Goal: Task Accomplishment & Management: Complete application form

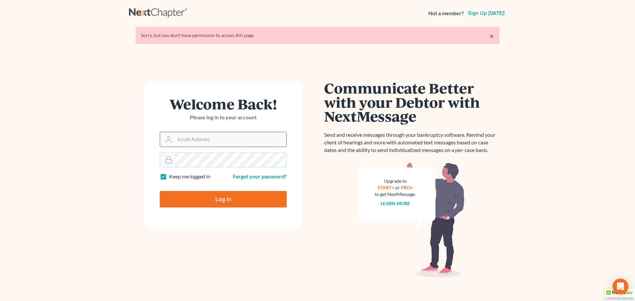
drag, startPoint x: 217, startPoint y: 139, endPoint x: 222, endPoint y: 147, distance: 9.1
click at [217, 139] on input "Email Address" at bounding box center [230, 139] width 111 height 15
type input "[PERSON_NAME][EMAIL_ADDRESS][DOMAIN_NAME]"
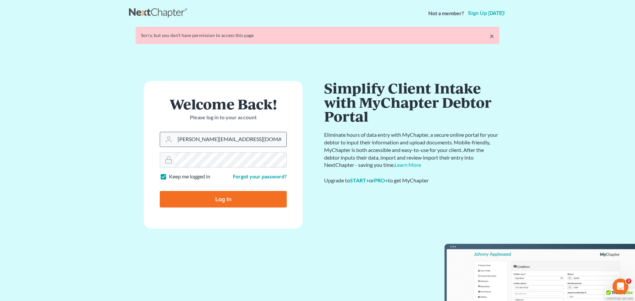
click at [160, 191] on input "Log In" at bounding box center [223, 199] width 127 height 17
type input "Thinking..."
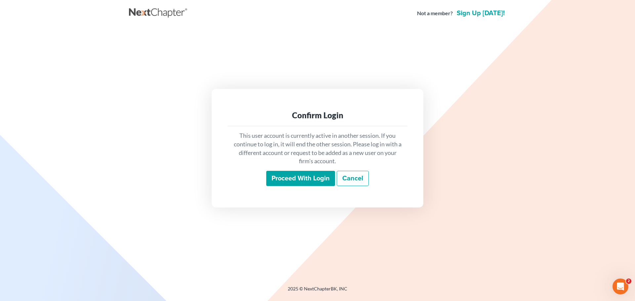
click at [304, 181] on input "Proceed with login" at bounding box center [300, 178] width 69 height 15
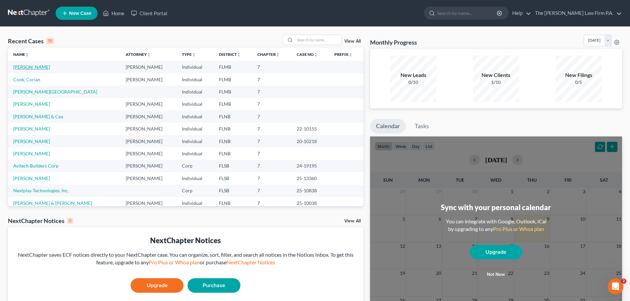
click at [32, 66] on link "O'Neill, Yalis" at bounding box center [31, 67] width 37 height 6
select select "21"
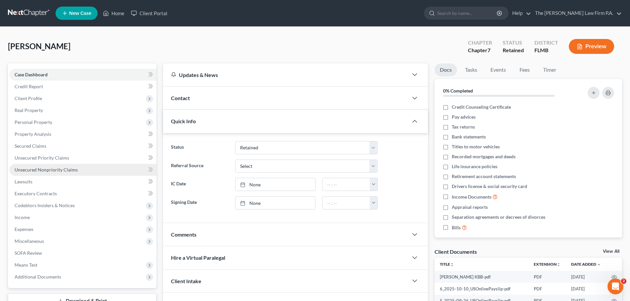
click at [59, 170] on span "Unsecured Nonpriority Claims" at bounding box center [46, 170] width 63 height 6
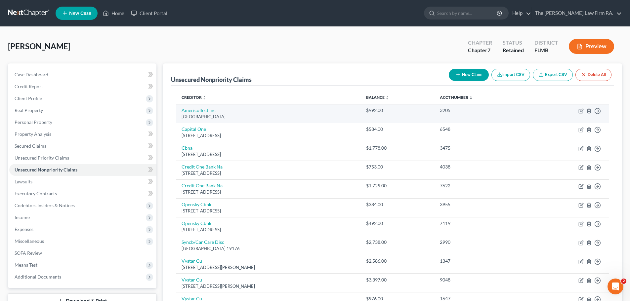
click at [200, 106] on td "Americollect Inc Po Box 1566, Manitowoc, WI 54221" at bounding box center [268, 113] width 184 height 19
click at [200, 108] on link "Americollect Inc" at bounding box center [199, 111] width 34 height 6
select select "52"
select select "1"
select select "0"
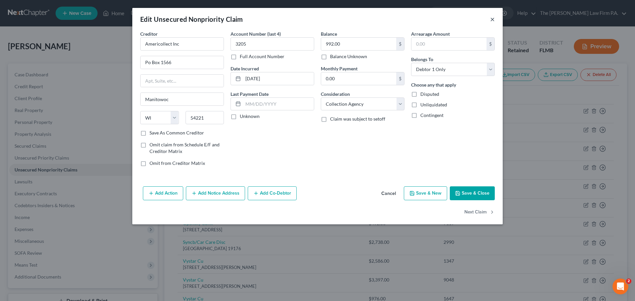
click at [492, 18] on button "×" at bounding box center [492, 19] width 5 height 8
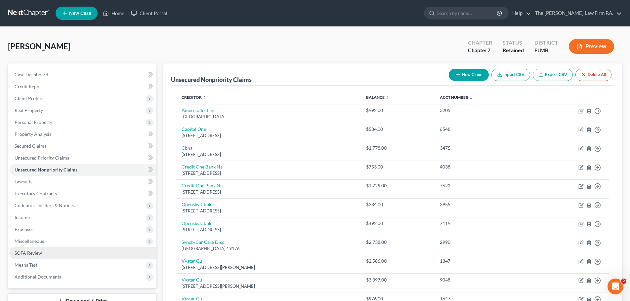
click at [88, 258] on link "SOFA Review" at bounding box center [82, 253] width 147 height 12
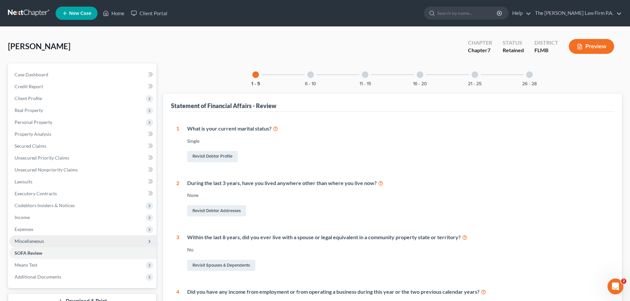
click at [37, 244] on span "Miscellaneous" at bounding box center [29, 242] width 29 height 6
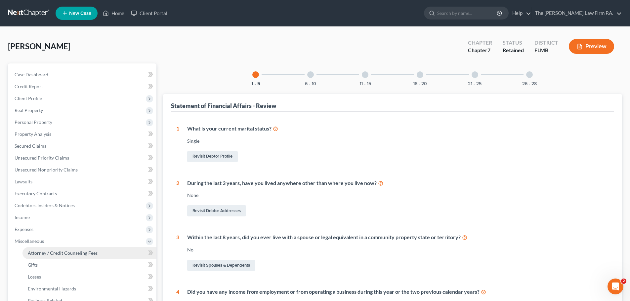
click at [56, 257] on link "Attorney / Credit Counseling Fees" at bounding box center [89, 253] width 134 height 12
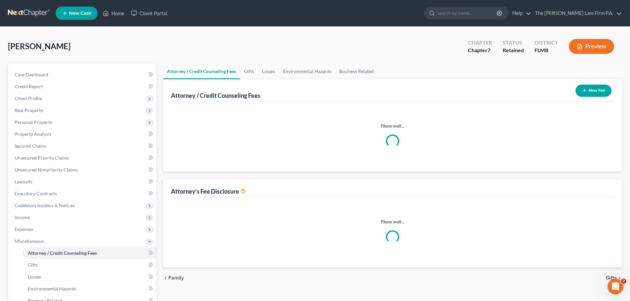
select select "0"
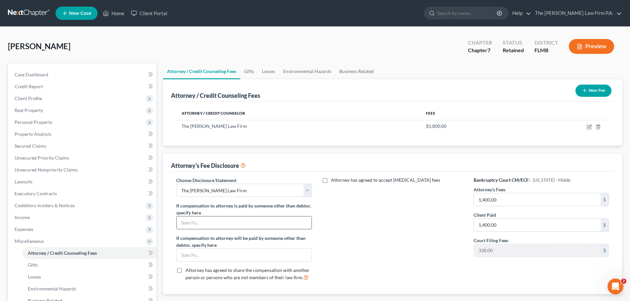
click at [211, 226] on input "text" at bounding box center [244, 223] width 135 height 13
drag, startPoint x: 194, startPoint y: 222, endPoint x: 129, endPoint y: 221, distance: 64.5
click at [129, 222] on div "Petition Navigation Case Dashboard Payments Invoices Payments Payments Credit R…" at bounding box center [315, 225] width 621 height 323
click at [251, 221] on input "friend paid half of" at bounding box center [244, 223] width 135 height 13
click at [598, 51] on button "Preview" at bounding box center [591, 46] width 45 height 15
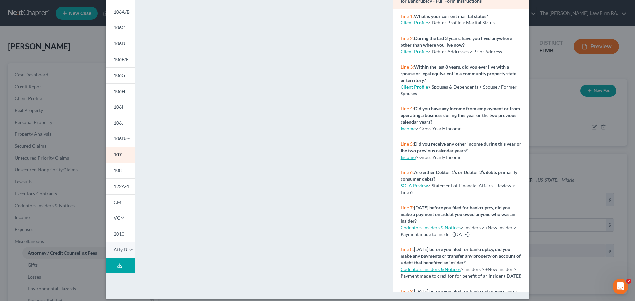
click at [117, 252] on span "Atty Disc" at bounding box center [123, 250] width 19 height 6
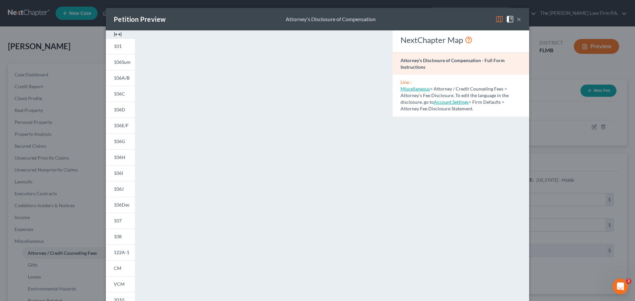
click at [517, 18] on button "×" at bounding box center [519, 19] width 5 height 8
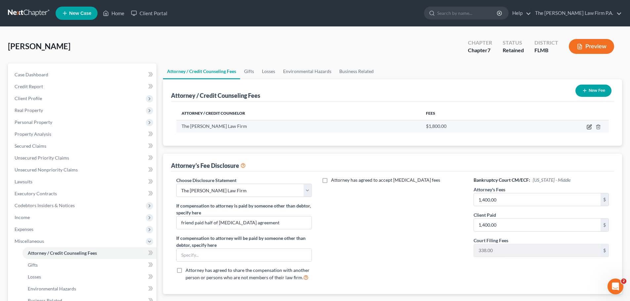
click at [589, 127] on icon "button" at bounding box center [590, 126] width 3 height 3
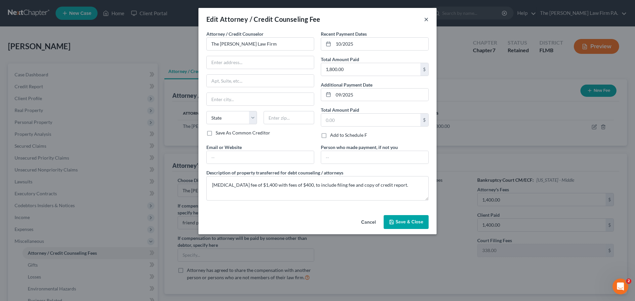
click at [426, 21] on button "×" at bounding box center [426, 19] width 5 height 8
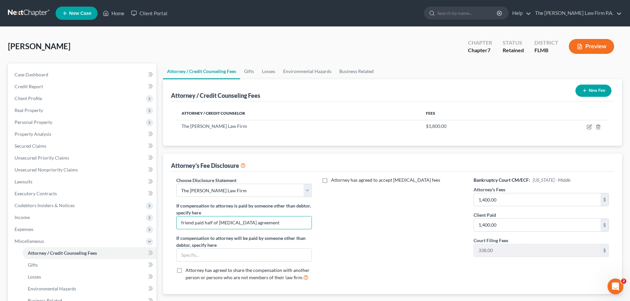
drag, startPoint x: 279, startPoint y: 222, endPoint x: -38, endPoint y: 208, distance: 317.6
click at [0, 208] on html "Home New Case Client Portal The Salkin Law Firm P.A. kristen@msbankrupt.com My …" at bounding box center [315, 205] width 630 height 411
type input "debtor paid half of retainer agreement and friend paid second half"
click at [602, 47] on button "Preview" at bounding box center [591, 46] width 45 height 15
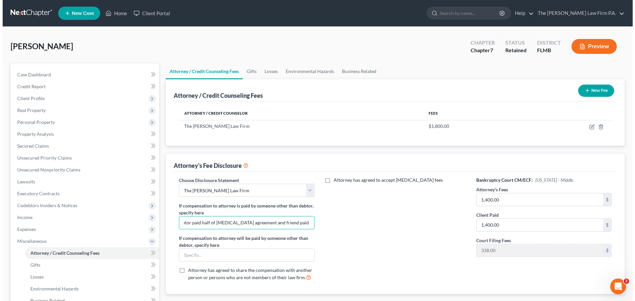
scroll to position [0, 0]
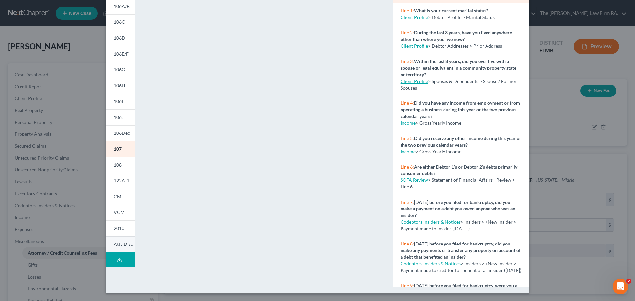
click at [122, 244] on span "Atty Disc" at bounding box center [123, 245] width 19 height 6
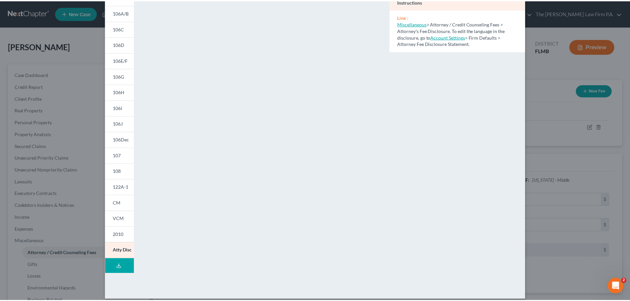
scroll to position [72, 0]
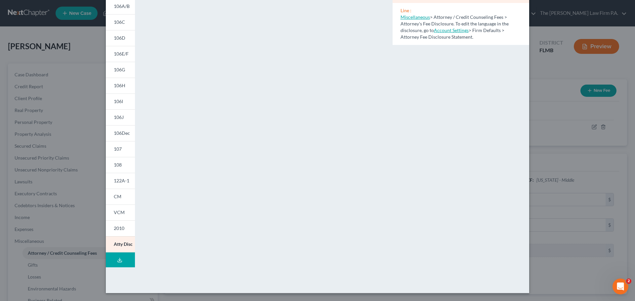
click at [562, 113] on div "Petition Preview Attorney's Disclosure of Compensation × 101 106Sum 106A/B 106C…" at bounding box center [317, 150] width 635 height 301
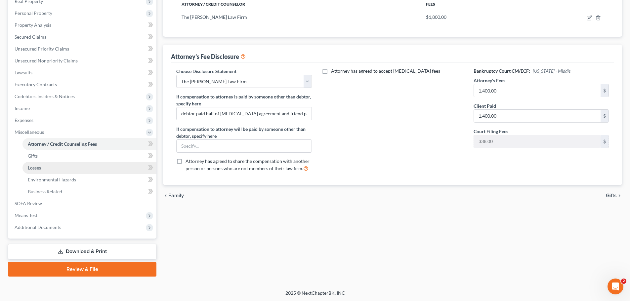
scroll to position [110, 0]
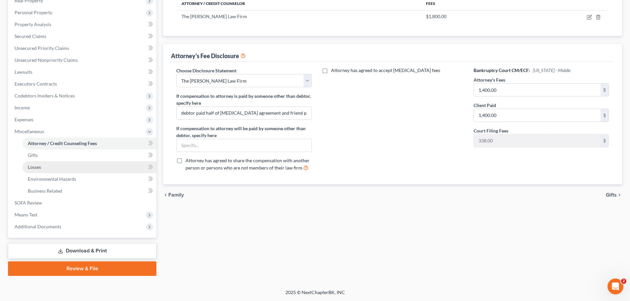
click at [48, 167] on link "Losses" at bounding box center [89, 167] width 134 height 12
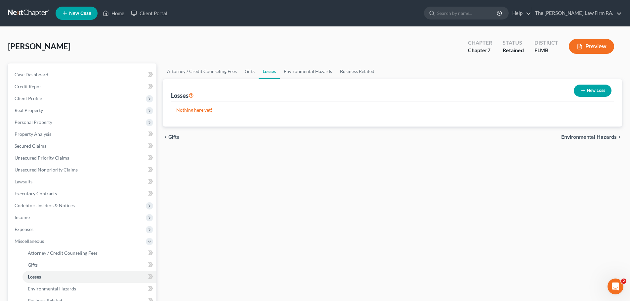
click at [586, 88] on button "New Loss" at bounding box center [593, 91] width 38 height 12
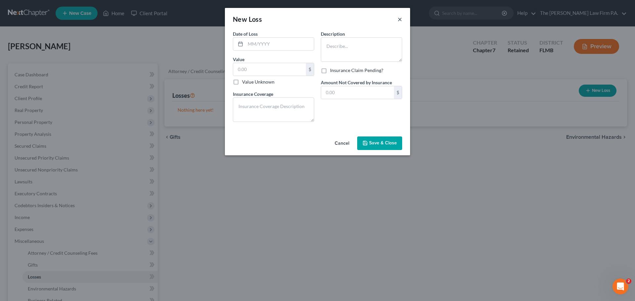
click at [400, 20] on button "×" at bounding box center [400, 19] width 5 height 8
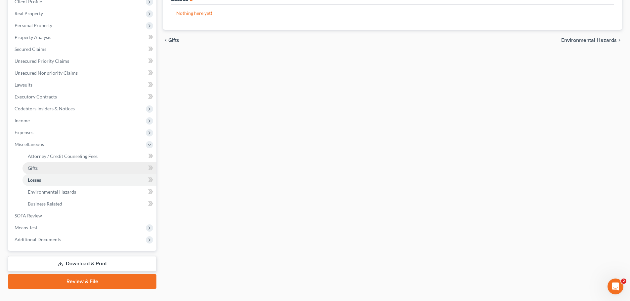
scroll to position [99, 0]
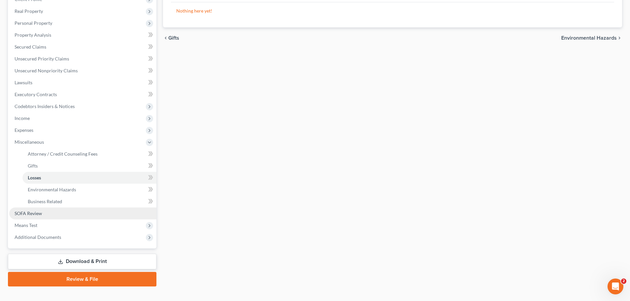
click at [39, 215] on span "SOFA Review" at bounding box center [28, 214] width 27 height 6
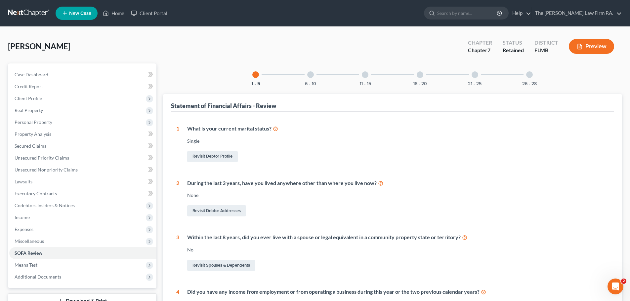
click at [364, 71] on div at bounding box center [365, 74] width 7 height 7
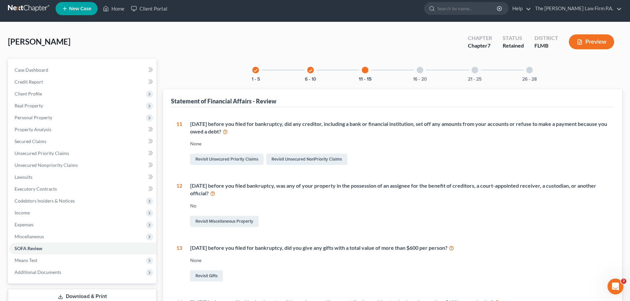
scroll to position [33, 0]
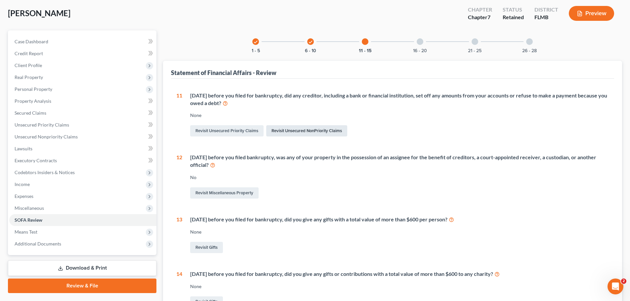
click at [285, 133] on link "Revisit Unsecured NonPriority Claims" at bounding box center [306, 130] width 81 height 11
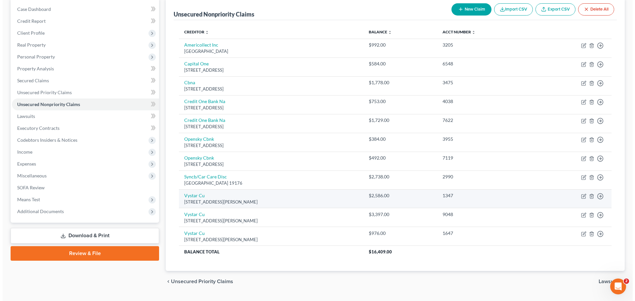
scroll to position [66, 0]
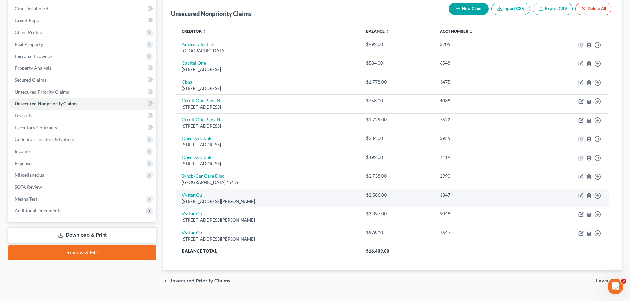
click at [195, 196] on link "Vystar Cu" at bounding box center [192, 195] width 21 height 6
select select "9"
select select "2"
select select "0"
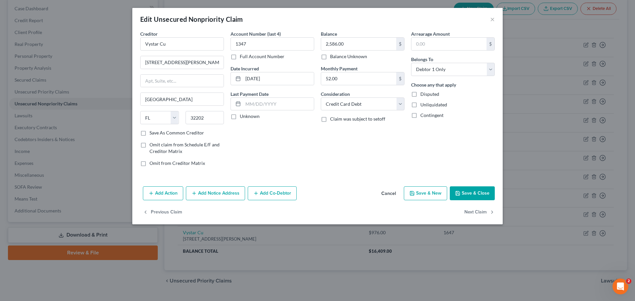
click at [166, 192] on button "Add Action" at bounding box center [163, 194] width 40 height 14
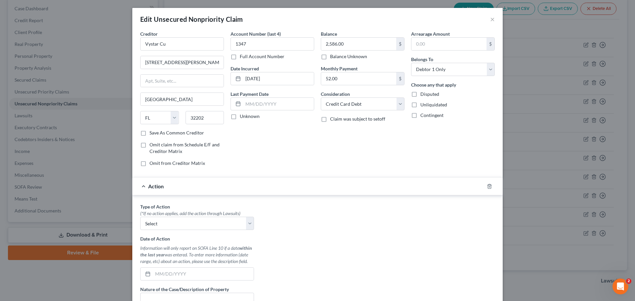
scroll to position [33, 0]
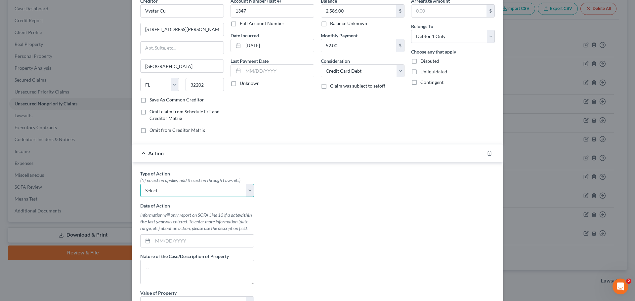
click at [178, 187] on select "Select Repossession Garnishment Foreclosure Personal Injury Attached, Seized, O…" at bounding box center [197, 190] width 114 height 13
select select "1"
click at [140, 184] on select "Select Repossession Garnishment Foreclosure Personal Injury Attached, Seized, O…" at bounding box center [197, 190] width 114 height 13
click at [170, 241] on input "text" at bounding box center [203, 241] width 101 height 13
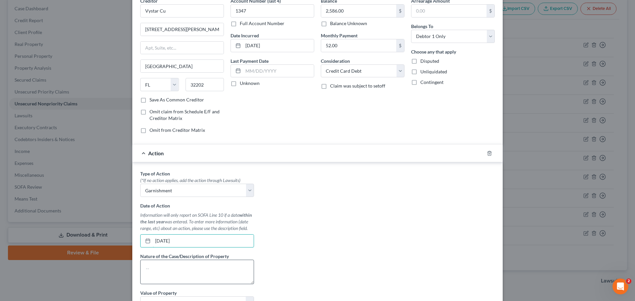
type input "10/7/2025"
click at [209, 264] on textarea at bounding box center [197, 272] width 114 height 24
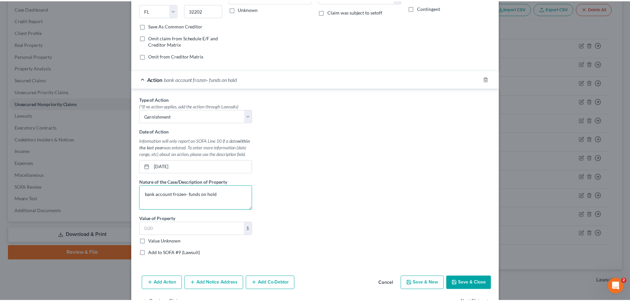
scroll to position [129, 0]
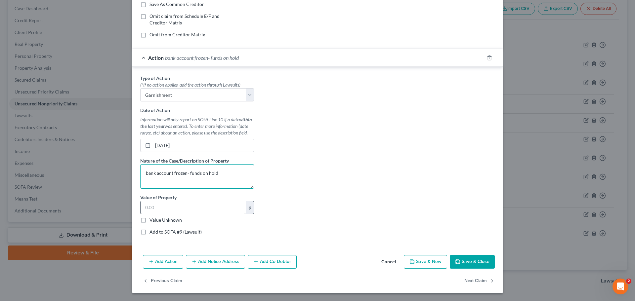
type textarea "bank account frozen- funds on hold"
drag, startPoint x: 173, startPoint y: 206, endPoint x: 178, endPoint y: 203, distance: 6.0
click at [173, 206] on input "text" at bounding box center [193, 207] width 105 height 13
type input "1,204.06"
click at [476, 260] on button "Save & Close" at bounding box center [472, 262] width 45 height 14
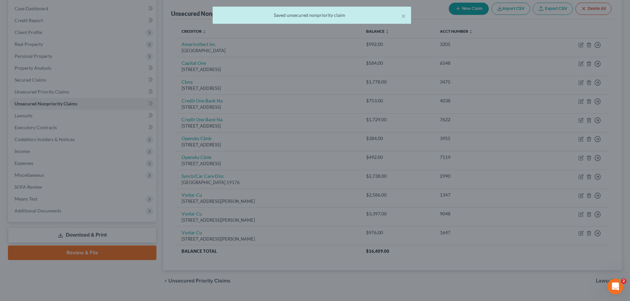
scroll to position [0, 0]
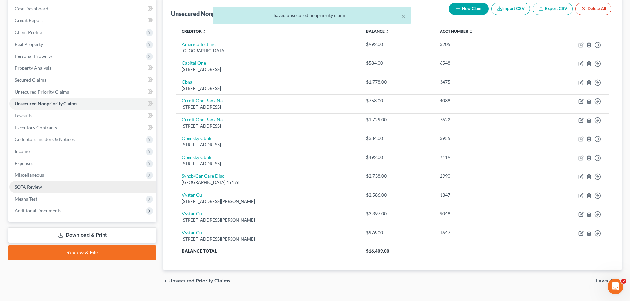
click at [36, 186] on span "SOFA Review" at bounding box center [28, 187] width 27 height 6
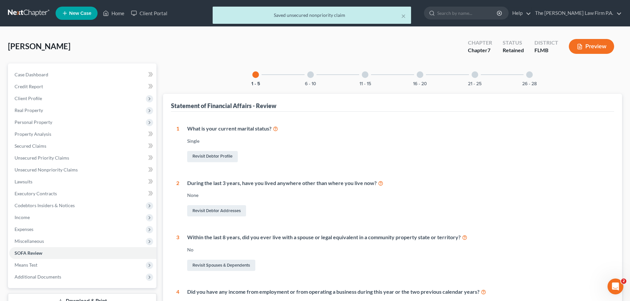
click at [587, 48] on button "Preview" at bounding box center [591, 46] width 45 height 15
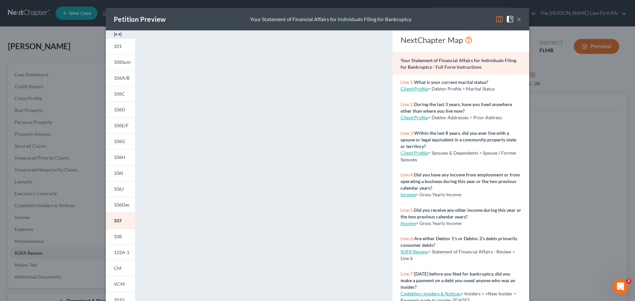
click at [518, 19] on button "×" at bounding box center [519, 19] width 5 height 8
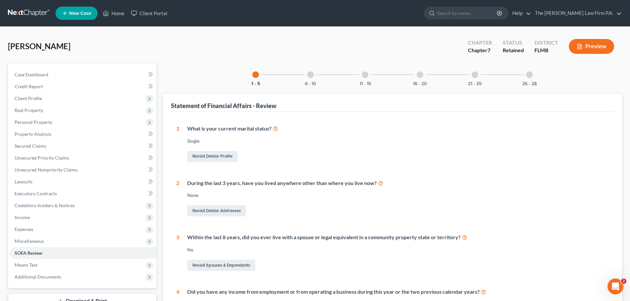
click at [532, 74] on div at bounding box center [529, 74] width 7 height 7
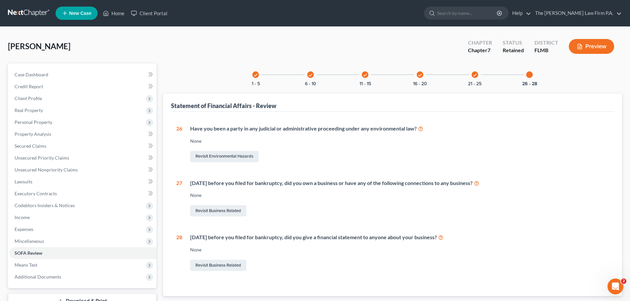
click at [476, 71] on div "check" at bounding box center [475, 74] width 7 height 7
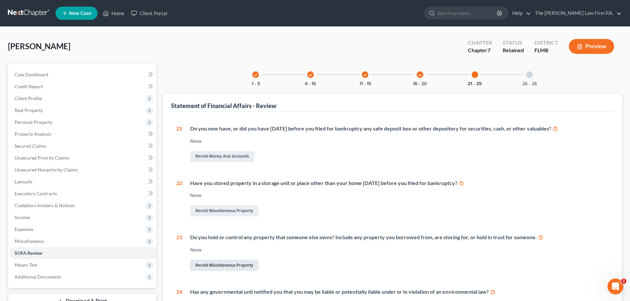
click at [241, 266] on link "Revisit Miscellaneous Property" at bounding box center [224, 265] width 68 height 11
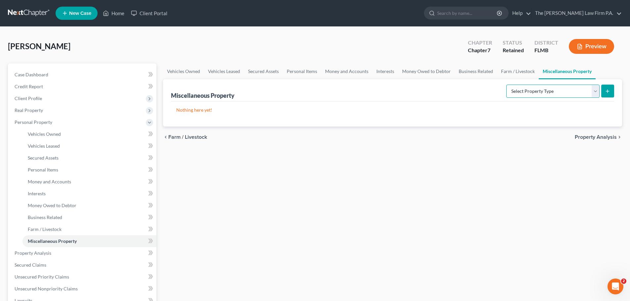
click at [586, 94] on select "Select Property Type Assigned for Creditor Benefit Within 1 Year Holding for An…" at bounding box center [553, 91] width 93 height 13
select select "holding_for_another"
click at [507, 85] on select "Select Property Type Assigned for Creditor Benefit Within 1 Year Holding for An…" at bounding box center [553, 91] width 93 height 13
click at [609, 88] on button "submit" at bounding box center [607, 91] width 13 height 13
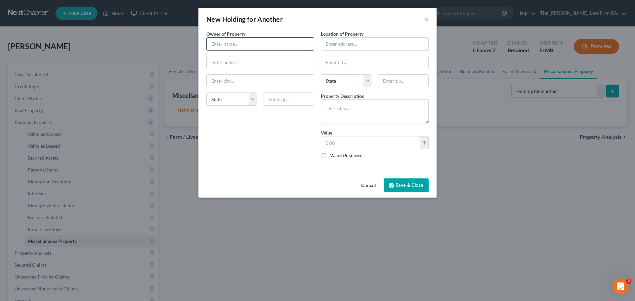
click at [236, 46] on input "text" at bounding box center [260, 44] width 107 height 13
type input "[PERSON_NAME]"
click at [358, 47] on input "text" at bounding box center [374, 44] width 107 height 13
type input "2723 Creek Ridge Drive"
click at [348, 67] on input "text" at bounding box center [374, 62] width 107 height 13
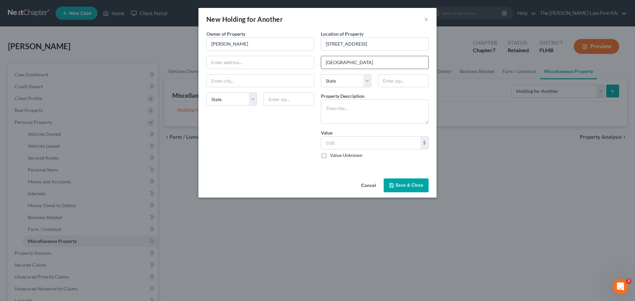
type input "Green Cove Springs"
select select "9"
type input "32043"
click at [368, 109] on textarea at bounding box center [375, 112] width 108 height 24
type textarea "h"
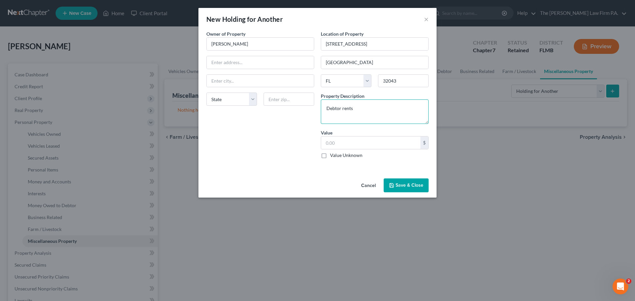
type textarea "Debtor rents"
click at [330, 158] on label "Value Unknown" at bounding box center [346, 155] width 32 height 7
click at [333, 156] on input "Value Unknown" at bounding box center [335, 154] width 4 height 4
checkbox input "true"
type input "0.00"
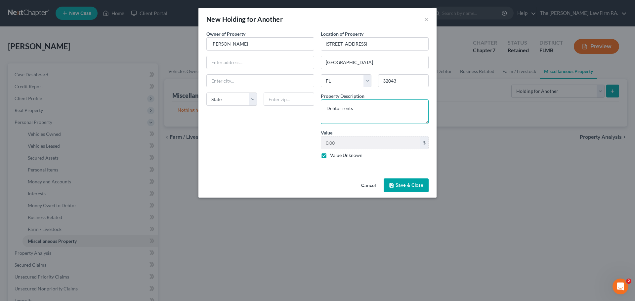
click at [380, 115] on textarea "Debtor rents" at bounding box center [375, 112] width 108 height 24
drag, startPoint x: 417, startPoint y: 109, endPoint x: 401, endPoint y: 107, distance: 16.0
click at [401, 107] on textarea "Debtor rents furnished property and majority of property other than what is lis…" at bounding box center [375, 112] width 108 height 24
click at [388, 109] on textarea "Debtor rents furnished property and the furnishings of property other than what…" at bounding box center [375, 112] width 108 height 24
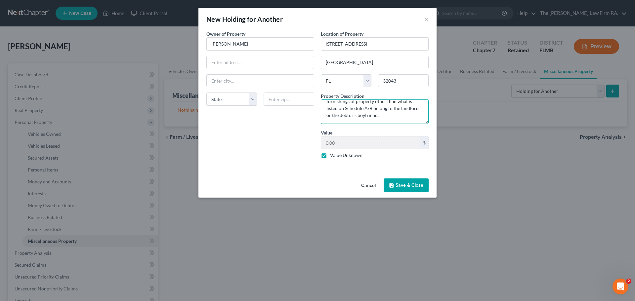
type textarea "Debtor rents furnished property and the furnishings of property other than what…"
click at [414, 184] on button "Save & Close" at bounding box center [406, 186] width 45 height 14
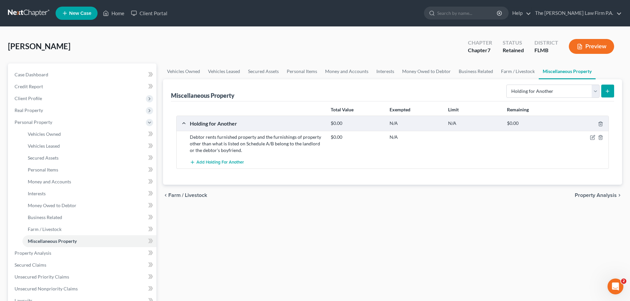
click at [600, 49] on button "Preview" at bounding box center [591, 46] width 45 height 15
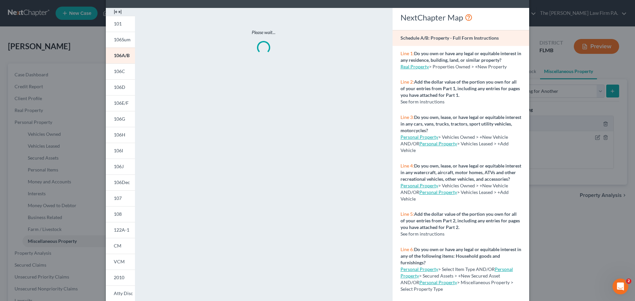
scroll to position [66, 0]
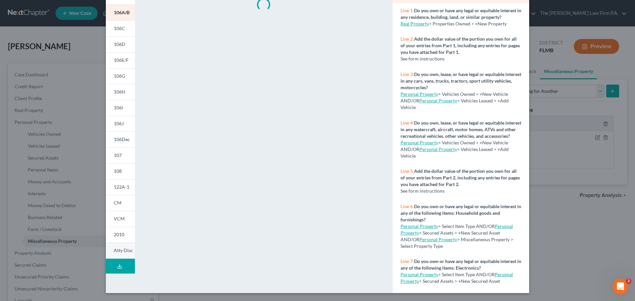
click at [116, 247] on link "Atty Disc" at bounding box center [120, 251] width 29 height 16
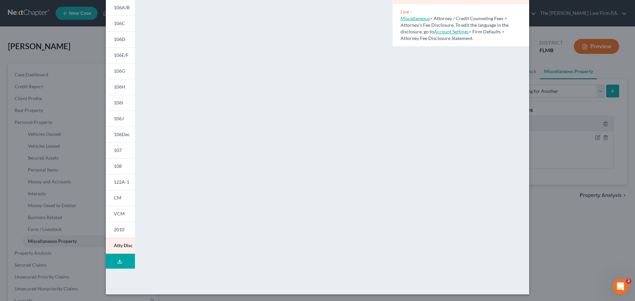
scroll to position [72, 0]
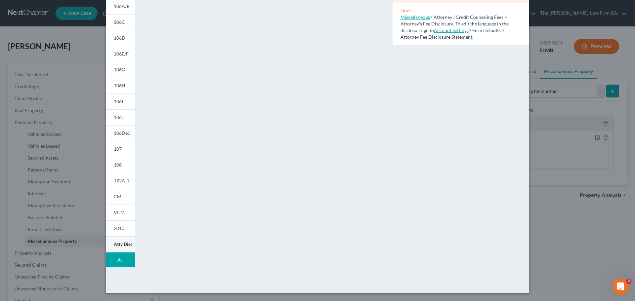
click at [115, 241] on link "Atty Disc" at bounding box center [120, 245] width 29 height 16
click at [118, 152] on span "107" at bounding box center [118, 149] width 8 height 6
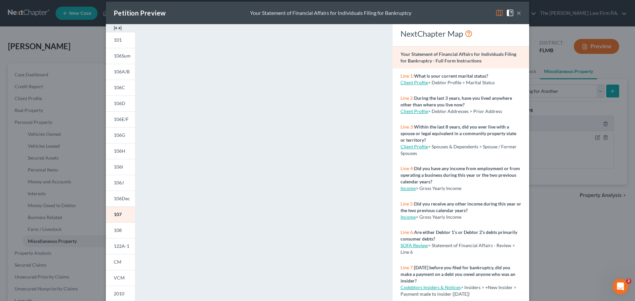
scroll to position [0, 0]
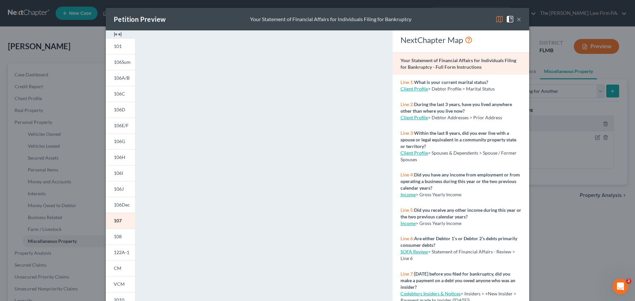
click at [518, 19] on button "×" at bounding box center [519, 19] width 5 height 8
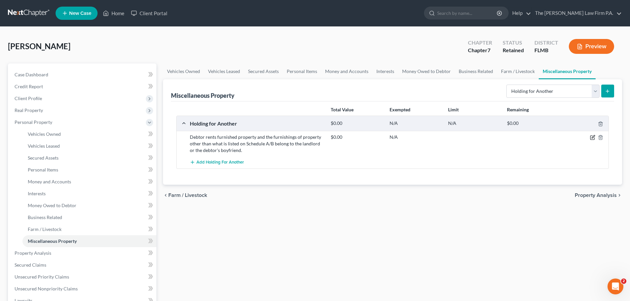
click at [593, 137] on icon "button" at bounding box center [592, 137] width 5 height 5
select select "9"
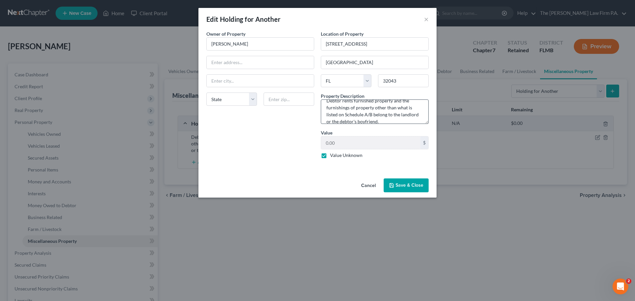
scroll to position [14, 0]
click at [378, 115] on textarea "Debtor rents furnished property and the furnishings of property other than what…" at bounding box center [375, 112] width 108 height 24
type textarea "Debtor rents furnished property and the furnishings of property other than what…"
click at [414, 186] on button "Save & Close" at bounding box center [406, 186] width 45 height 14
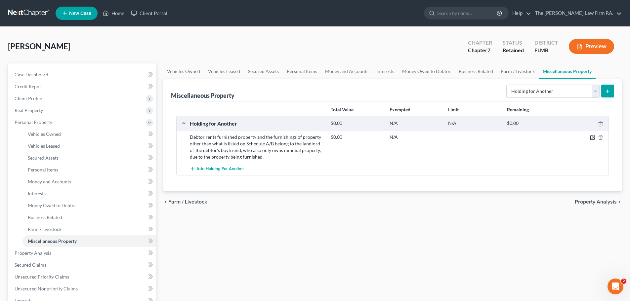
click at [592, 137] on icon "button" at bounding box center [592, 137] width 5 height 5
select select "9"
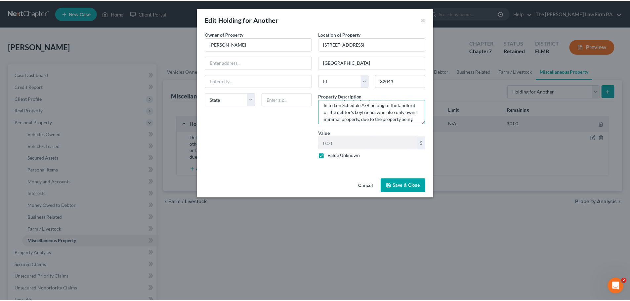
scroll to position [28, 0]
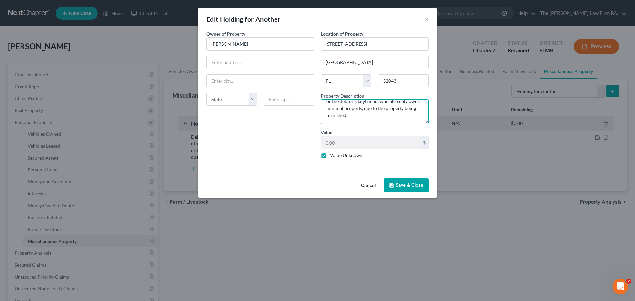
drag, startPoint x: 346, startPoint y: 119, endPoint x: 352, endPoint y: 131, distance: 13.5
click at [352, 131] on div "Location of Property 2723 Creek Ridge Drive Green Cove Springs State AL AK AR A…" at bounding box center [375, 97] width 114 height 134
click at [428, 19] on button "×" at bounding box center [426, 19] width 5 height 8
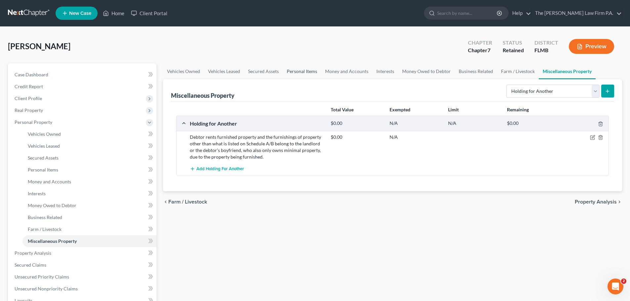
click at [303, 74] on link "Personal Items" at bounding box center [302, 72] width 38 height 16
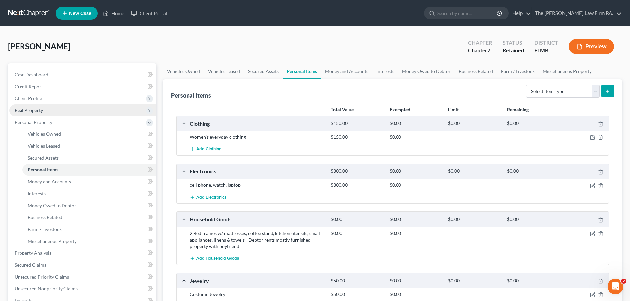
click at [65, 109] on span "Real Property" at bounding box center [82, 111] width 147 height 12
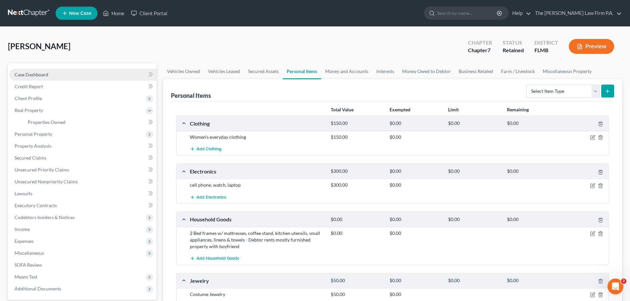
click at [54, 75] on link "Case Dashboard" at bounding box center [82, 75] width 147 height 12
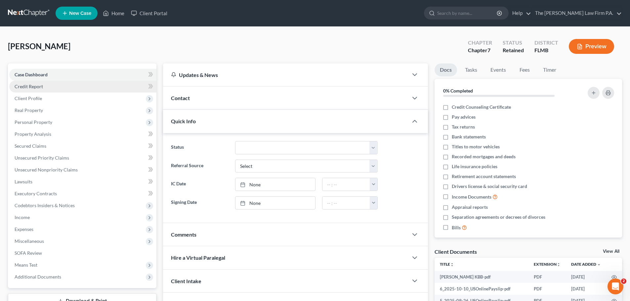
click at [58, 82] on link "Credit Report" at bounding box center [82, 87] width 147 height 12
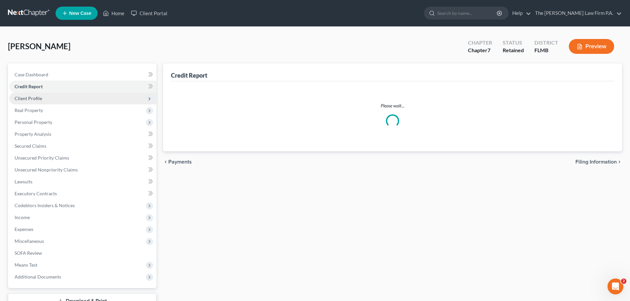
click at [62, 98] on span "Client Profile" at bounding box center [82, 99] width 147 height 12
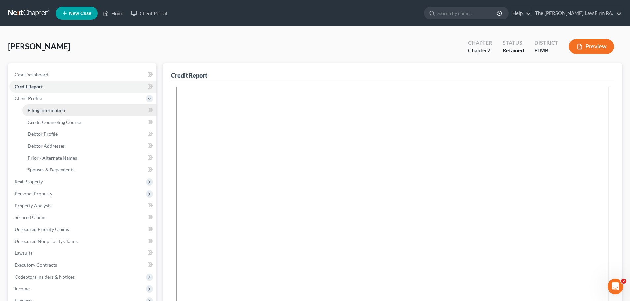
click at [62, 114] on link "Filing Information" at bounding box center [89, 111] width 134 height 12
select select "1"
select select "0"
select select "9"
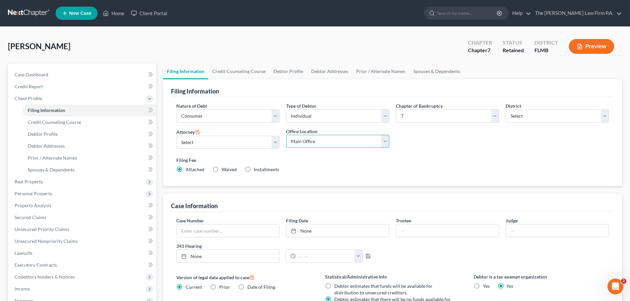
click at [342, 141] on select "Main Office Plantation" at bounding box center [337, 141] width 103 height 13
click at [390, 171] on div "Filing Fee Attached Waived Waived Installments Installments" at bounding box center [392, 165] width 433 height 16
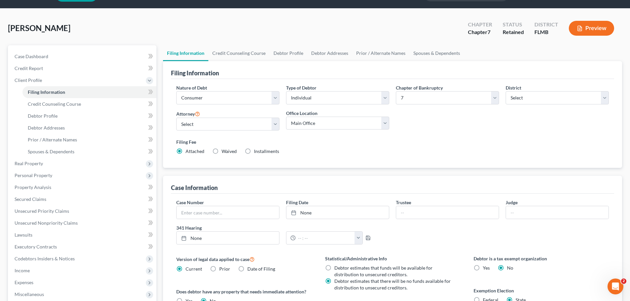
scroll to position [33, 0]
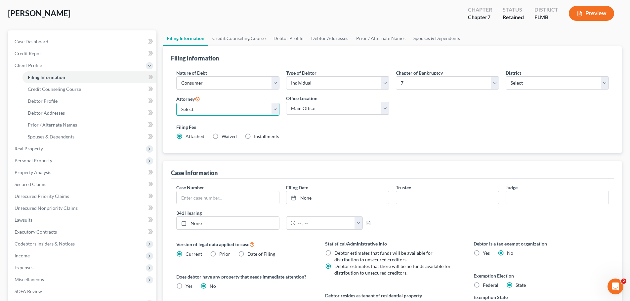
click at [232, 111] on select "Select Zachary Malnik - FLNB Zachary Malnik - FLMB Zachary Malnik - FLSB Sonya …" at bounding box center [227, 109] width 103 height 13
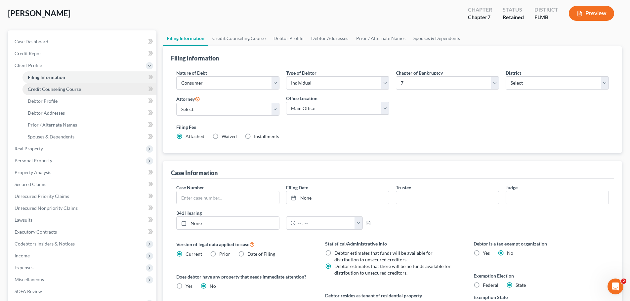
click at [91, 89] on link "Credit Counseling Course" at bounding box center [89, 89] width 134 height 12
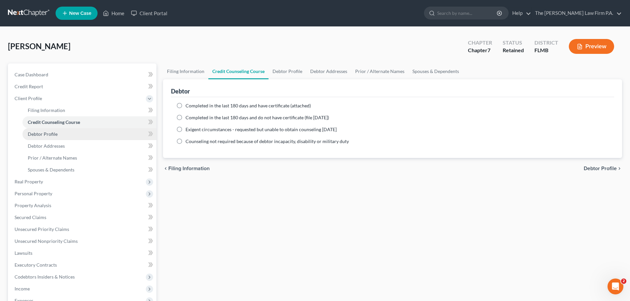
click at [79, 132] on link "Debtor Profile" at bounding box center [89, 134] width 134 height 12
select select "0"
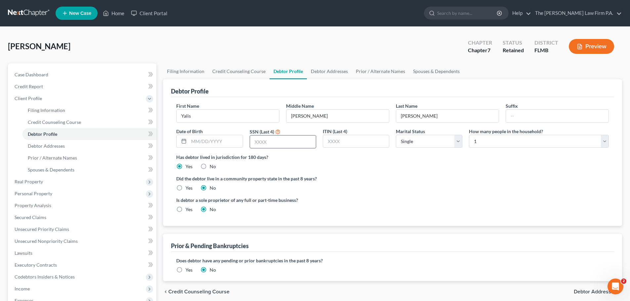
click at [290, 141] on input "text" at bounding box center [283, 142] width 66 height 13
type input "5044"
click at [350, 172] on ng-include "First Name Yalis Middle Name Marie Last Name O'Neill Suffix Date of Birth SSN (…" at bounding box center [392, 161] width 433 height 116
click at [409, 147] on select "Select Single Married Separated Divorced Widowed" at bounding box center [429, 141] width 67 height 13
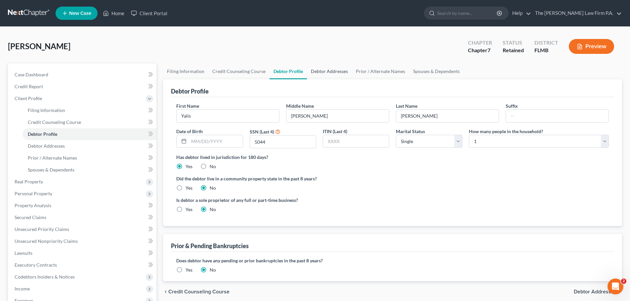
click at [320, 69] on link "Debtor Addresses" at bounding box center [329, 72] width 45 height 16
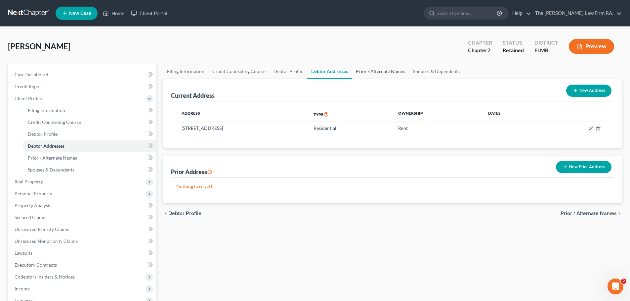
click at [375, 68] on link "Prior / Alternate Names" at bounding box center [380, 72] width 57 height 16
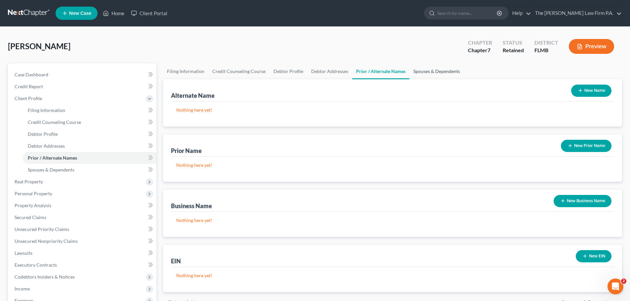
click at [438, 74] on link "Spouses & Dependents" at bounding box center [437, 72] width 55 height 16
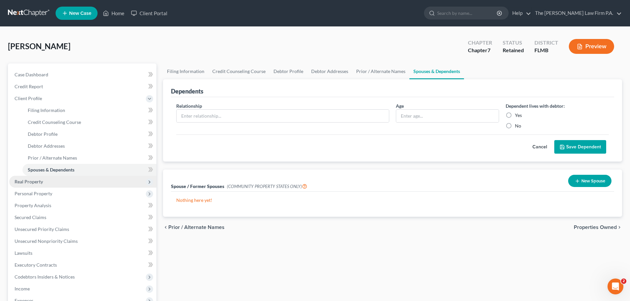
click at [45, 186] on span "Real Property" at bounding box center [82, 182] width 147 height 12
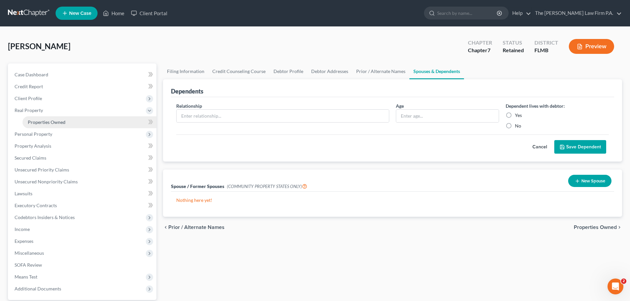
click at [55, 126] on link "Properties Owned" at bounding box center [89, 122] width 134 height 12
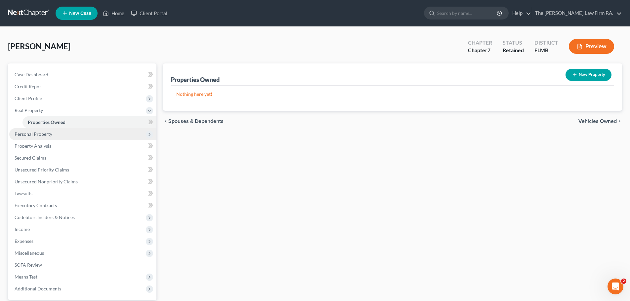
click at [49, 137] on span "Personal Property" at bounding box center [34, 134] width 38 height 6
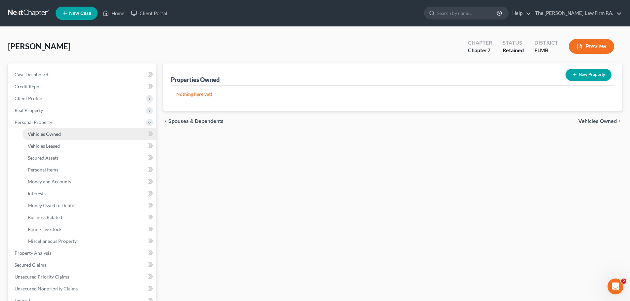
click at [54, 134] on span "Vehicles Owned" at bounding box center [44, 134] width 33 height 6
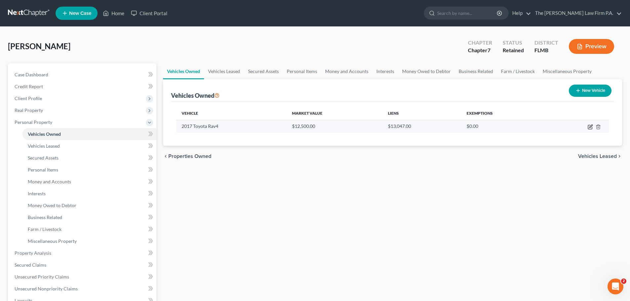
click at [590, 126] on icon "button" at bounding box center [590, 126] width 5 height 5
select select "0"
select select "9"
select select "2"
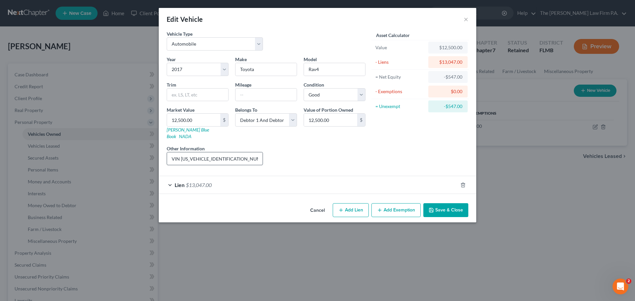
click at [244, 158] on div "VIN JTMZFREV9HJ135398" at bounding box center [215, 158] width 96 height 13
click at [247, 157] on input "VIN JTMZFREV9HJ135398" at bounding box center [215, 159] width 96 height 13
type input "VIN JTMZFREV9HJ135398 - value per KBB"
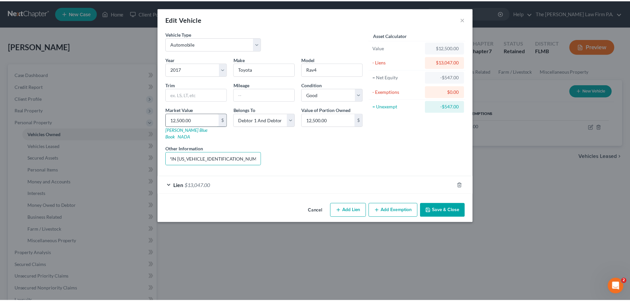
scroll to position [0, 0]
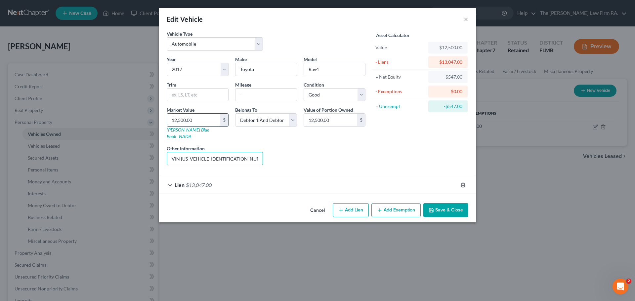
click at [205, 120] on input "12,500.00" at bounding box center [193, 120] width 53 height 13
click at [327, 153] on div "Liens Select" at bounding box center [317, 155] width 103 height 20
click at [448, 207] on button "Save & Close" at bounding box center [445, 210] width 45 height 14
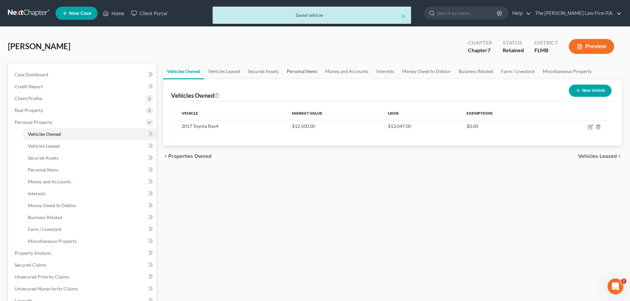
click at [298, 70] on link "Personal Items" at bounding box center [302, 72] width 38 height 16
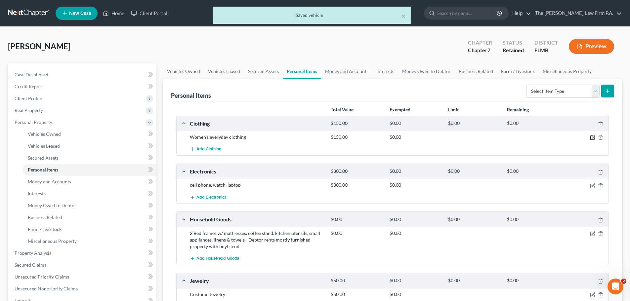
click at [592, 136] on icon "button" at bounding box center [593, 138] width 4 height 4
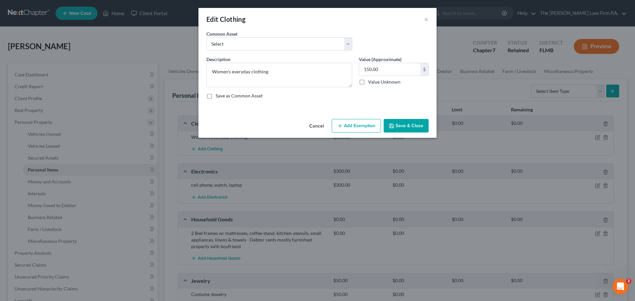
click at [365, 124] on button "Add Exemption" at bounding box center [356, 126] width 49 height 14
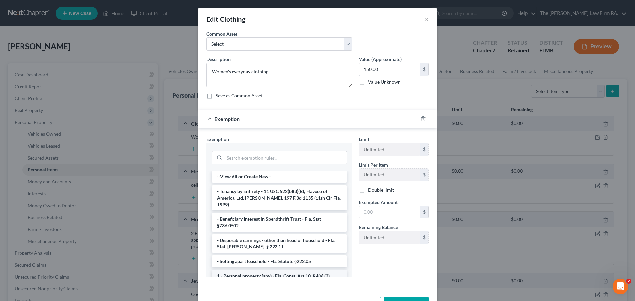
click at [284, 271] on li "1 - Personal property (any) - Fla. Const. Art.10, § 4(a) (2)" at bounding box center [279, 276] width 135 height 12
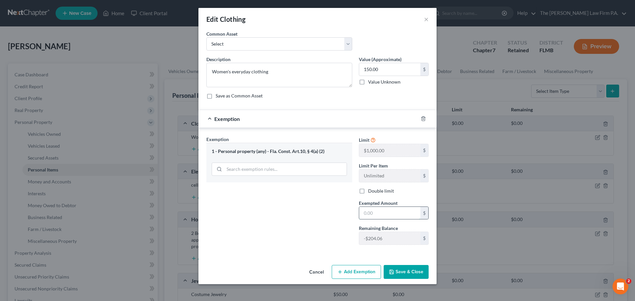
click at [386, 215] on input "text" at bounding box center [389, 213] width 61 height 13
click at [319, 235] on div "Exemption Set must be selected for CA. Exemption * 1 - Personal property (any) …" at bounding box center [279, 193] width 153 height 114
click at [426, 19] on button "×" at bounding box center [426, 19] width 5 height 8
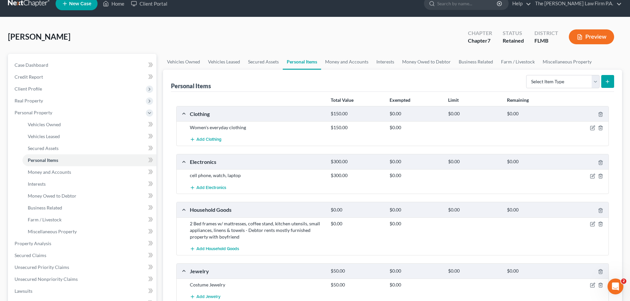
scroll to position [4, 0]
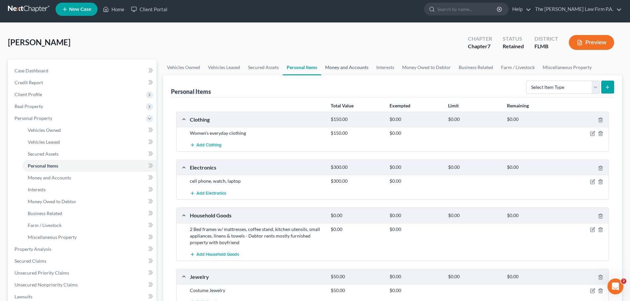
click at [344, 67] on link "Money and Accounts" at bounding box center [346, 68] width 51 height 16
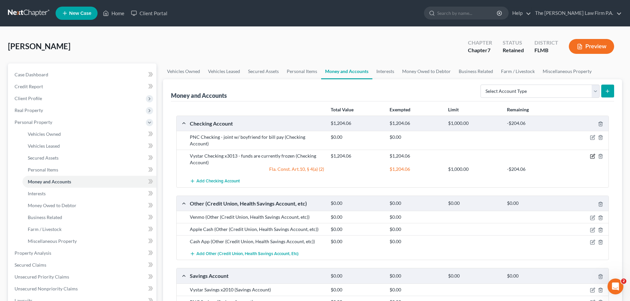
click at [592, 155] on icon "button" at bounding box center [593, 156] width 3 height 3
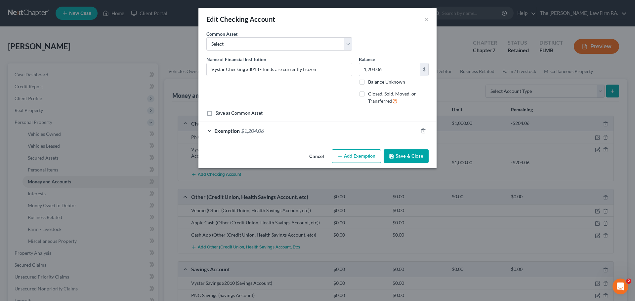
click at [245, 135] on div "Exemption $1,204.06" at bounding box center [309, 131] width 220 height 18
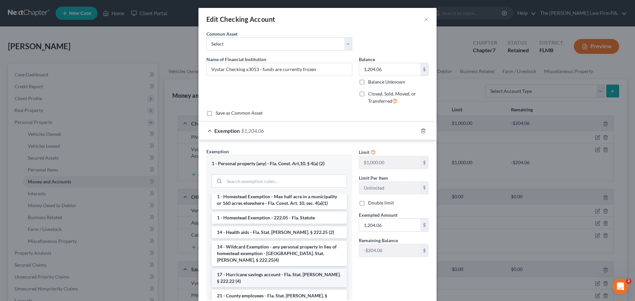
scroll to position [132, 0]
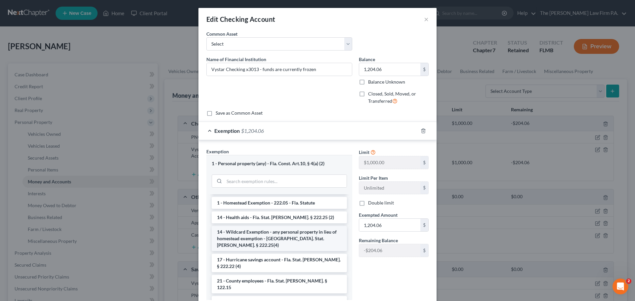
click at [266, 236] on li "14 - Wildcard Exemption - any personal property in lieu of homestead exemption …" at bounding box center [279, 238] width 135 height 25
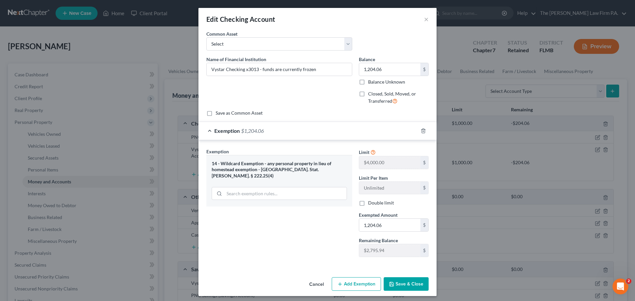
click at [408, 282] on button "Save & Close" at bounding box center [406, 285] width 45 height 14
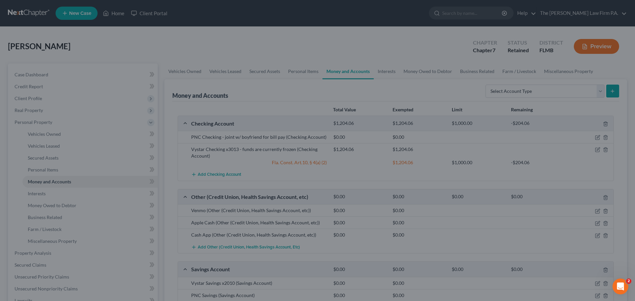
click at [408, 278] on div "Cancel Add Exemption Save & Close" at bounding box center [317, 268] width 207 height 19
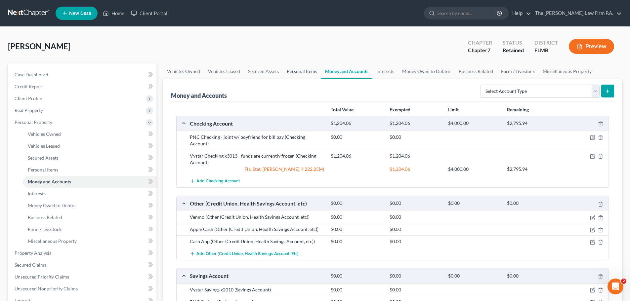
click at [289, 71] on link "Personal Items" at bounding box center [302, 72] width 38 height 16
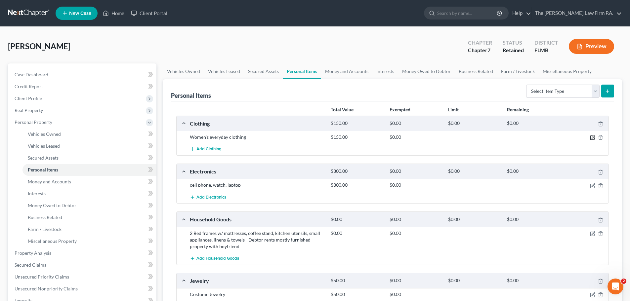
click at [592, 138] on icon "button" at bounding box center [593, 137] width 3 height 3
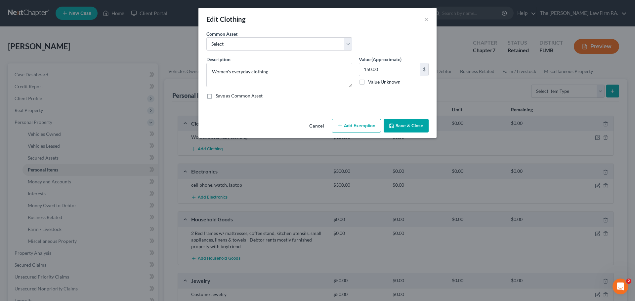
click at [367, 127] on button "Add Exemption" at bounding box center [356, 126] width 49 height 14
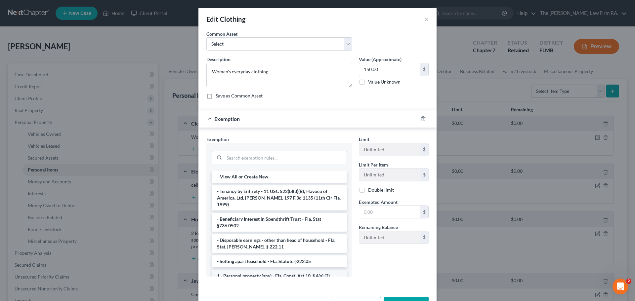
click at [256, 271] on li "1 - Personal property (any) - Fla. Const. Art.10, § 4(a) (2)" at bounding box center [279, 276] width 135 height 12
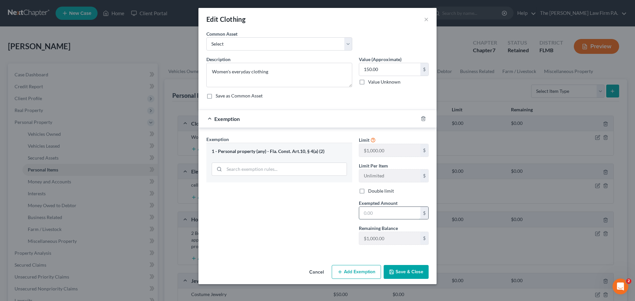
click at [377, 215] on input "text" at bounding box center [389, 213] width 61 height 13
type input "150"
click at [413, 272] on button "Save & Close" at bounding box center [406, 272] width 45 height 14
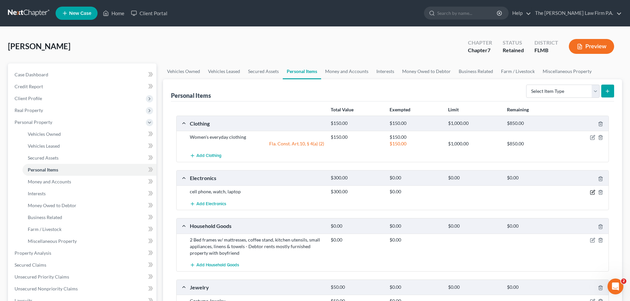
click at [594, 191] on icon "button" at bounding box center [593, 191] width 3 height 3
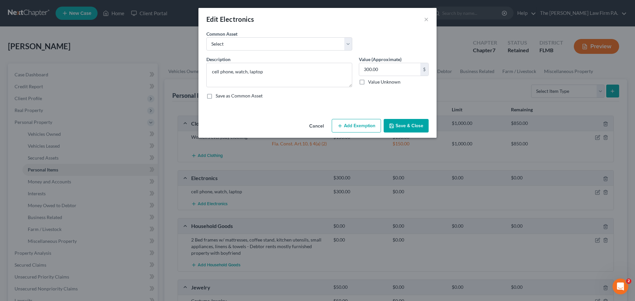
click at [360, 127] on button "Add Exemption" at bounding box center [356, 126] width 49 height 14
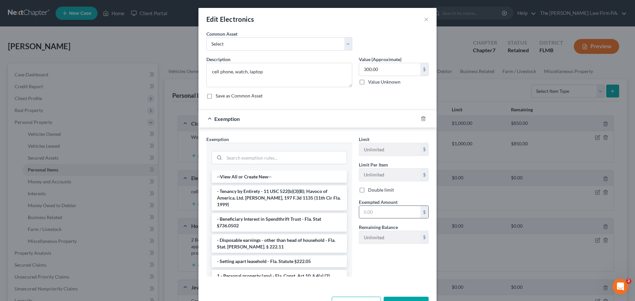
click at [387, 213] on input "text" at bounding box center [389, 212] width 61 height 13
type input "300.00"
click at [406, 301] on button "Save & Close" at bounding box center [406, 304] width 45 height 14
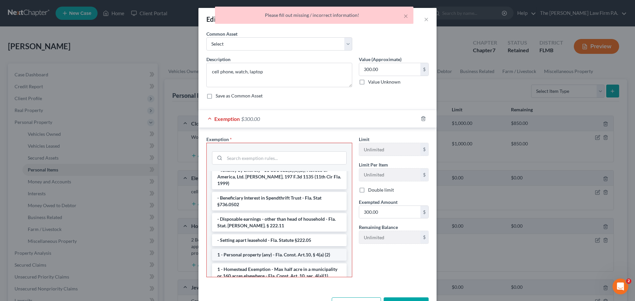
scroll to position [33, 0]
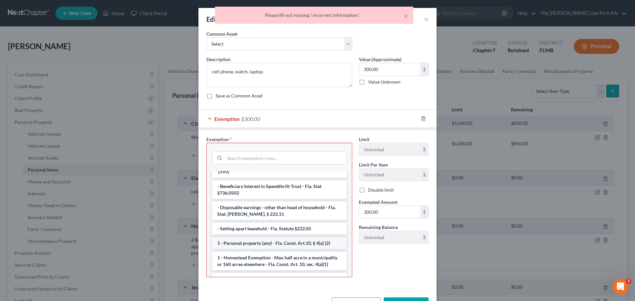
click at [263, 238] on li "1 - Personal property (any) - Fla. Const. Art.10, § 4(a) (2)" at bounding box center [279, 244] width 135 height 12
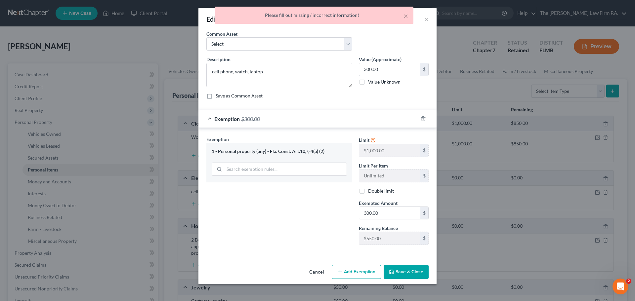
click at [411, 273] on button "Save & Close" at bounding box center [406, 272] width 45 height 14
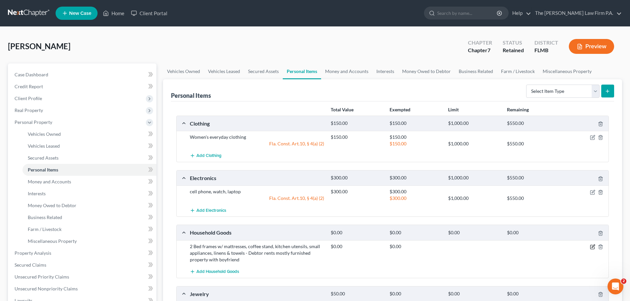
click at [594, 247] on icon "button" at bounding box center [592, 246] width 5 height 5
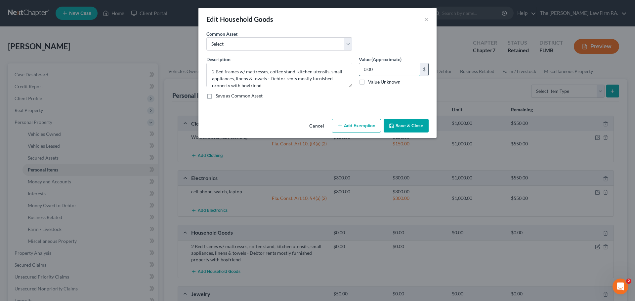
click at [389, 72] on input "0.00" at bounding box center [389, 69] width 61 height 13
type input "300"
click at [355, 124] on button "Add Exemption" at bounding box center [356, 126] width 49 height 14
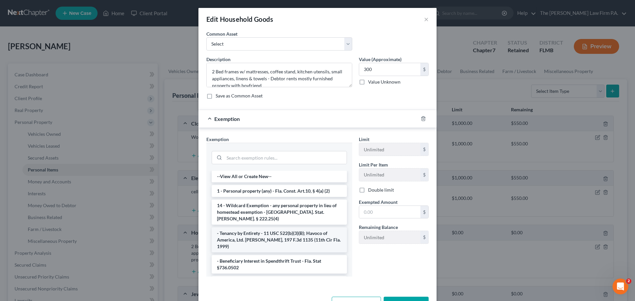
scroll to position [0, 0]
click at [254, 191] on li "1 - Personal property (any) - Fla. Const. Art.10, § 4(a) (2)" at bounding box center [279, 192] width 135 height 12
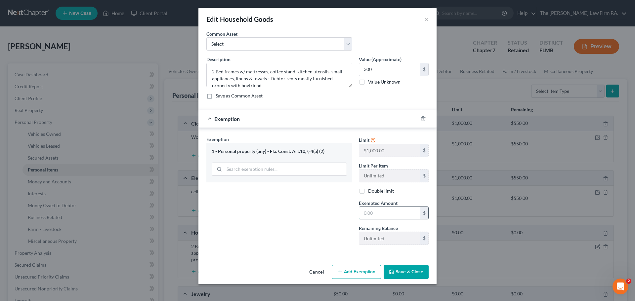
click at [384, 211] on input "text" at bounding box center [389, 213] width 61 height 13
type input "300.00"
click at [415, 270] on button "Save & Close" at bounding box center [406, 272] width 45 height 14
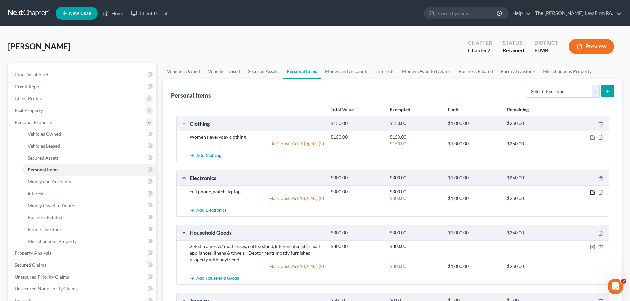
click at [593, 194] on icon "button" at bounding box center [592, 192] width 5 height 5
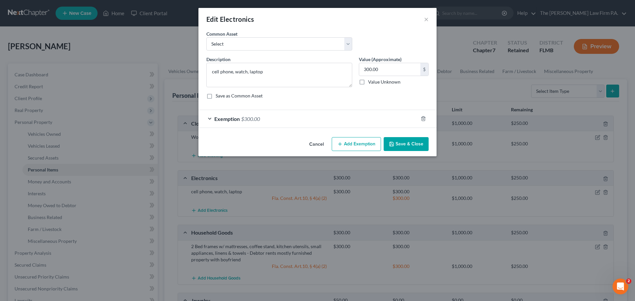
click at [281, 116] on div "Exemption $300.00" at bounding box center [309, 119] width 220 height 18
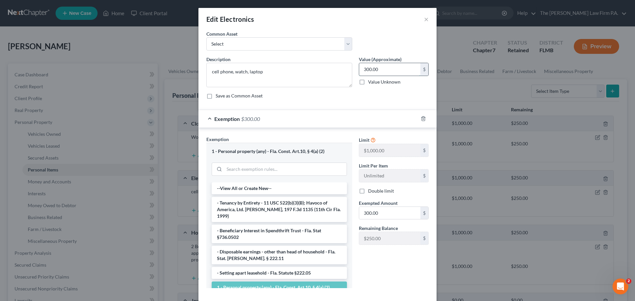
click at [386, 68] on input "300.00" at bounding box center [389, 69] width 61 height 13
type input "150"
drag, startPoint x: 386, startPoint y: 215, endPoint x: 383, endPoint y: 209, distance: 6.8
click at [387, 216] on input "300.00" at bounding box center [389, 213] width 61 height 13
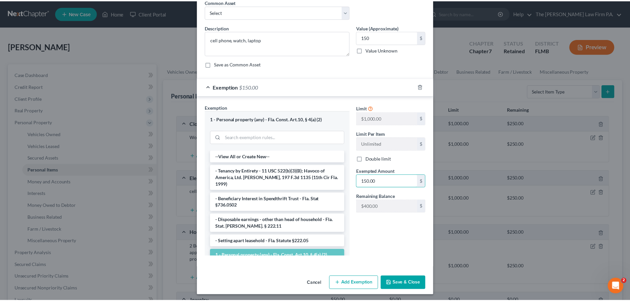
scroll to position [34, 0]
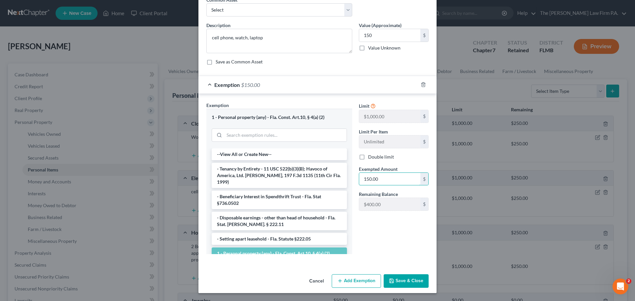
type input "150.00"
click at [412, 284] on button "Save & Close" at bounding box center [406, 282] width 45 height 14
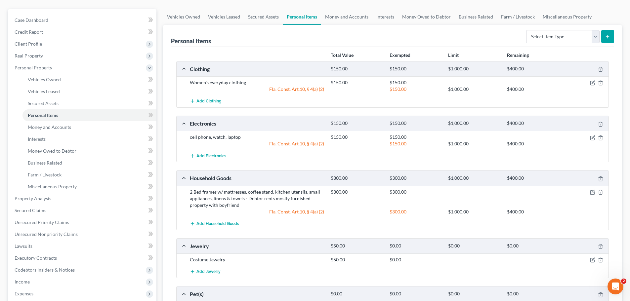
scroll to position [66, 0]
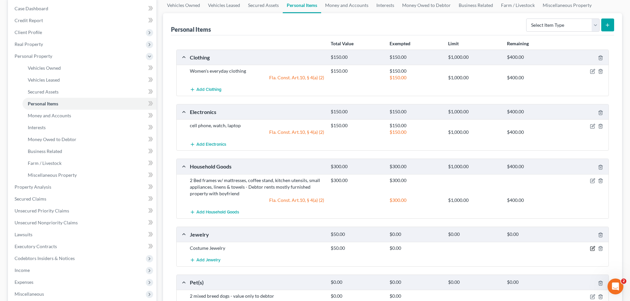
click at [593, 248] on icon "button" at bounding box center [592, 248] width 5 height 5
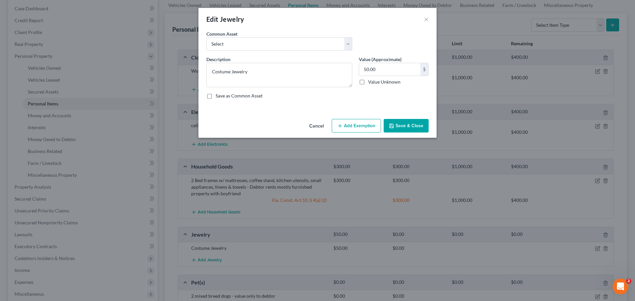
click at [343, 124] on button "Add Exemption" at bounding box center [356, 126] width 49 height 14
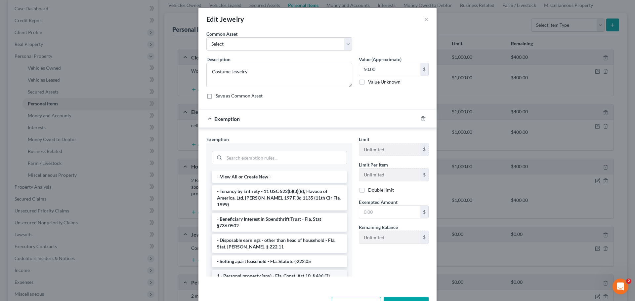
click at [269, 270] on li "1 - Personal property (any) - Fla. Const. Art.10, § 4(a) (2)" at bounding box center [279, 276] width 135 height 12
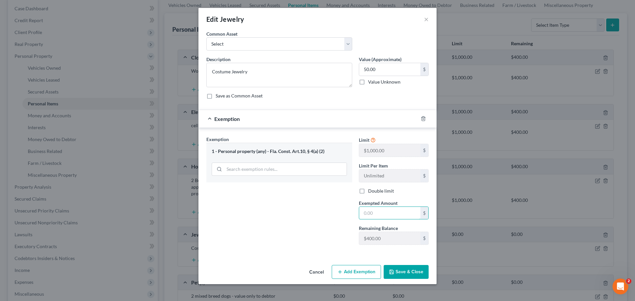
drag, startPoint x: 389, startPoint y: 211, endPoint x: 385, endPoint y: 204, distance: 8.0
click at [389, 211] on input "text" at bounding box center [389, 213] width 61 height 13
type input "50"
click at [409, 276] on button "Save & Close" at bounding box center [406, 272] width 45 height 14
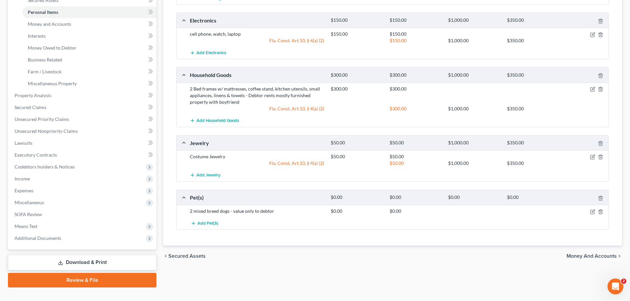
scroll to position [165, 0]
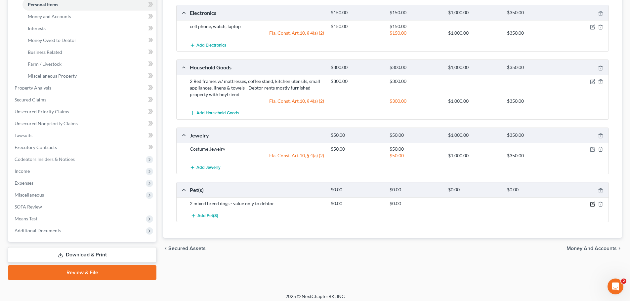
click at [594, 204] on icon "button" at bounding box center [592, 204] width 5 height 5
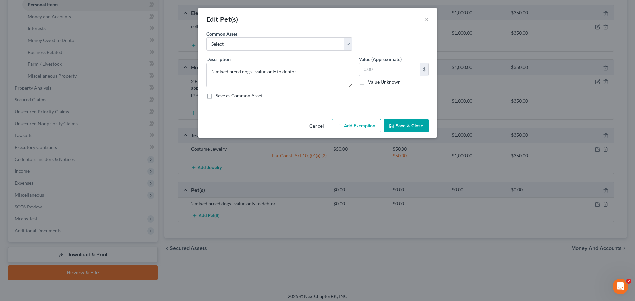
click at [362, 124] on button "Add Exemption" at bounding box center [356, 126] width 49 height 14
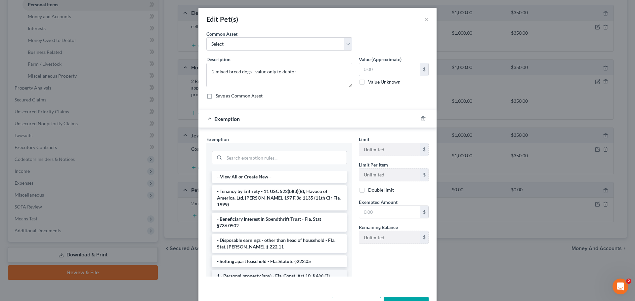
click at [259, 270] on li "1 - Personal property (any) - Fla. Const. Art.10, § 4(a) (2)" at bounding box center [279, 276] width 135 height 12
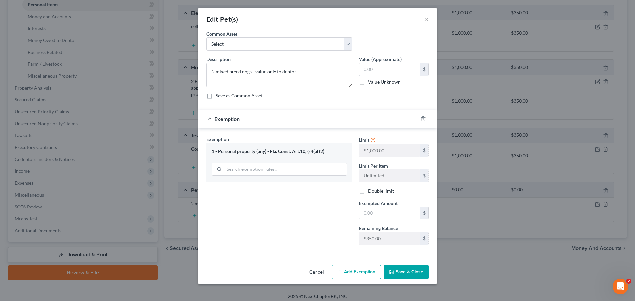
click at [415, 276] on button "Save & Close" at bounding box center [406, 272] width 45 height 14
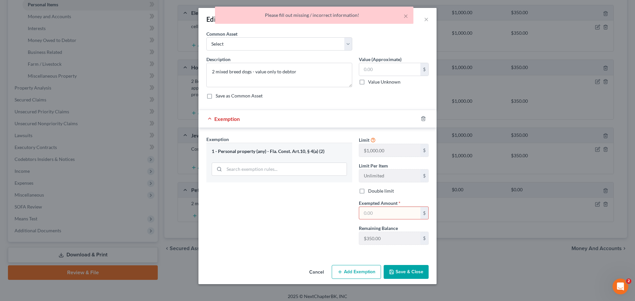
click at [389, 210] on input "text" at bounding box center [389, 213] width 61 height 13
type input "0.00"
click at [407, 272] on button "Save & Close" at bounding box center [406, 272] width 45 height 14
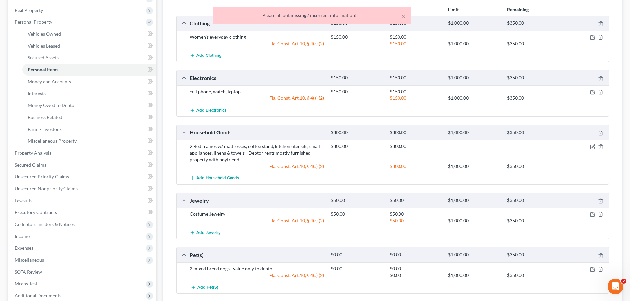
scroll to position [0, 0]
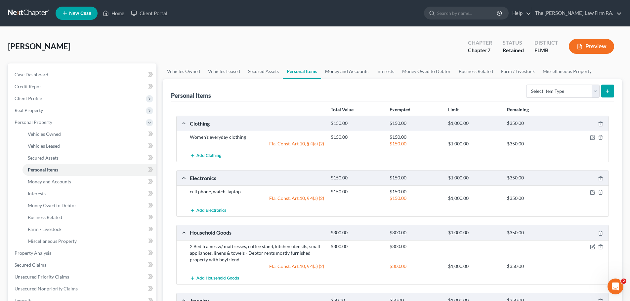
click at [346, 71] on link "Money and Accounts" at bounding box center [346, 72] width 51 height 16
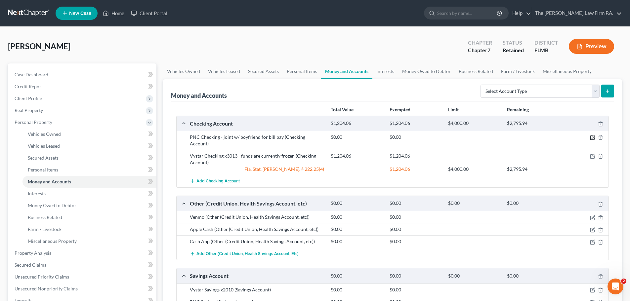
click at [592, 137] on icon "button" at bounding box center [592, 137] width 5 height 5
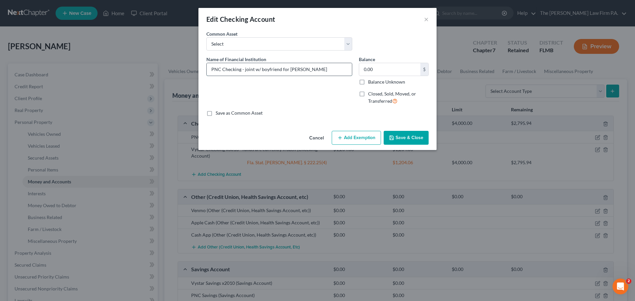
drag, startPoint x: 243, startPoint y: 70, endPoint x: 255, endPoint y: 74, distance: 12.2
click at [244, 70] on input "PNC Checking - joint w/ boyfriend for bill pay" at bounding box center [279, 69] width 145 height 13
click at [241, 68] on input "PNC Checking - joint w/ boyfriend for bill pay" at bounding box center [279, 69] width 145 height 13
drag, startPoint x: 244, startPoint y: 69, endPoint x: 262, endPoint y: 76, distance: 19.3
click at [245, 70] on input "PNC Checking - joint w/ boyfriend for bill pay" at bounding box center [279, 69] width 145 height 13
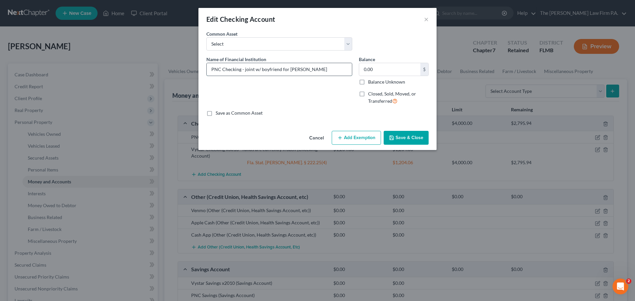
drag, startPoint x: 314, startPoint y: 69, endPoint x: 242, endPoint y: 71, distance: 72.8
click at [242, 71] on input "PNC Checking - joint w/ boyfriend for bill pay" at bounding box center [279, 69] width 145 height 13
click at [243, 68] on input "PNC Checking - joint w/ boyfriend for bill pay" at bounding box center [279, 69] width 145 height 13
click at [322, 65] on input "PNC Checking - joint w/ boyfriend for bill pay" at bounding box center [279, 69] width 145 height 13
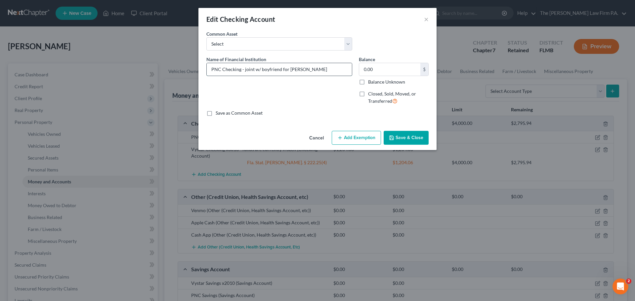
drag, startPoint x: 315, startPoint y: 70, endPoint x: 243, endPoint y: 69, distance: 71.8
click at [243, 69] on input "PNC Checking - joint w/ boyfriend for bill pay" at bounding box center [279, 69] width 145 height 13
type input "PNC Checking - x7218 - Joint Bill Pay Account"
type input "334.10"
click at [351, 138] on button "Add Exemption" at bounding box center [356, 138] width 49 height 14
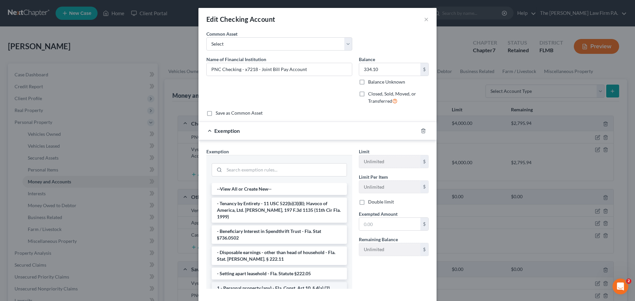
click at [266, 283] on li "1 - Personal property (any) - Fla. Const. Art.10, § 4(a) (2)" at bounding box center [279, 289] width 135 height 12
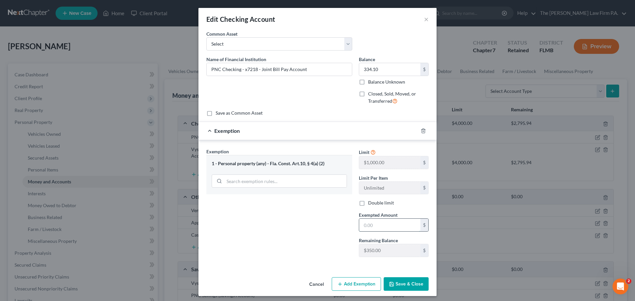
drag, startPoint x: 397, startPoint y: 222, endPoint x: 395, endPoint y: 219, distance: 3.6
click at [397, 222] on input "text" at bounding box center [389, 225] width 61 height 13
type input "334.10"
click at [405, 287] on button "Save & Close" at bounding box center [406, 285] width 45 height 14
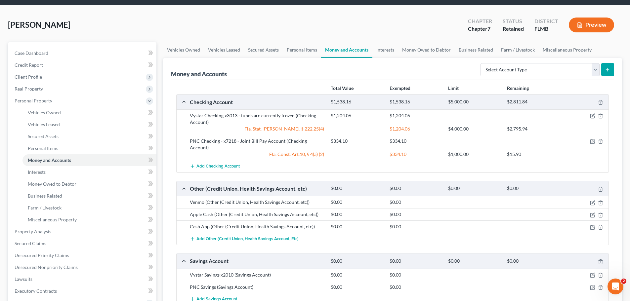
scroll to position [33, 0]
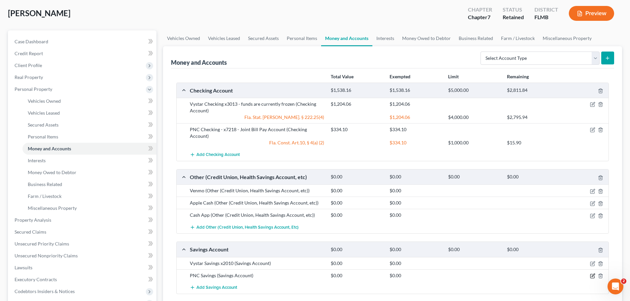
click at [592, 274] on icon "button" at bounding box center [592, 276] width 5 height 5
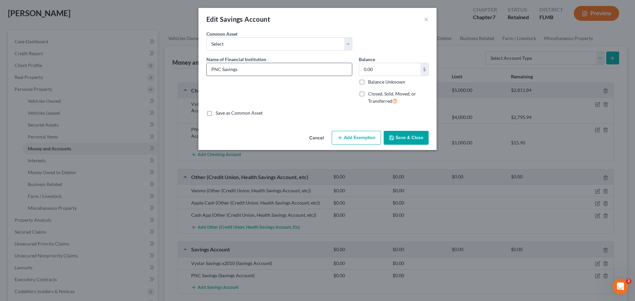
click at [252, 68] on input "PNC Savings" at bounding box center [279, 69] width 145 height 13
type input "PNC Savings x7226"
click at [373, 72] on input "0.00" at bounding box center [389, 69] width 61 height 13
type input "0.00"
click at [412, 135] on button "Save & Close" at bounding box center [406, 138] width 45 height 14
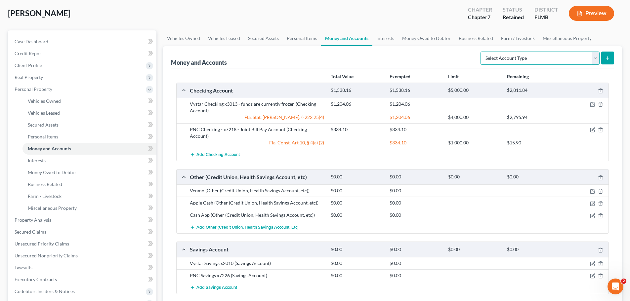
click at [574, 55] on select "Select Account Type Brokerage Cash on Hand Certificates of Deposit Checking Acc…" at bounding box center [540, 58] width 119 height 13
click at [482, 52] on select "Select Account Type Brokerage Cash on Hand Certificates of Deposit Checking Acc…" at bounding box center [540, 58] width 119 height 13
drag, startPoint x: 609, startPoint y: 56, endPoint x: 606, endPoint y: 56, distance: 3.3
click at [609, 56] on icon "submit" at bounding box center [607, 58] width 5 height 5
click at [609, 61] on button "submit" at bounding box center [607, 58] width 13 height 13
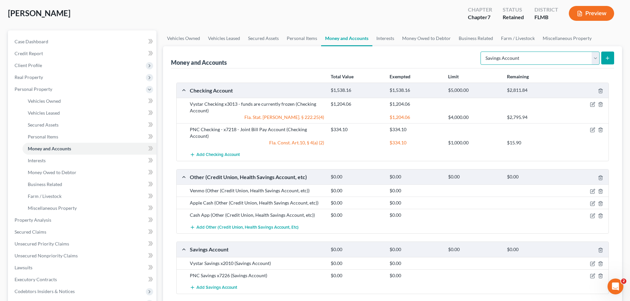
drag, startPoint x: 556, startPoint y: 61, endPoint x: 546, endPoint y: 64, distance: 10.9
click at [556, 61] on select "Select Account Type Brokerage Cash on Hand Certificates of Deposit Checking Acc…" at bounding box center [540, 58] width 119 height 13
select select "cash_on_hand"
click at [482, 52] on select "Select Account Type Brokerage Cash on Hand Certificates of Deposit Checking Acc…" at bounding box center [540, 58] width 119 height 13
click at [613, 59] on button "submit" at bounding box center [607, 58] width 13 height 13
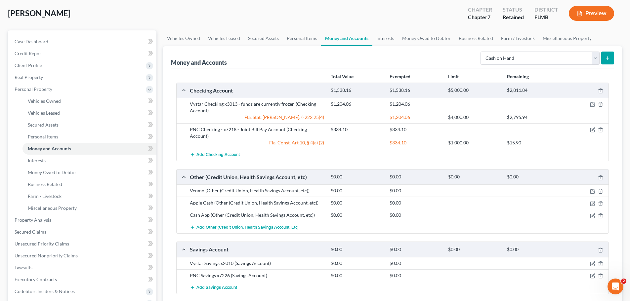
click at [378, 36] on link "Interests" at bounding box center [386, 38] width 26 height 16
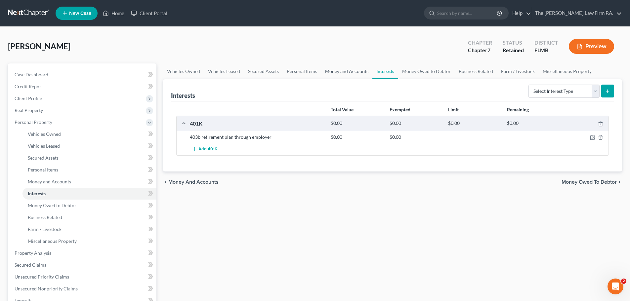
click at [347, 71] on link "Money and Accounts" at bounding box center [346, 72] width 51 height 16
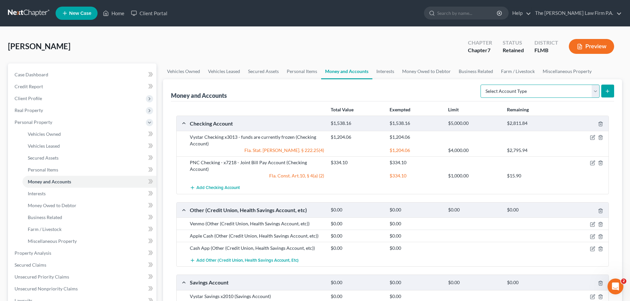
click at [562, 94] on select "Select Account Type Brokerage Cash on Hand Certificates of Deposit Checking Acc…" at bounding box center [540, 91] width 119 height 13
select select "savings"
click at [482, 85] on select "Select Account Type Brokerage Cash on Hand Certificates of Deposit Checking Acc…" at bounding box center [540, 91] width 119 height 13
click at [605, 91] on button "submit" at bounding box center [607, 91] width 13 height 13
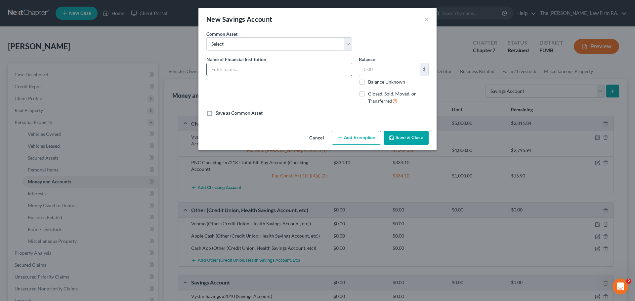
click at [268, 68] on input "text" at bounding box center [279, 69] width 145 height 13
type input "PNC Savings x7234"
type input "124.03"
click at [363, 140] on button "Add Exemption" at bounding box center [356, 138] width 49 height 14
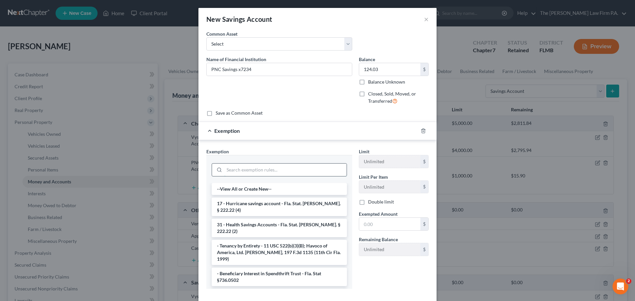
click at [251, 171] on input "search" at bounding box center [285, 170] width 122 height 13
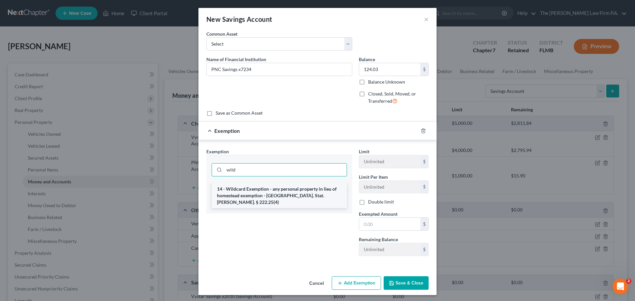
type input "wild"
click at [251, 199] on li "14 - Wildcard Exemption - any personal property in lieu of homestead exemption …" at bounding box center [279, 195] width 135 height 25
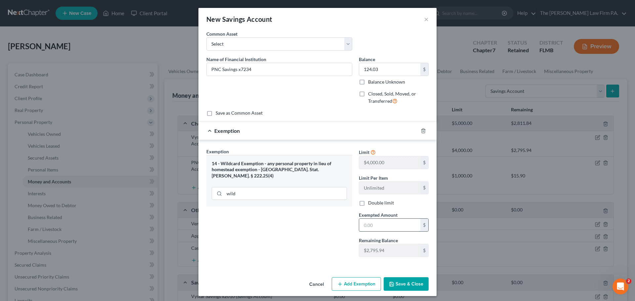
click at [377, 220] on input "text" at bounding box center [389, 225] width 61 height 13
type input "124.03"
click at [399, 288] on button "Save & Close" at bounding box center [406, 285] width 45 height 14
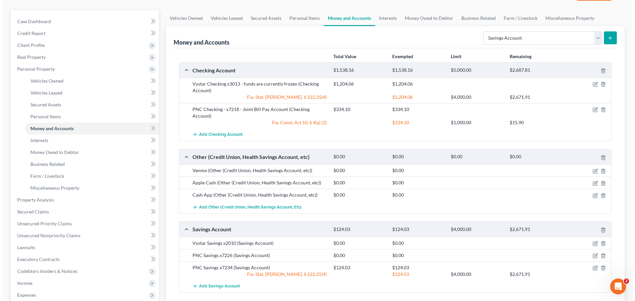
scroll to position [66, 0]
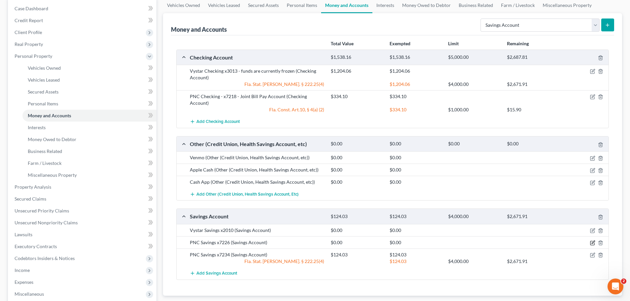
click at [595, 241] on icon "button" at bounding box center [592, 243] width 5 height 5
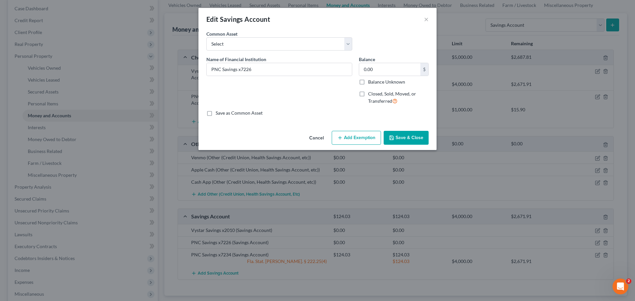
click at [359, 137] on button "Add Exemption" at bounding box center [356, 138] width 49 height 14
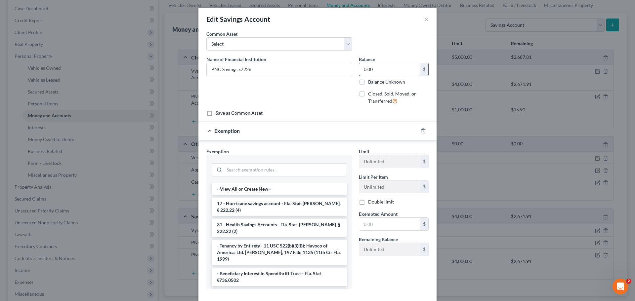
click at [392, 68] on input "0.00" at bounding box center [389, 69] width 61 height 13
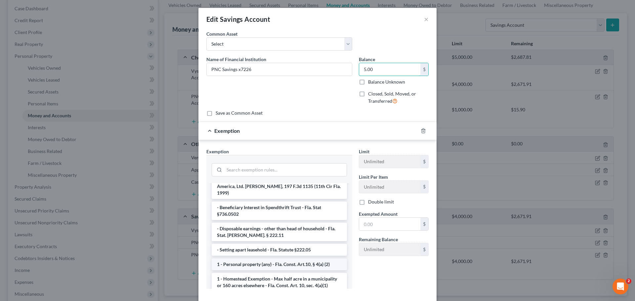
type input "5.00"
click at [272, 259] on li "1 - Personal property (any) - Fla. Const. Art.10, § 4(a) (2)" at bounding box center [279, 265] width 135 height 12
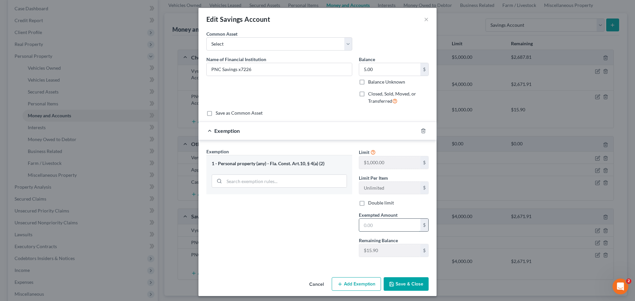
click at [383, 224] on input "text" at bounding box center [389, 225] width 61 height 13
type input "5.00"
click at [415, 288] on button "Save & Close" at bounding box center [406, 285] width 45 height 14
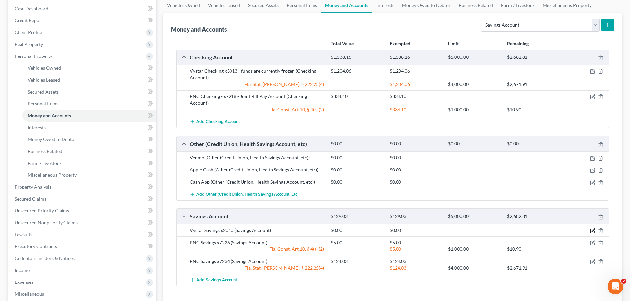
click at [594, 229] on icon "button" at bounding box center [593, 230] width 3 height 3
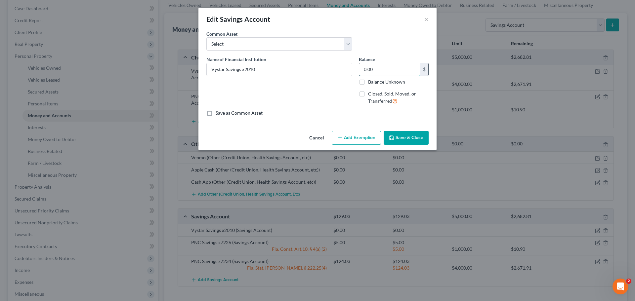
click at [376, 68] on input "0.00" at bounding box center [389, 69] width 61 height 13
type input "5.00"
click at [368, 134] on button "Add Exemption" at bounding box center [356, 138] width 49 height 14
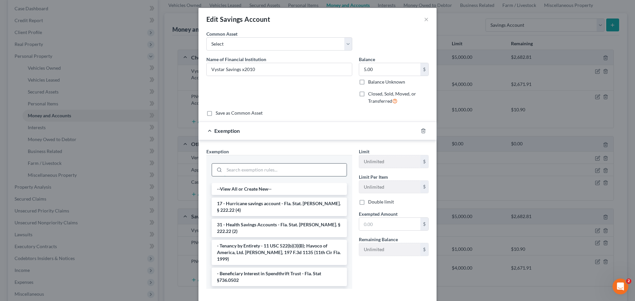
click at [277, 174] on input "search" at bounding box center [285, 170] width 122 height 13
drag, startPoint x: 381, startPoint y: 228, endPoint x: 369, endPoint y: 213, distance: 19.0
click at [381, 228] on input "text" at bounding box center [389, 224] width 61 height 13
type input "5.00"
click at [387, 71] on input "5.00" at bounding box center [389, 69] width 61 height 13
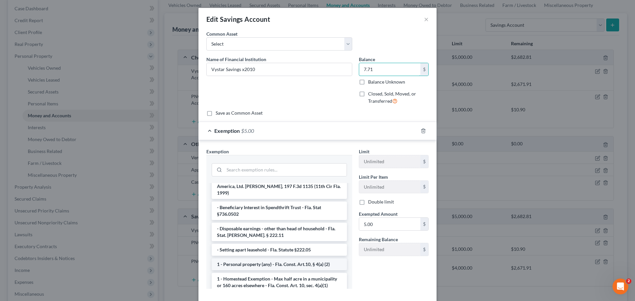
type input "7.71"
click at [268, 259] on li "1 - Personal property (any) - Fla. Const. Art.10, § 4(a) (2)" at bounding box center [279, 265] width 135 height 12
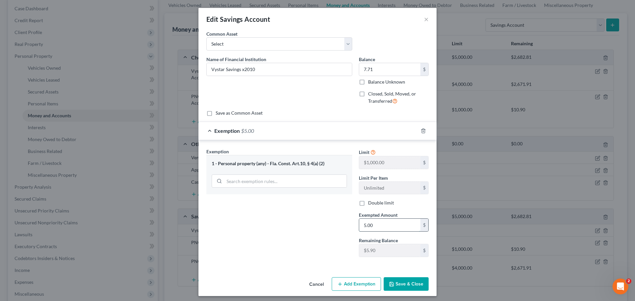
click at [382, 226] on input "5.00" at bounding box center [389, 225] width 61 height 13
type input "7.71"
click at [406, 283] on button "Save & Close" at bounding box center [406, 285] width 45 height 14
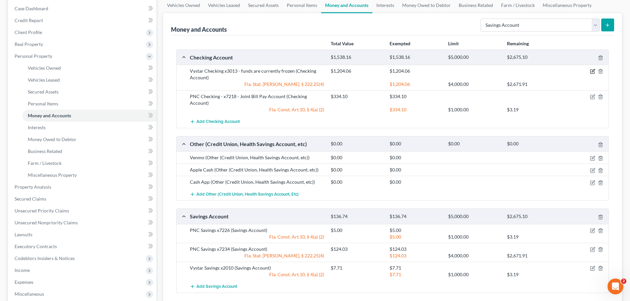
click at [593, 70] on icon "button" at bounding box center [592, 71] width 5 height 5
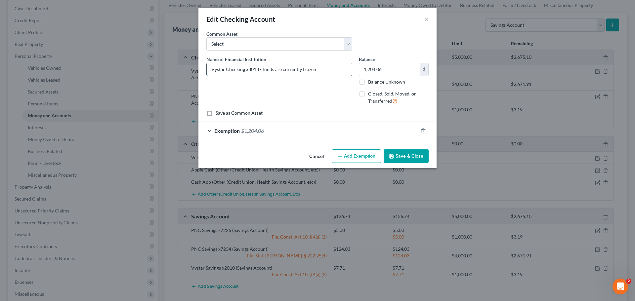
drag, startPoint x: 217, startPoint y: 69, endPoint x: 229, endPoint y: 73, distance: 12.5
click at [218, 69] on input "Vystar Checking x3013 - funds are currently frozen" at bounding box center [279, 69] width 145 height 13
type input "VyStar Checking x3013 - funds are currently frozen"
click at [411, 156] on button "Save & Close" at bounding box center [406, 157] width 45 height 14
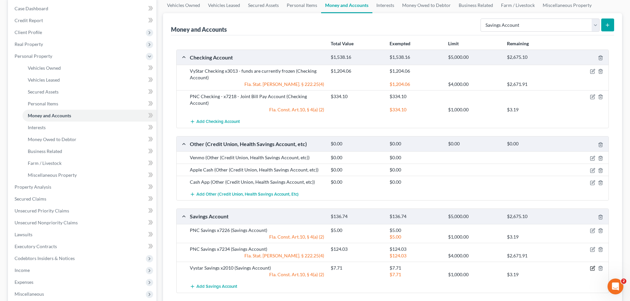
click at [593, 266] on icon "button" at bounding box center [592, 268] width 5 height 5
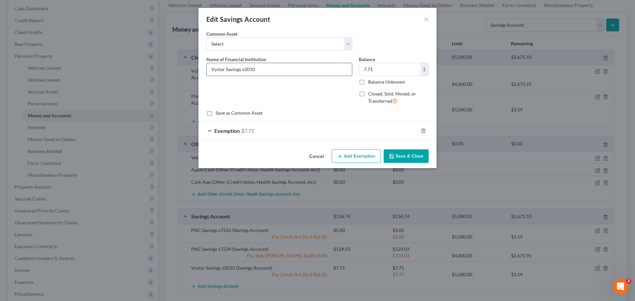
click at [219, 69] on input "Vystar Savings x2010" at bounding box center [279, 69] width 145 height 13
type input "VyStar Savings x2010"
click at [422, 158] on button "Save & Close" at bounding box center [406, 157] width 45 height 14
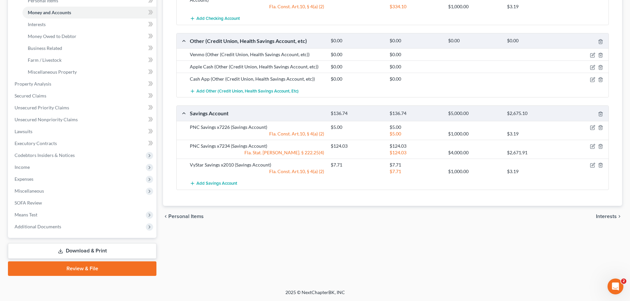
scroll to position [0, 0]
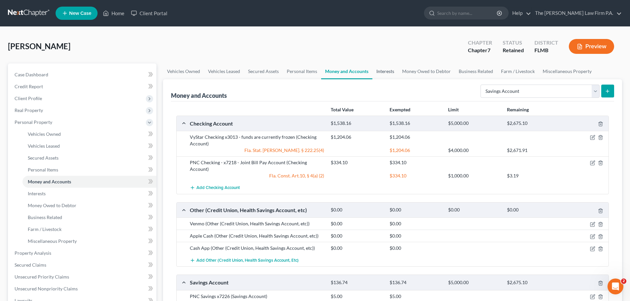
click at [384, 73] on link "Interests" at bounding box center [386, 72] width 26 height 16
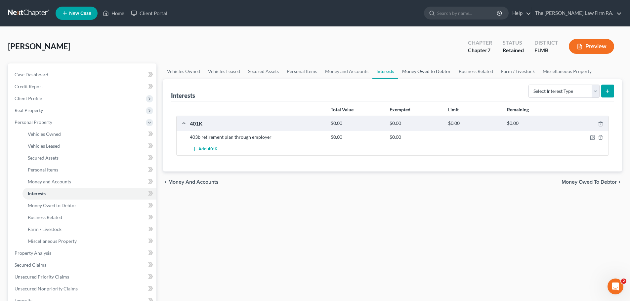
click at [416, 73] on link "Money Owed to Debtor" at bounding box center [426, 72] width 57 height 16
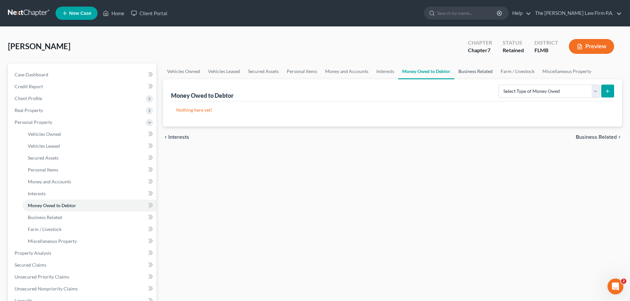
click at [466, 72] on link "Business Related" at bounding box center [476, 72] width 42 height 16
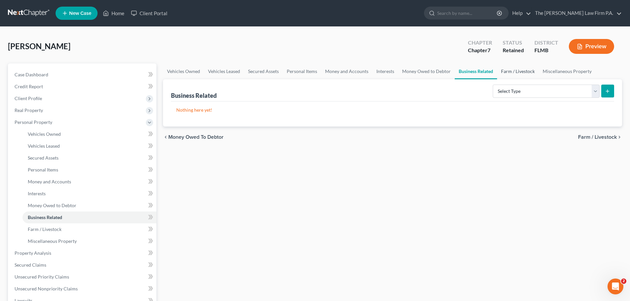
click at [511, 74] on link "Farm / Livestock" at bounding box center [518, 72] width 42 height 16
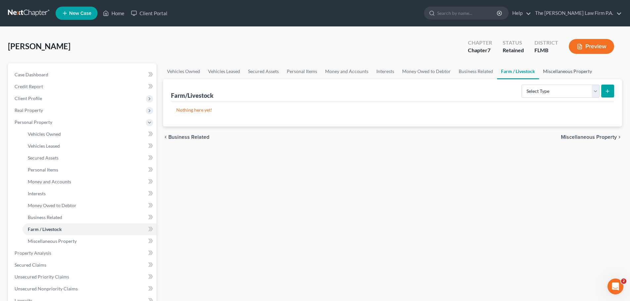
click at [565, 70] on link "Miscellaneous Property" at bounding box center [567, 72] width 57 height 16
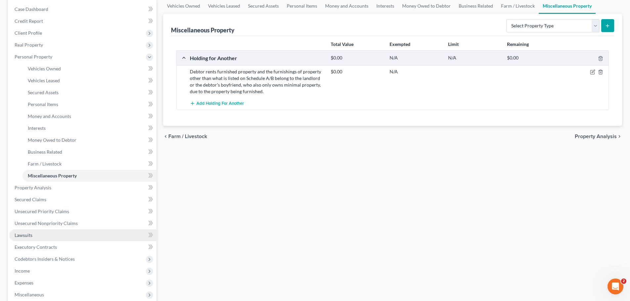
scroll to position [66, 0]
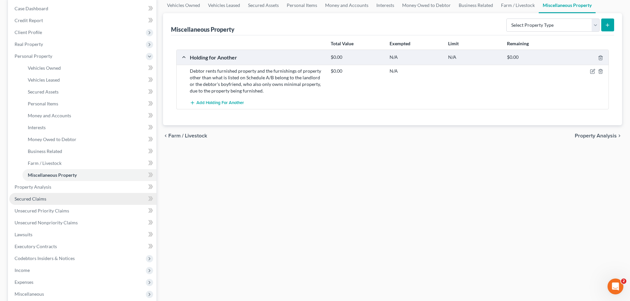
click at [66, 203] on link "Secured Claims" at bounding box center [82, 199] width 147 height 12
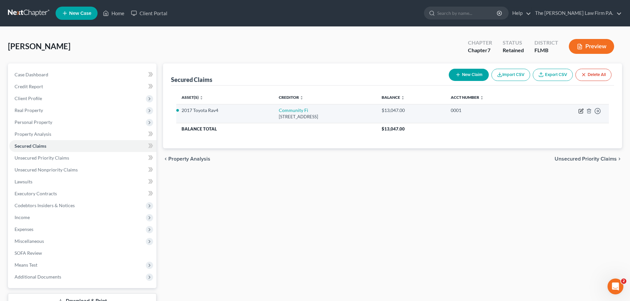
click at [581, 110] on icon "button" at bounding box center [581, 111] width 5 height 5
select select "9"
select select "11"
select select "3"
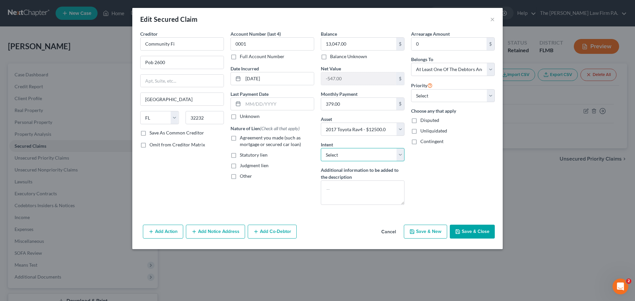
click at [359, 155] on select "Select Surrender Redeem Reaffirm Avoid Other" at bounding box center [363, 154] width 84 height 13
click at [359, 154] on select "Select Surrender Redeem Reaffirm Avoid Other" at bounding box center [363, 154] width 84 height 13
select select "4"
click at [321, 148] on select "Select Surrender Redeem Reaffirm Avoid Other" at bounding box center [363, 154] width 84 height 13
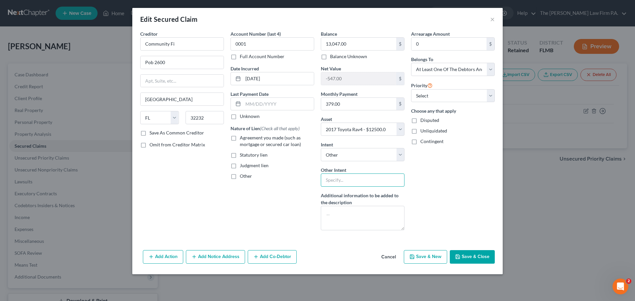
click at [362, 183] on input "text" at bounding box center [363, 180] width 84 height 13
type input "Retain and pay pursuant to contract"
click at [480, 257] on button "Save & Close" at bounding box center [472, 257] width 45 height 14
select select
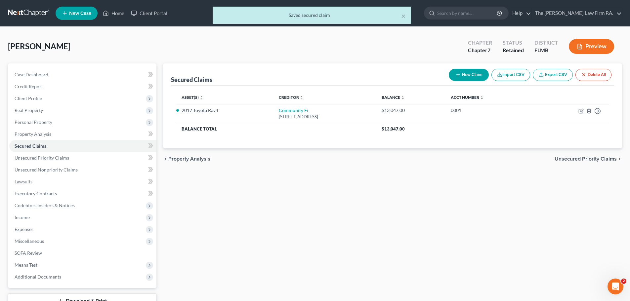
click at [601, 46] on button "Preview" at bounding box center [591, 46] width 45 height 15
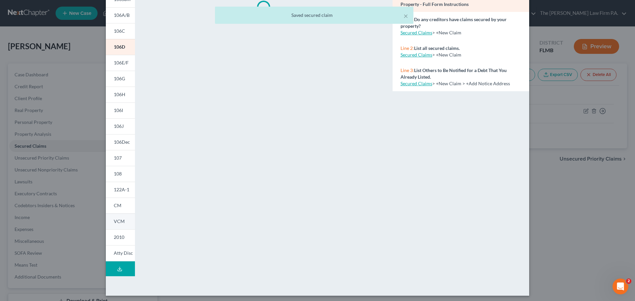
scroll to position [66, 0]
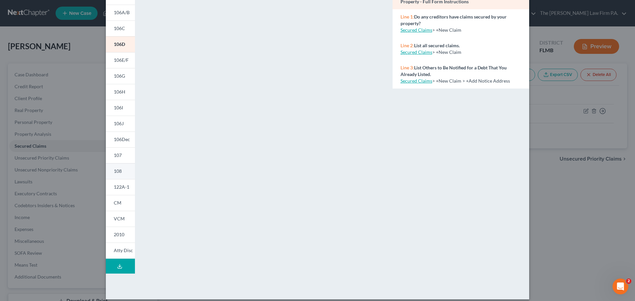
click at [117, 169] on span "108" at bounding box center [118, 171] width 8 height 6
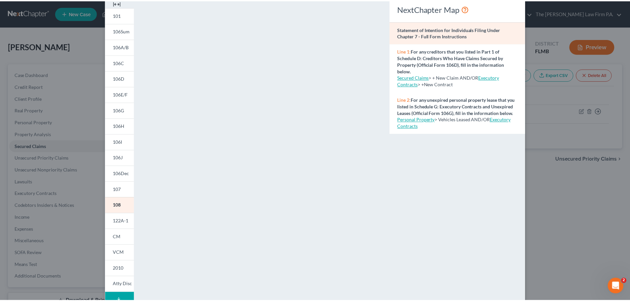
scroll to position [0, 0]
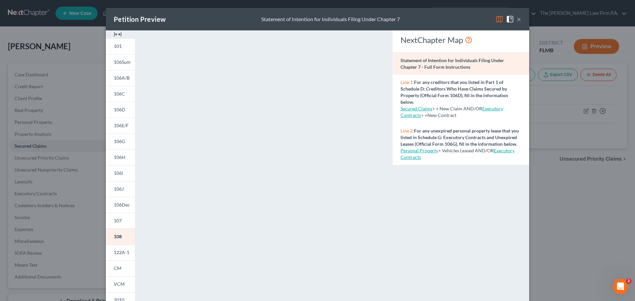
click at [517, 19] on button "×" at bounding box center [519, 19] width 5 height 8
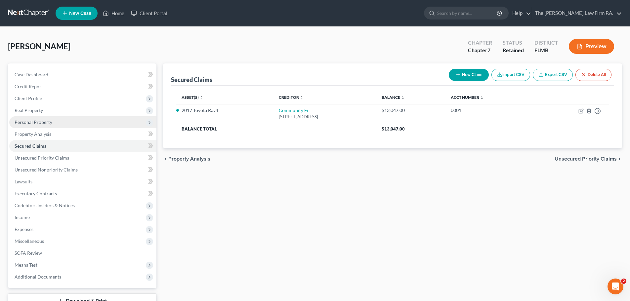
click at [63, 124] on span "Personal Property" at bounding box center [82, 122] width 147 height 12
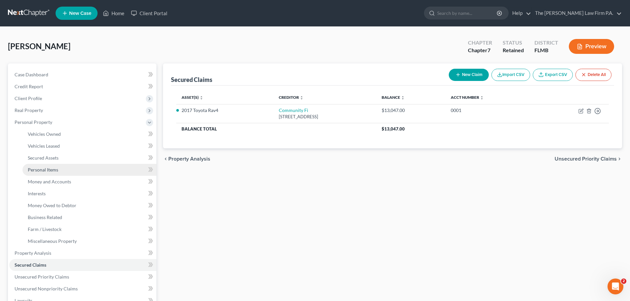
click at [62, 172] on link "Personal Items" at bounding box center [89, 170] width 134 height 12
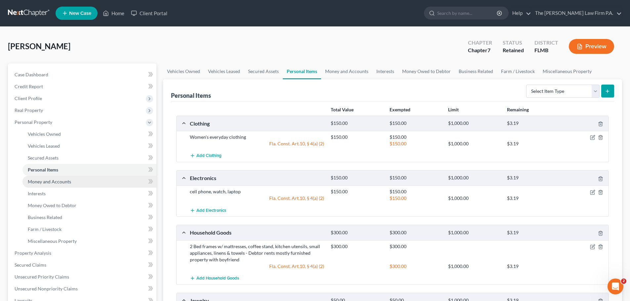
click at [66, 185] on link "Money and Accounts" at bounding box center [89, 182] width 134 height 12
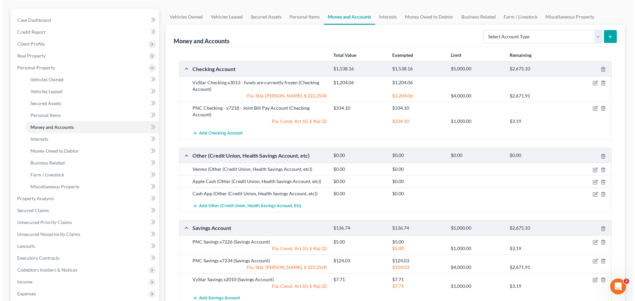
scroll to position [66, 0]
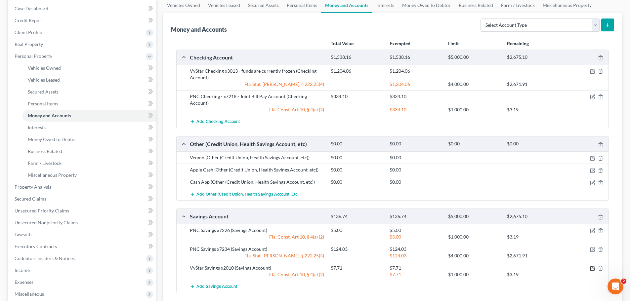
click at [595, 266] on icon "button" at bounding box center [592, 268] width 5 height 5
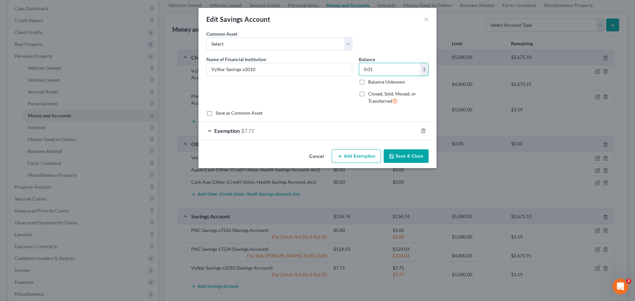
type input "0.01"
click at [302, 134] on div "Exemption $7.71" at bounding box center [309, 131] width 220 height 18
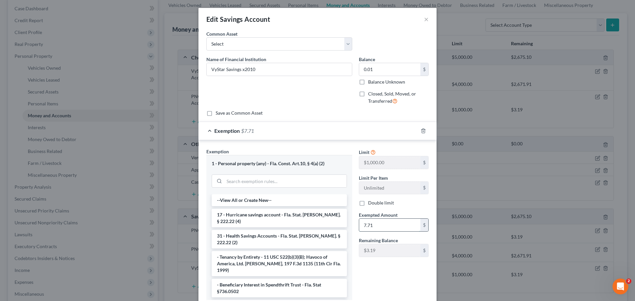
click at [388, 220] on input "7.71" at bounding box center [389, 225] width 61 height 13
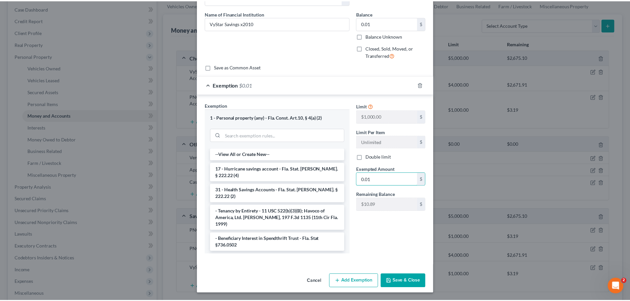
scroll to position [46, 0]
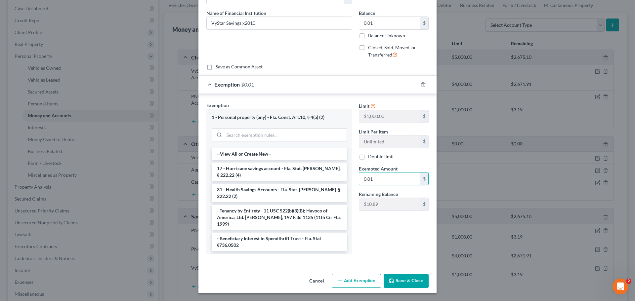
type input "0.01"
click at [407, 283] on button "Save & Close" at bounding box center [406, 281] width 45 height 14
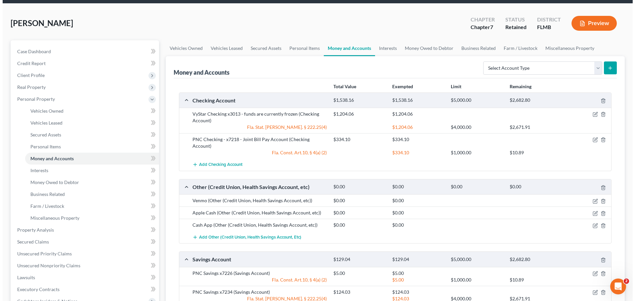
scroll to position [0, 0]
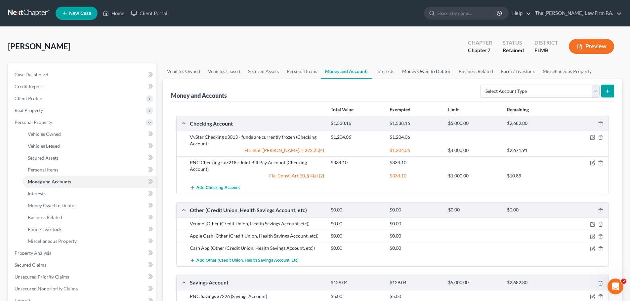
click at [406, 68] on link "Money Owed to Debtor" at bounding box center [426, 72] width 57 height 16
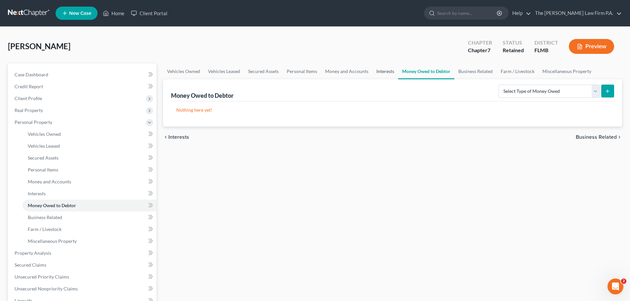
click at [387, 70] on link "Interests" at bounding box center [386, 72] width 26 height 16
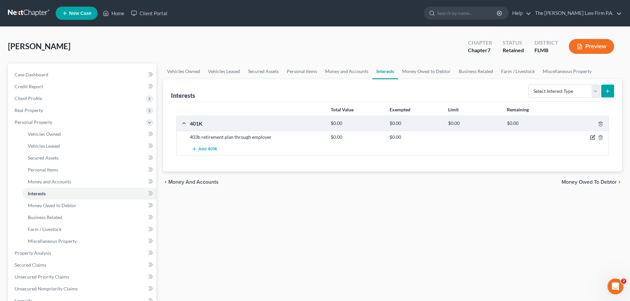
click at [593, 139] on icon "button" at bounding box center [592, 137] width 5 height 5
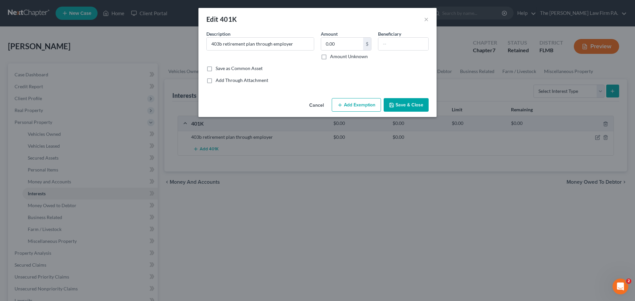
click at [335, 55] on label "Amount Unknown" at bounding box center [349, 56] width 38 height 7
click at [335, 55] on input "Amount Unknown" at bounding box center [335, 55] width 4 height 4
checkbox input "true"
click at [356, 108] on button "Add Exemption" at bounding box center [356, 105] width 49 height 14
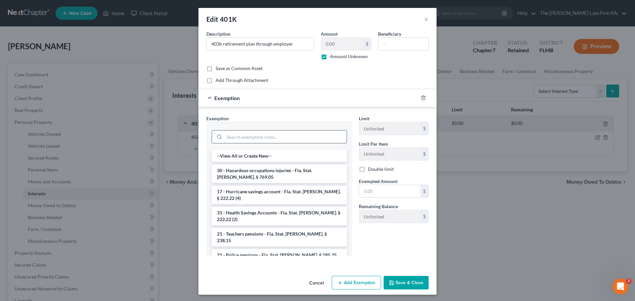
click at [266, 139] on input "search" at bounding box center [285, 137] width 122 height 13
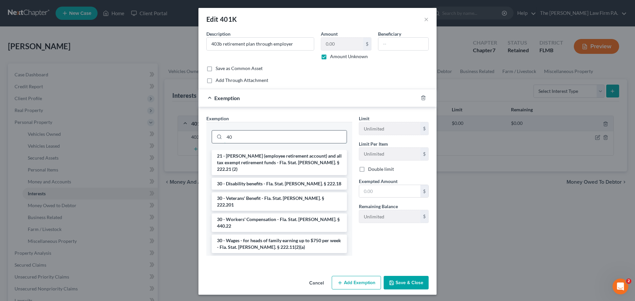
click at [266, 140] on input "40" at bounding box center [285, 137] width 122 height 13
type input "4"
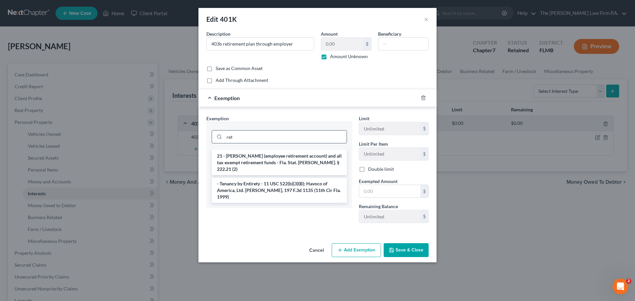
click at [287, 133] on input "ret" at bounding box center [285, 137] width 122 height 13
type input "r"
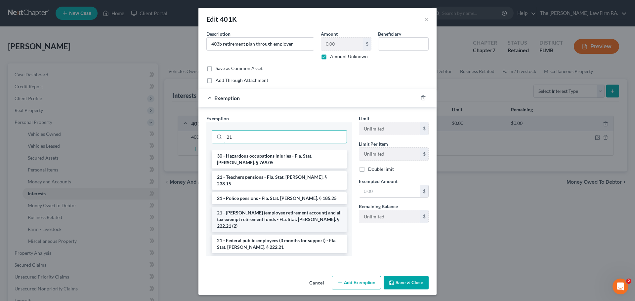
type input "21"
click at [317, 211] on li "21 - ERISA (employee retirement account) and all tax exempt retirement funds - …" at bounding box center [279, 219] width 135 height 25
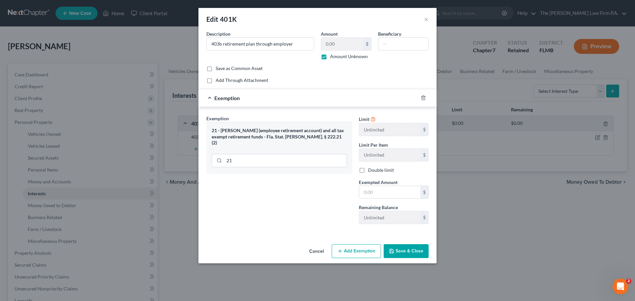
click at [408, 253] on button "Save & Close" at bounding box center [406, 251] width 45 height 14
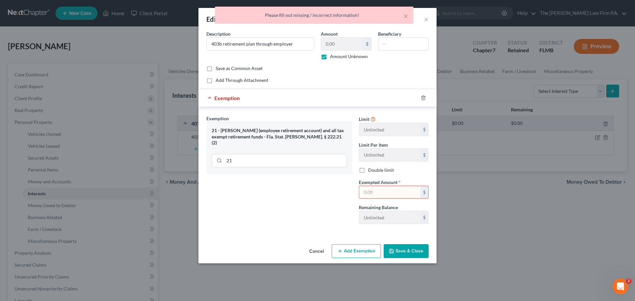
click at [385, 189] on input "text" at bounding box center [389, 192] width 61 height 13
type input "0.00"
click at [405, 253] on button "Save & Close" at bounding box center [406, 251] width 45 height 14
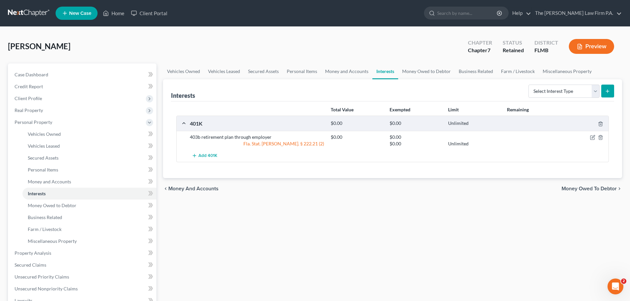
click at [599, 50] on button "Preview" at bounding box center [591, 46] width 45 height 15
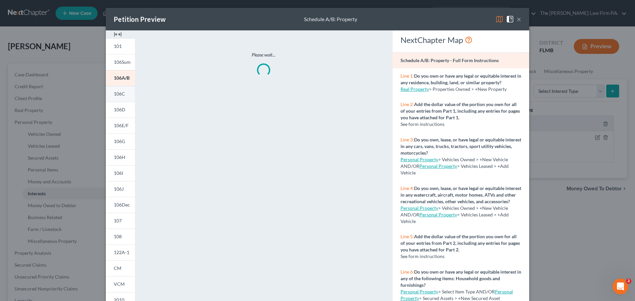
click at [125, 97] on link "106C" at bounding box center [120, 94] width 29 height 16
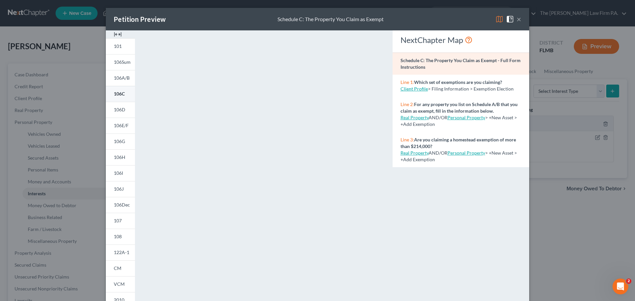
click at [124, 99] on link "106C" at bounding box center [120, 94] width 29 height 16
click at [517, 20] on button "×" at bounding box center [519, 19] width 5 height 8
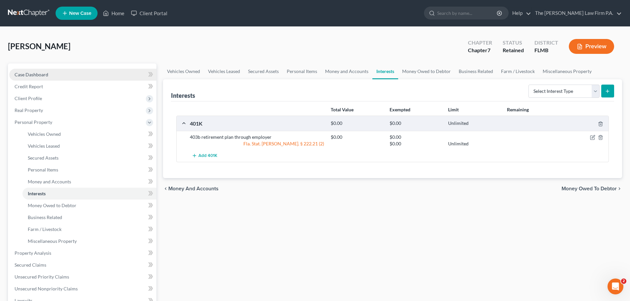
click at [64, 74] on link "Case Dashboard" at bounding box center [82, 75] width 147 height 12
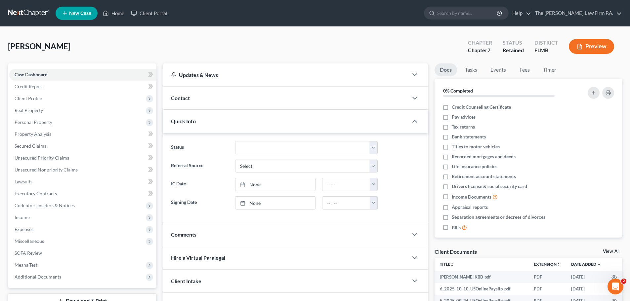
click at [233, 97] on div "Contact" at bounding box center [285, 98] width 245 height 23
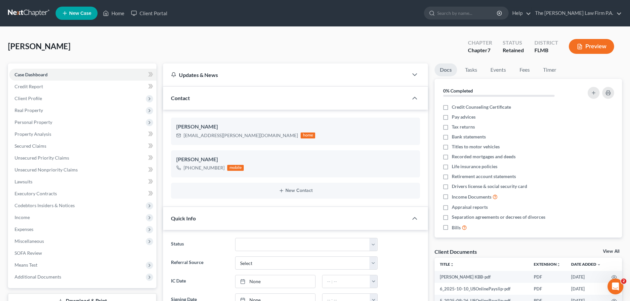
drag, startPoint x: 259, startPoint y: 221, endPoint x: 265, endPoint y: 222, distance: 6.6
click at [259, 222] on div "Quick Info" at bounding box center [285, 218] width 245 height 23
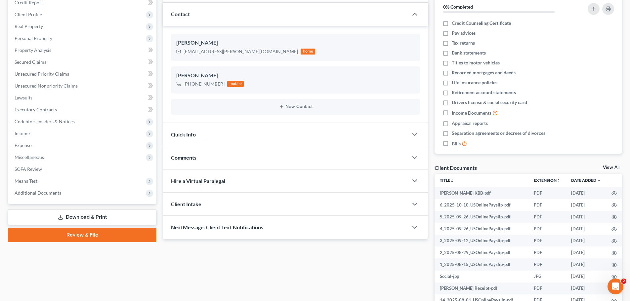
scroll to position [99, 0]
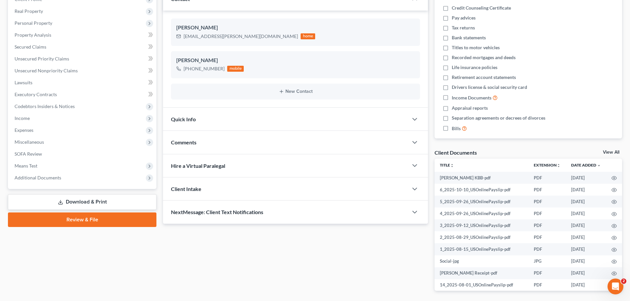
click at [296, 140] on div "Comments" at bounding box center [285, 142] width 245 height 23
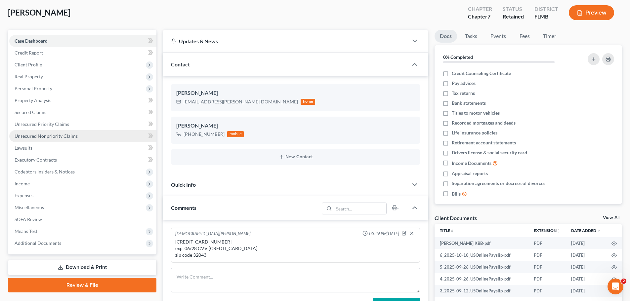
scroll to position [33, 0]
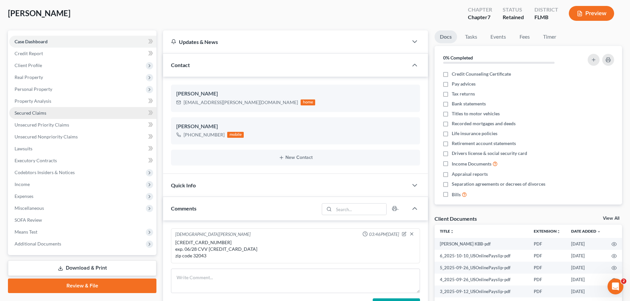
click at [61, 110] on link "Secured Claims" at bounding box center [82, 113] width 147 height 12
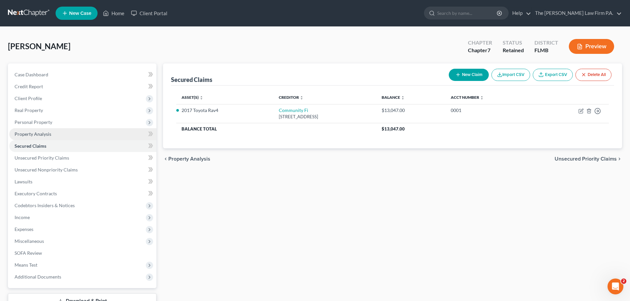
click at [55, 133] on link "Property Analysis" at bounding box center [82, 134] width 147 height 12
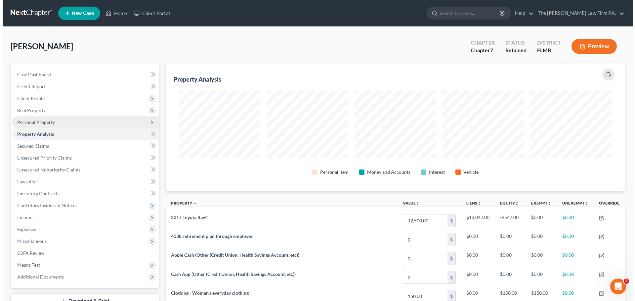
scroll to position [128, 459]
click at [56, 125] on span "Personal Property" at bounding box center [82, 122] width 147 height 12
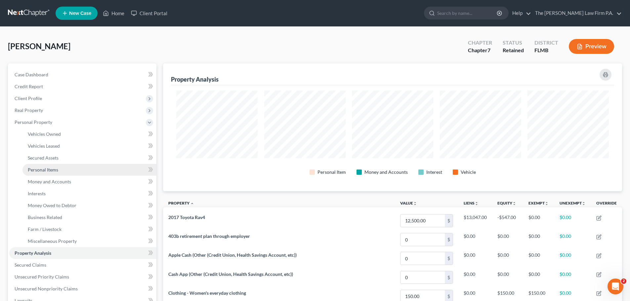
click at [62, 171] on link "Personal Items" at bounding box center [89, 170] width 134 height 12
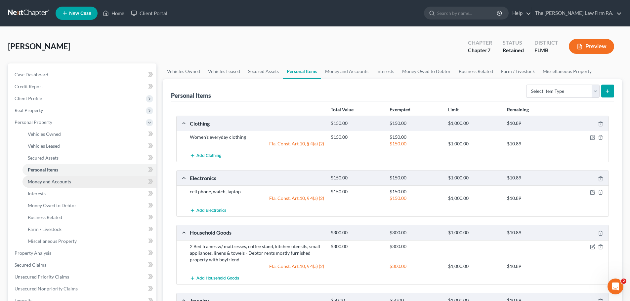
click at [62, 182] on span "Money and Accounts" at bounding box center [49, 182] width 43 height 6
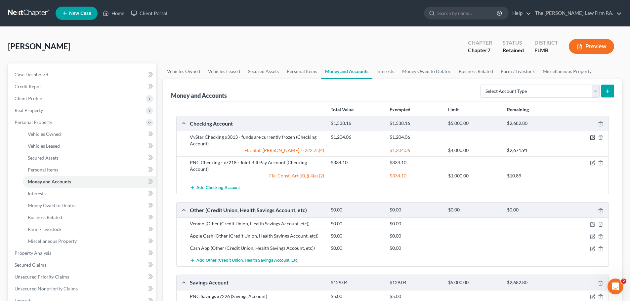
click at [593, 135] on icon "button" at bounding box center [592, 137] width 5 height 5
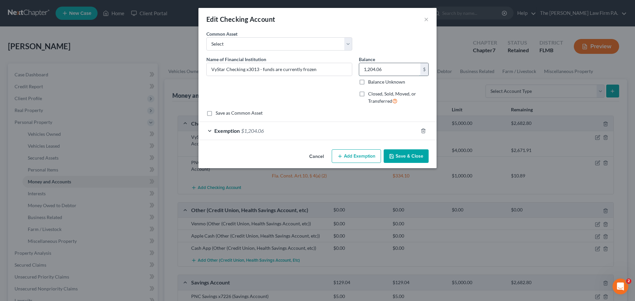
click at [403, 75] on input "1,204.06" at bounding box center [389, 69] width 61 height 13
type input "998.63"
click at [338, 134] on div "Exemption $1,204.06" at bounding box center [309, 131] width 220 height 18
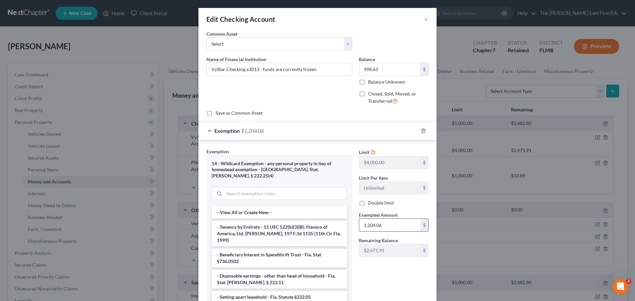
click at [399, 228] on input "1,204.06" at bounding box center [389, 225] width 61 height 13
type input "998.63"
click at [314, 69] on input "VyStar Checking x3013 - funds are currently frozen" at bounding box center [279, 69] width 145 height 13
drag, startPoint x: 279, startPoint y: 67, endPoint x: 260, endPoint y: 67, distance: 18.9
click at [260, 67] on input "VyStar Checking x3013 - funds are currently frozen" at bounding box center [279, 69] width 145 height 13
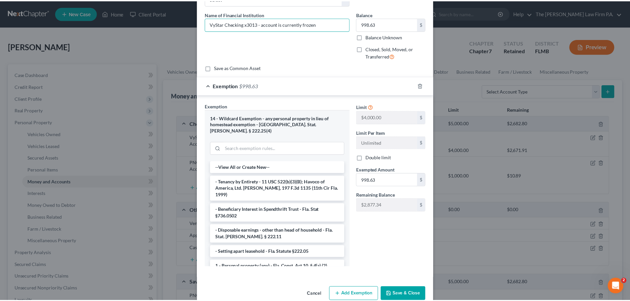
scroll to position [52, 0]
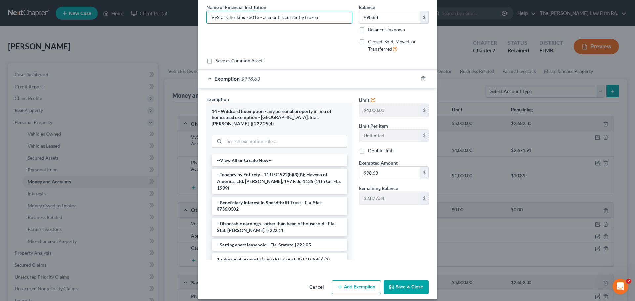
type input "VyStar Checking x3013 - account is currently frozen"
click at [413, 281] on button "Save & Close" at bounding box center [406, 288] width 45 height 14
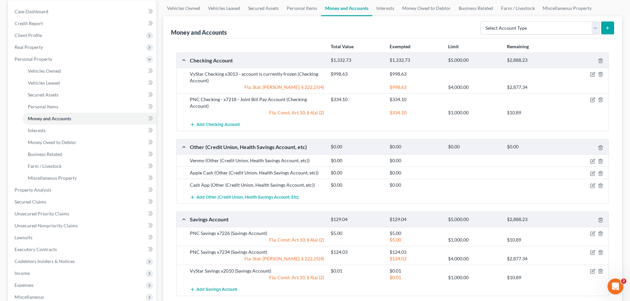
scroll to position [0, 0]
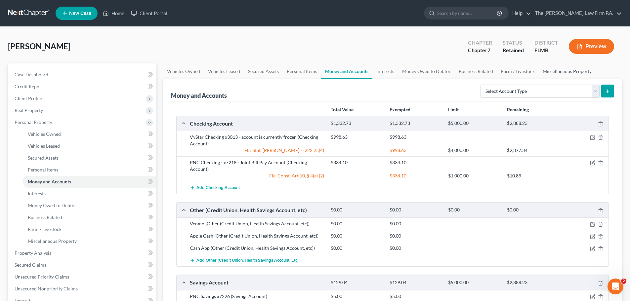
click at [571, 72] on link "Miscellaneous Property" at bounding box center [567, 72] width 57 height 16
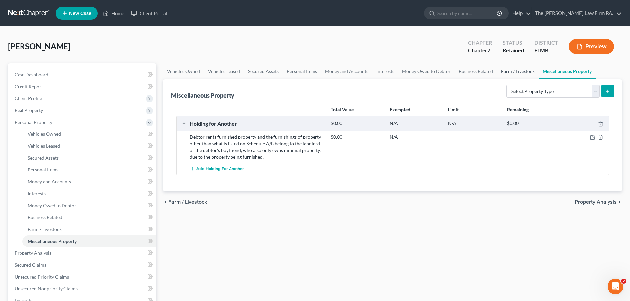
click at [498, 68] on link "Farm / Livestock" at bounding box center [518, 72] width 42 height 16
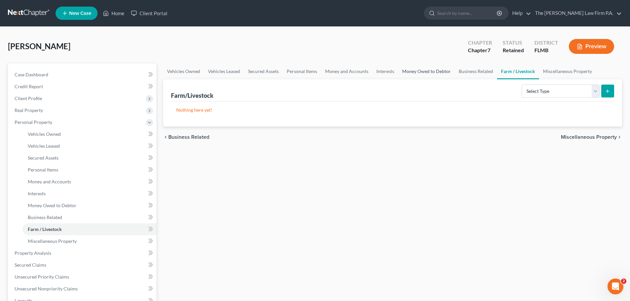
click at [434, 74] on link "Money Owed to Debtor" at bounding box center [426, 72] width 57 height 16
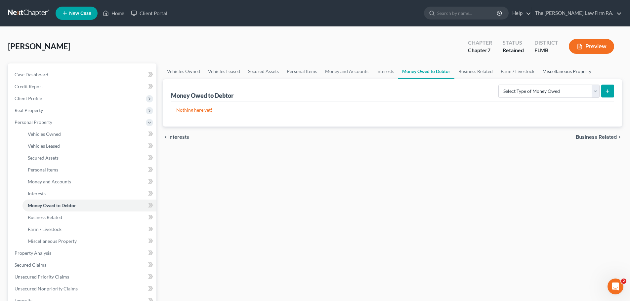
click at [553, 73] on link "Miscellaneous Property" at bounding box center [567, 72] width 57 height 16
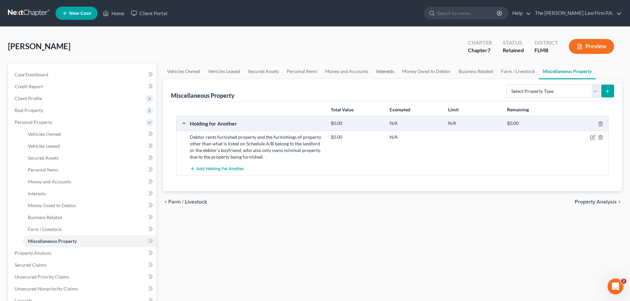
click at [382, 71] on link "Interests" at bounding box center [386, 72] width 26 height 16
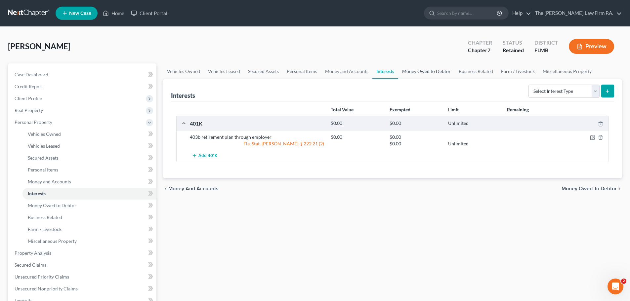
click at [414, 70] on link "Money Owed to Debtor" at bounding box center [426, 72] width 57 height 16
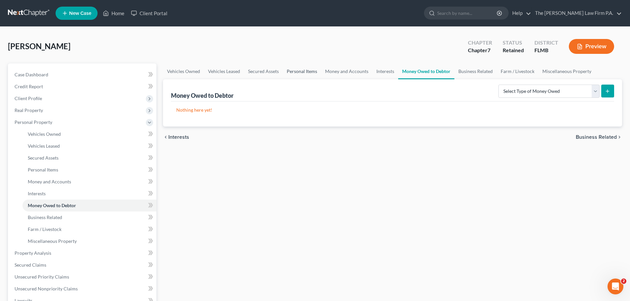
click at [305, 72] on link "Personal Items" at bounding box center [302, 72] width 38 height 16
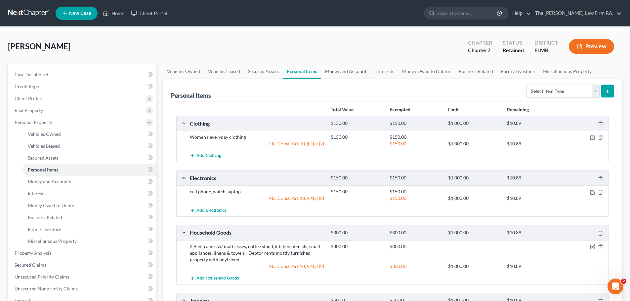
click at [331, 68] on link "Money and Accounts" at bounding box center [346, 72] width 51 height 16
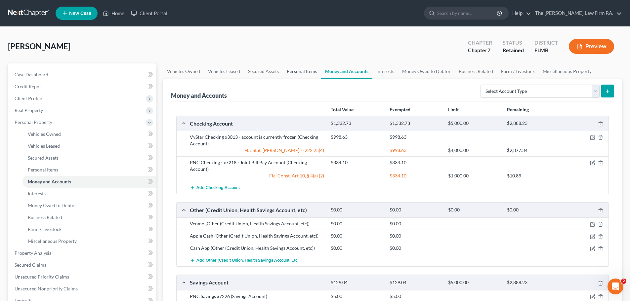
click at [294, 70] on link "Personal Items" at bounding box center [302, 72] width 38 height 16
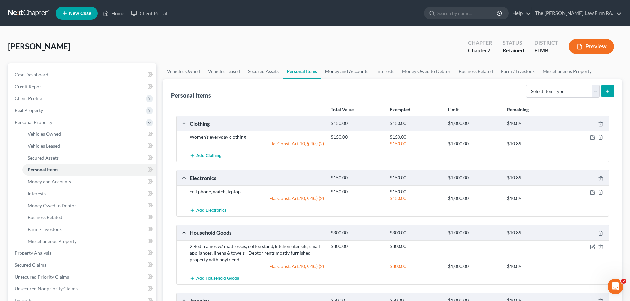
click at [342, 68] on link "Money and Accounts" at bounding box center [346, 72] width 51 height 16
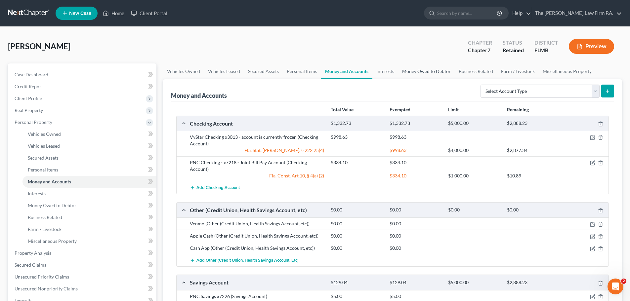
click at [401, 69] on link "Money Owed to Debtor" at bounding box center [426, 72] width 57 height 16
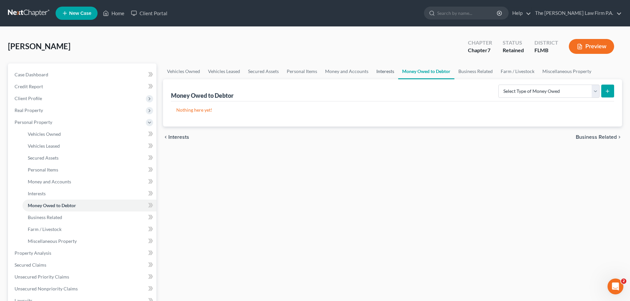
click at [390, 70] on link "Interests" at bounding box center [386, 72] width 26 height 16
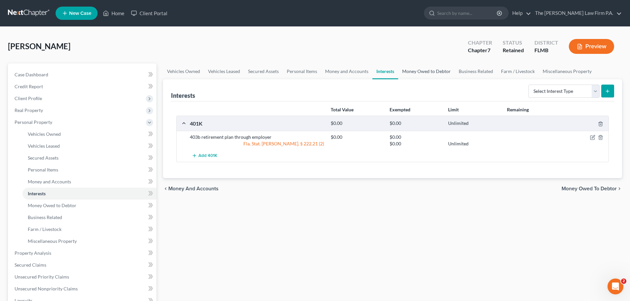
click at [409, 73] on link "Money Owed to Debtor" at bounding box center [426, 72] width 57 height 16
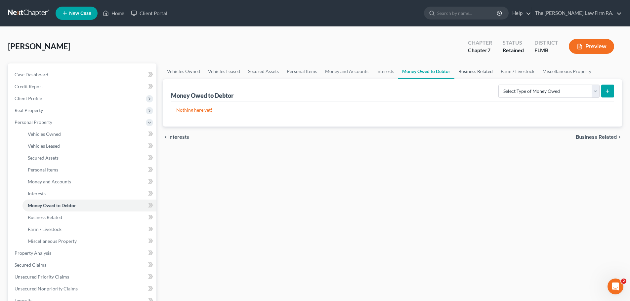
click at [480, 71] on link "Business Related" at bounding box center [476, 72] width 42 height 16
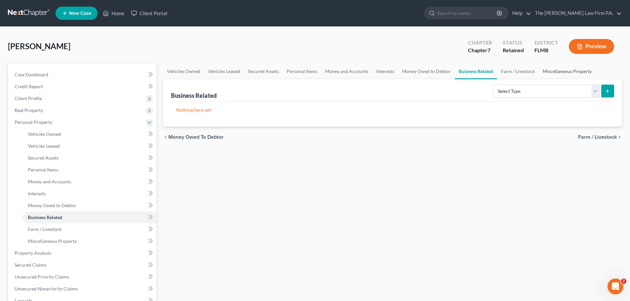
click at [552, 72] on link "Miscellaneous Property" at bounding box center [567, 72] width 57 height 16
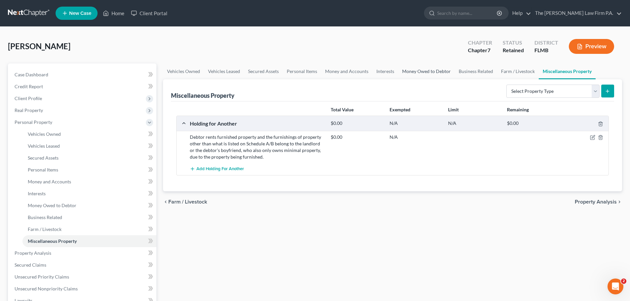
click at [439, 66] on link "Money Owed to Debtor" at bounding box center [426, 72] width 57 height 16
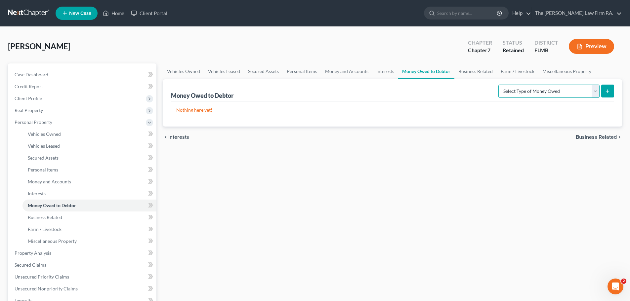
click at [534, 92] on select "Select Type of Money Owed Accounts Receivable Alimony Child Support Claims Agai…" at bounding box center [549, 91] width 101 height 13
click at [347, 42] on div "O'Neill, Yalis Upgraded Chapter Chapter 7 Status Retained District FLMB Preview" at bounding box center [315, 49] width 614 height 29
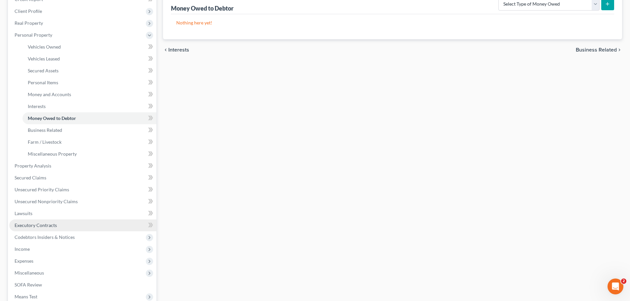
scroll to position [99, 0]
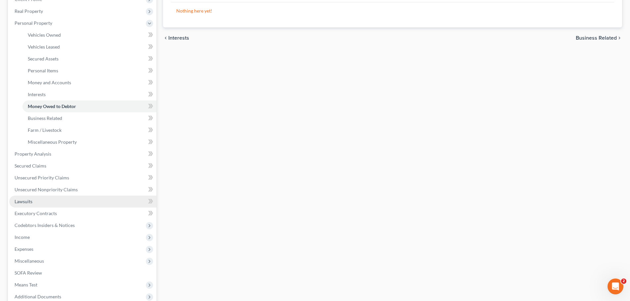
click at [55, 200] on link "Lawsuits" at bounding box center [82, 202] width 147 height 12
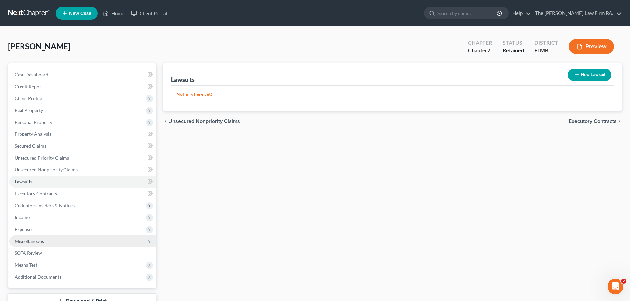
click at [44, 245] on span "Miscellaneous" at bounding box center [82, 242] width 147 height 12
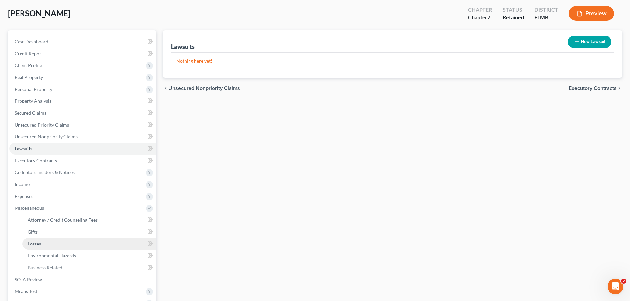
click at [47, 244] on link "Losses" at bounding box center [89, 244] width 134 height 12
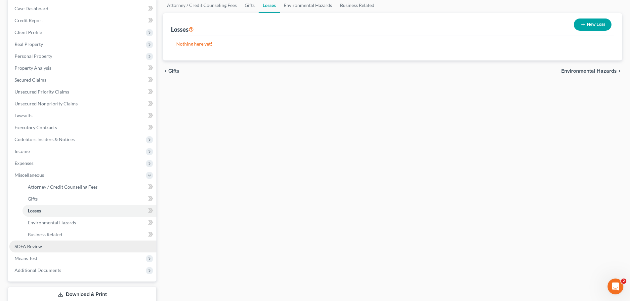
click at [78, 245] on link "SOFA Review" at bounding box center [82, 247] width 147 height 12
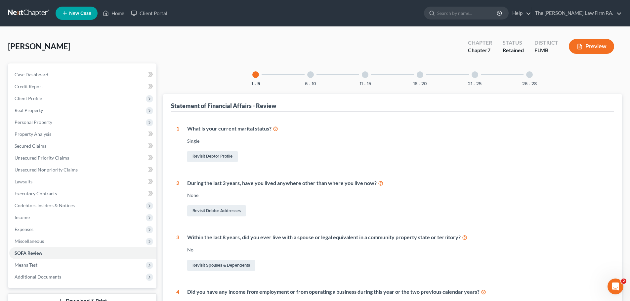
click at [367, 74] on div at bounding box center [365, 74] width 7 height 7
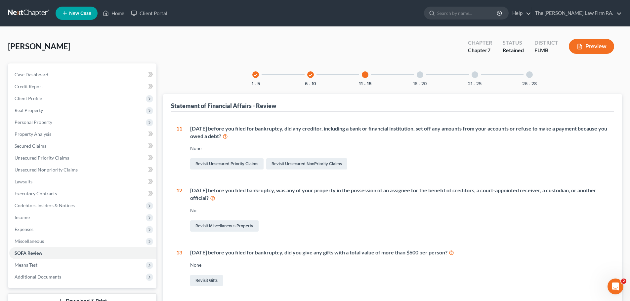
click at [422, 75] on div at bounding box center [420, 74] width 7 height 7
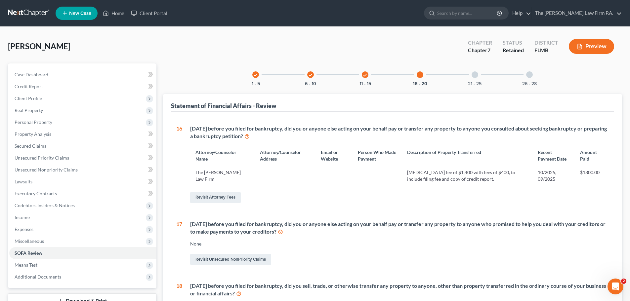
click at [308, 74] on icon "check" at bounding box center [310, 75] width 5 height 5
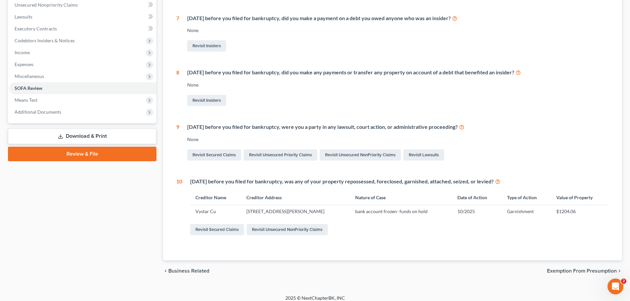
scroll to position [171, 0]
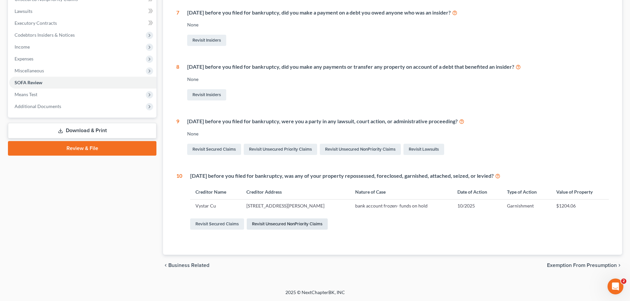
click at [292, 226] on link "Revisit Unsecured NonPriority Claims" at bounding box center [287, 224] width 81 height 11
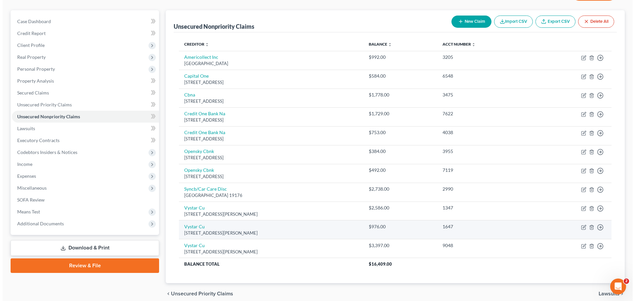
scroll to position [82, 0]
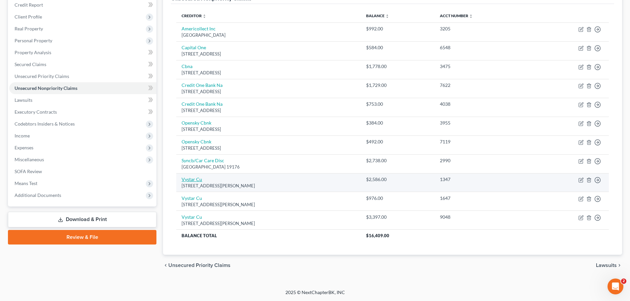
click at [193, 178] on link "Vystar Cu" at bounding box center [192, 180] width 21 height 6
select select "9"
select select "2"
select select "0"
select select "1"
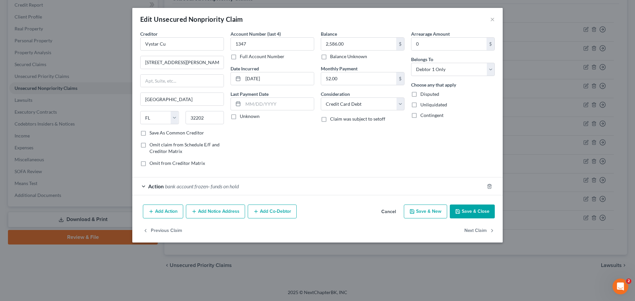
click at [192, 185] on span "bank account frozen- funds on hold" at bounding box center [202, 186] width 74 height 6
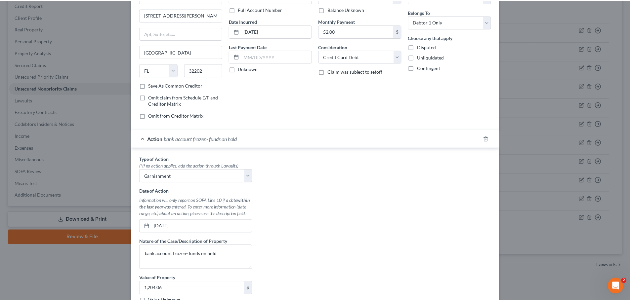
scroll to position [99, 0]
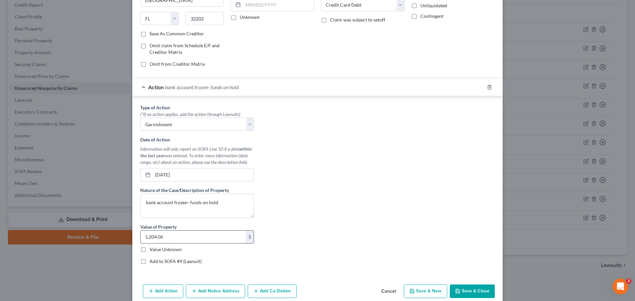
click at [197, 235] on input "1,204.06" at bounding box center [193, 237] width 105 height 13
click at [232, 202] on textarea "bank account frozen- funds on hold" at bounding box center [197, 206] width 114 height 24
drag, startPoint x: 229, startPoint y: 204, endPoint x: 42, endPoint y: 209, distance: 187.3
click at [42, 209] on div "Edit Unsecured Nonpriority Claim × Creditor * Vystar Cu 76 S Laura Street Jacks…" at bounding box center [317, 150] width 635 height 301
click at [201, 203] on textarea "garnishment of $" at bounding box center [197, 206] width 114 height 24
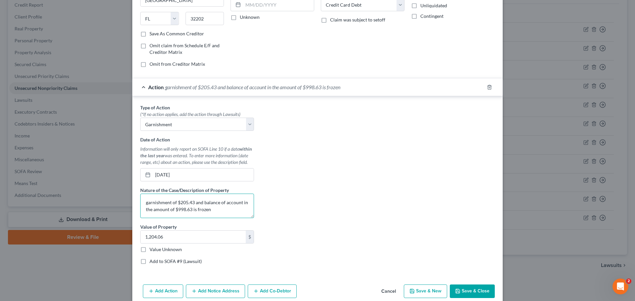
type textarea "garnishment of $205.43 and balance of account in the amount of $998.63 is frozen"
click at [482, 294] on button "Save & Close" at bounding box center [472, 292] width 45 height 14
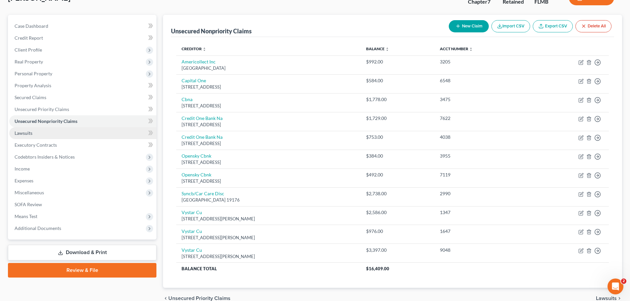
scroll to position [16, 0]
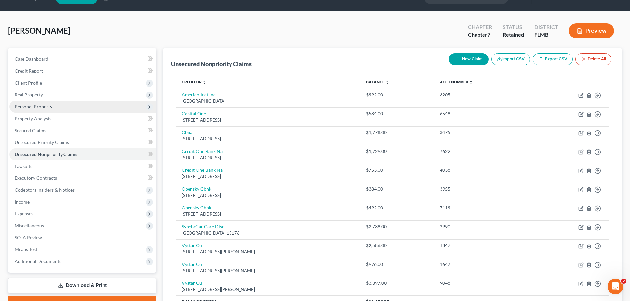
click at [83, 107] on span "Personal Property" at bounding box center [82, 107] width 147 height 12
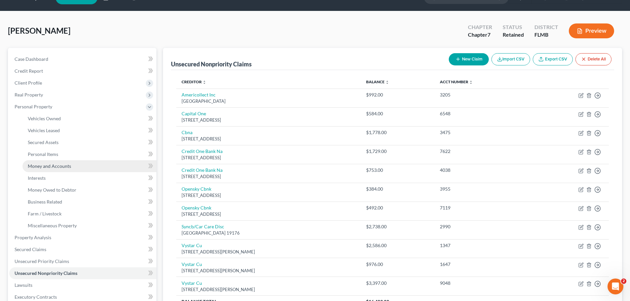
click at [63, 167] on span "Money and Accounts" at bounding box center [49, 166] width 43 height 6
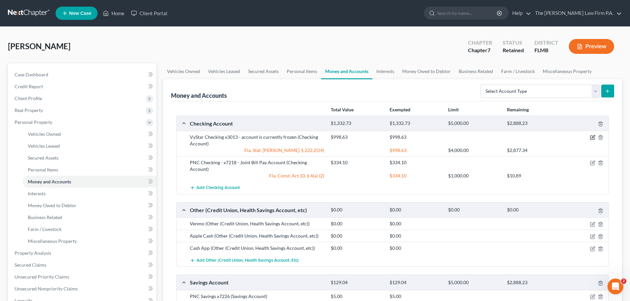
click at [594, 137] on icon "button" at bounding box center [592, 137] width 5 height 5
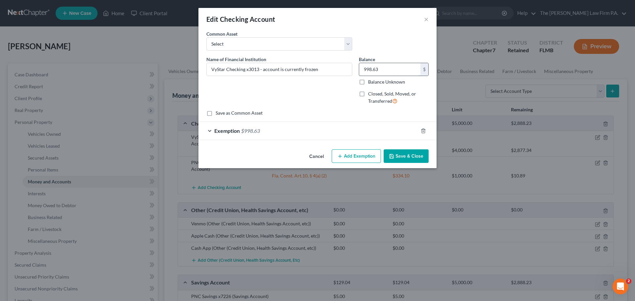
click at [385, 67] on input "998.63" at bounding box center [389, 69] width 61 height 13
type input "1,204.06"
drag, startPoint x: 341, startPoint y: 122, endPoint x: 343, endPoint y: 128, distance: 5.7
click at [340, 122] on div "Exemption $998.63" at bounding box center [309, 131] width 220 height 18
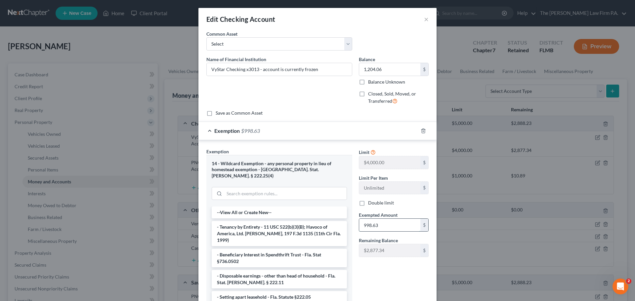
click at [394, 228] on input "998.63" at bounding box center [389, 225] width 61 height 13
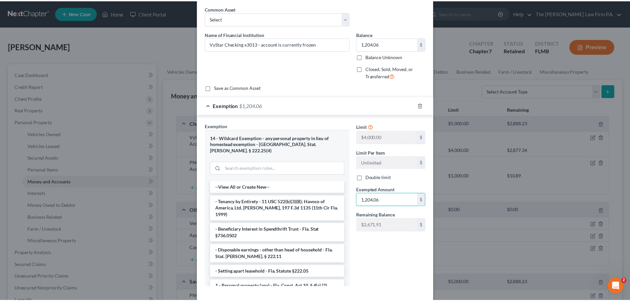
scroll to position [52, 0]
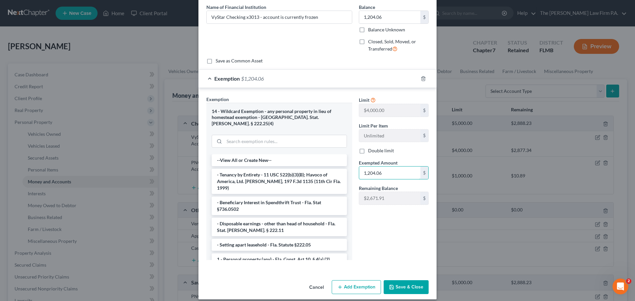
type input "1,204.06"
click at [405, 292] on div "Cancel Add Exemption Save & Close" at bounding box center [318, 289] width 238 height 22
click at [403, 286] on button "Save & Close" at bounding box center [406, 288] width 45 height 14
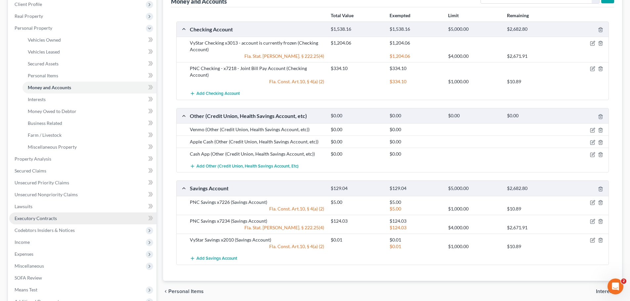
scroll to position [99, 0]
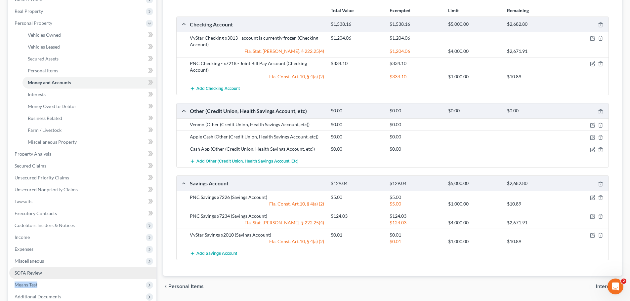
click at [64, 279] on ul "Case Dashboard Payments Invoices Payments Payments Credit Report Client Profile" at bounding box center [82, 136] width 147 height 333
click at [60, 273] on link "SOFA Review" at bounding box center [82, 273] width 147 height 12
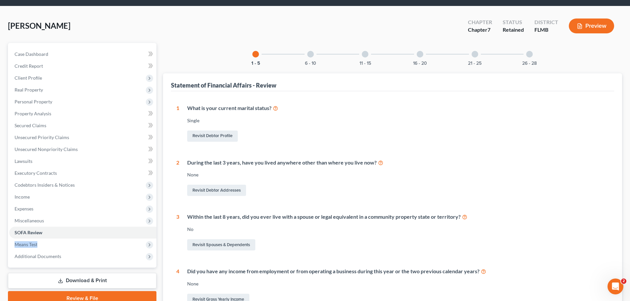
scroll to position [66, 0]
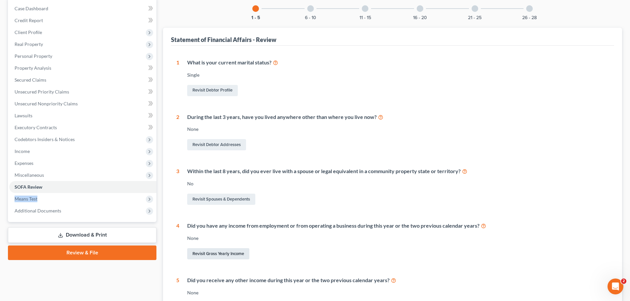
click at [225, 250] on link "Revisit Gross Yearly Income" at bounding box center [218, 253] width 62 height 11
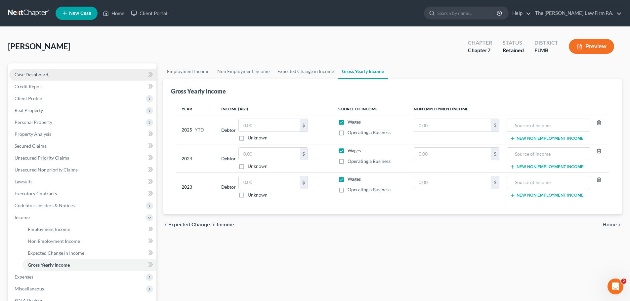
click at [42, 74] on span "Case Dashboard" at bounding box center [32, 75] width 34 height 6
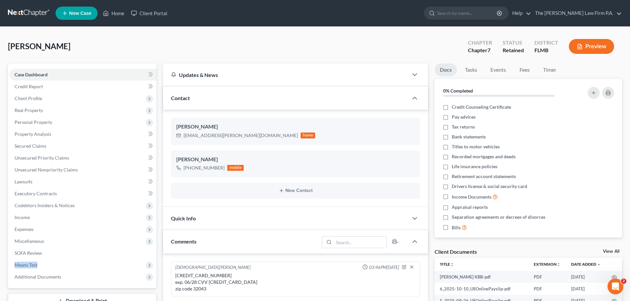
click at [612, 250] on link "View All" at bounding box center [611, 251] width 17 height 5
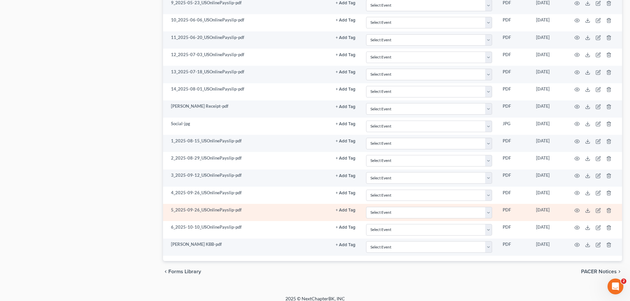
scroll to position [428, 0]
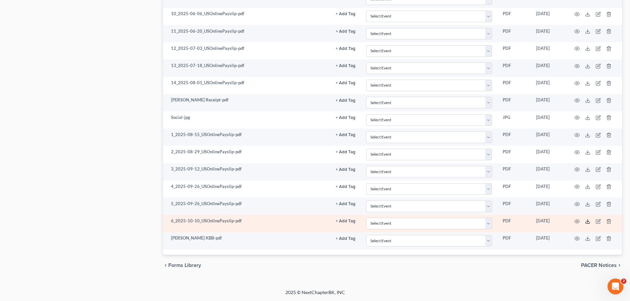
click at [588, 223] on icon at bounding box center [587, 221] width 5 height 5
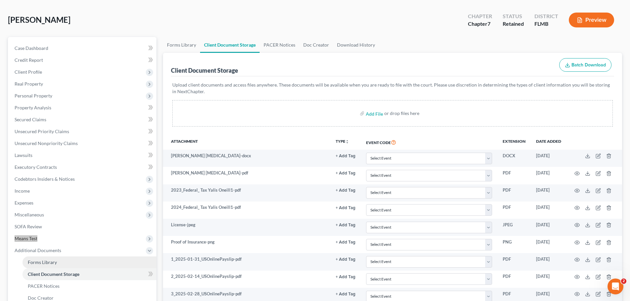
scroll to position [165, 0]
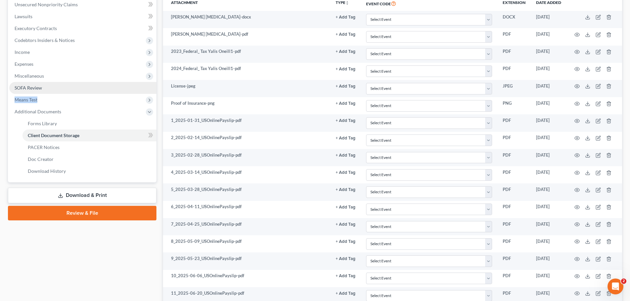
click at [30, 90] on span "SOFA Review" at bounding box center [28, 88] width 27 height 6
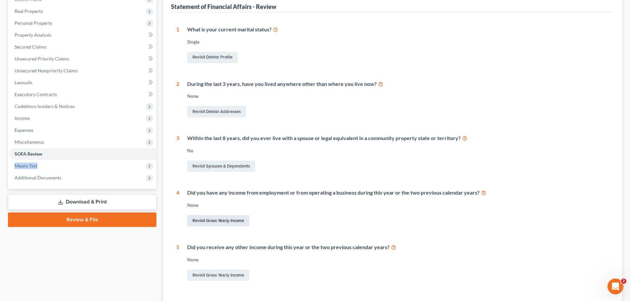
click at [221, 222] on link "Revisit Gross Yearly Income" at bounding box center [218, 220] width 62 height 11
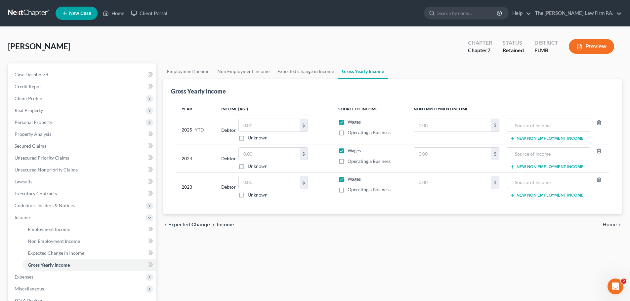
click at [267, 118] on td "Debtor $ Unknown Balance Undetermined $ Unknown" at bounding box center [274, 130] width 117 height 28
click at [268, 123] on input "text" at bounding box center [269, 125] width 61 height 13
type input "27,968.82"
click at [262, 155] on input "text" at bounding box center [269, 154] width 61 height 13
click at [280, 153] on input "text" at bounding box center [269, 154] width 61 height 13
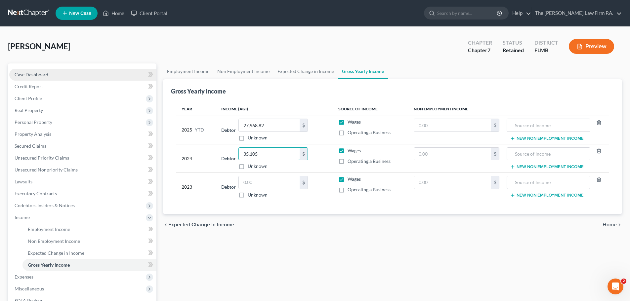
type input "35,105"
drag, startPoint x: 275, startPoint y: 185, endPoint x: 274, endPoint y: 182, distance: 3.4
click at [274, 184] on input "text" at bounding box center [269, 182] width 61 height 13
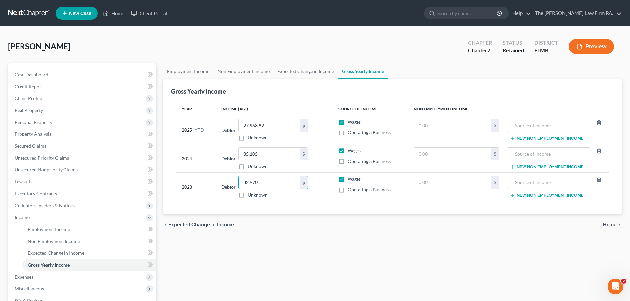
type input "32,970"
click at [405, 279] on div "Employment Income Non Employment Income Expected Change in Income Gross Yearly …" at bounding box center [393, 219] width 466 height 311
click at [197, 70] on link "Employment Income" at bounding box center [188, 72] width 50 height 16
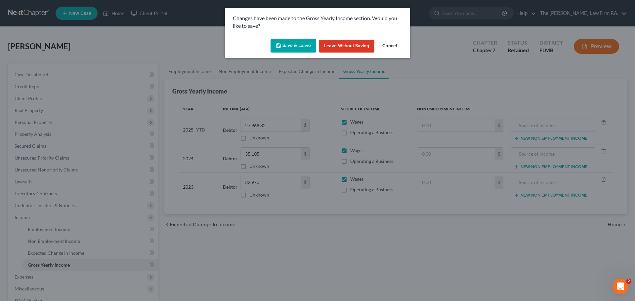
click at [298, 49] on button "Save & Leave" at bounding box center [294, 46] width 46 height 14
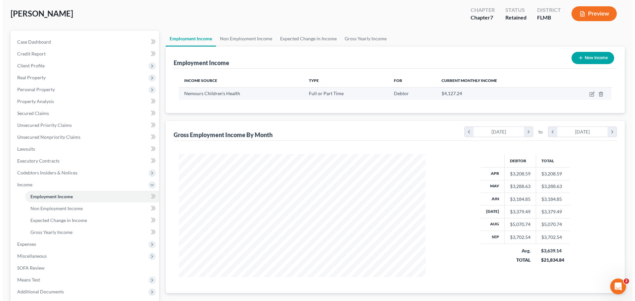
scroll to position [32, 0]
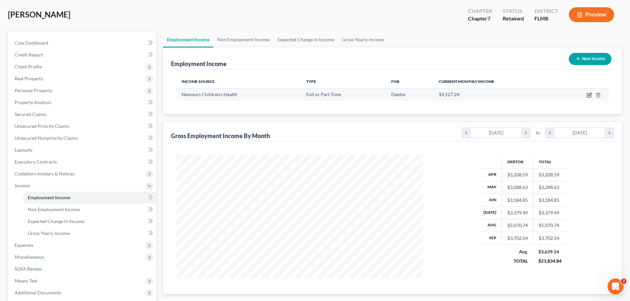
click at [591, 96] on icon "button" at bounding box center [589, 96] width 4 height 4
select select "0"
select select "9"
select select "2"
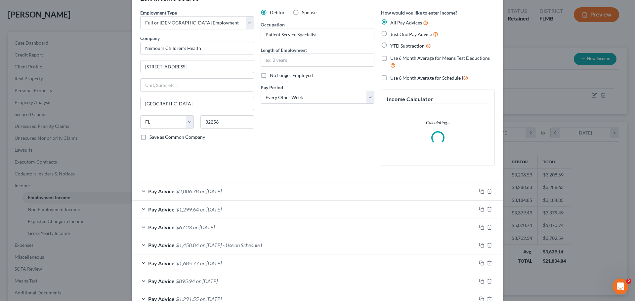
scroll to position [33, 0]
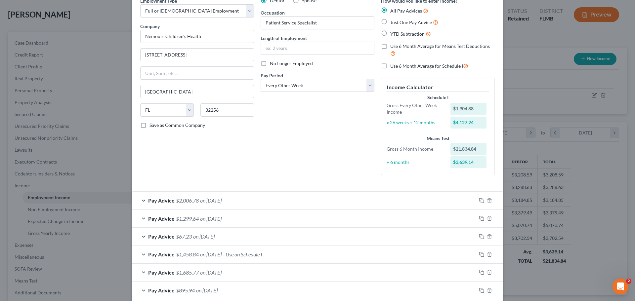
click at [143, 255] on div "Pay Advice $1,458.84 on 09/12/2025 - Use on Schedule I" at bounding box center [304, 255] width 344 height 18
click at [150, 277] on label "Use on Schedule I" at bounding box center [168, 275] width 36 height 7
click at [152, 276] on input "Use on Schedule I" at bounding box center [154, 274] width 4 height 4
checkbox input "false"
click at [138, 254] on div "Pay Advice $1,458.84 on 09/12/2025" at bounding box center [304, 255] width 344 height 18
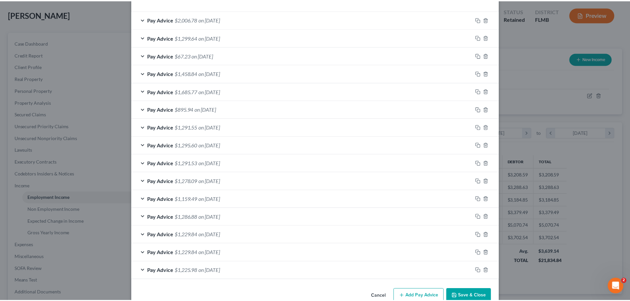
scroll to position [230, 0]
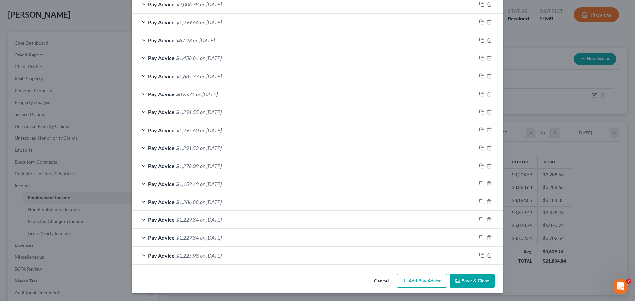
click at [473, 280] on button "Save & Close" at bounding box center [472, 281] width 45 height 14
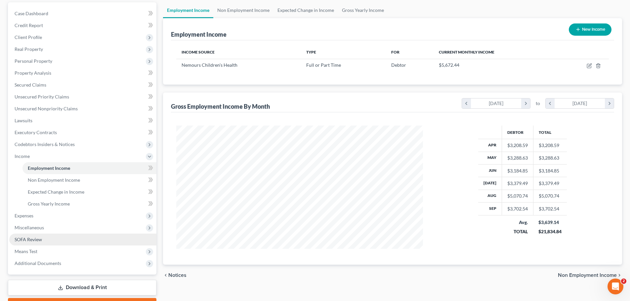
scroll to position [98, 0]
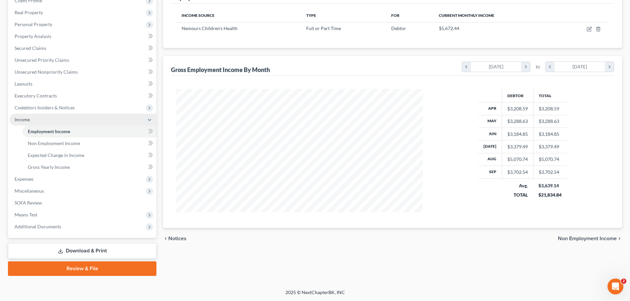
click at [68, 118] on span "Income" at bounding box center [82, 120] width 147 height 12
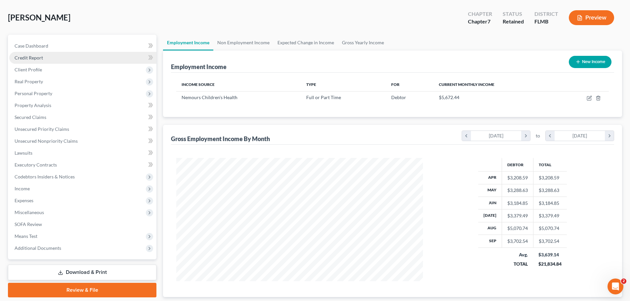
scroll to position [5, 0]
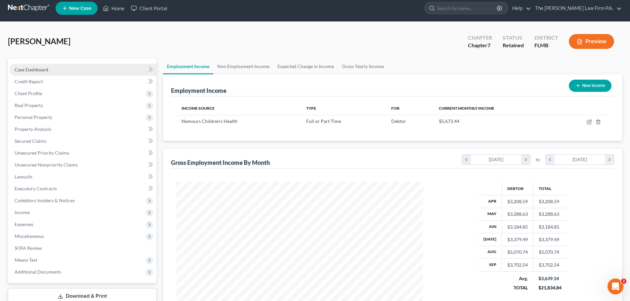
click at [73, 71] on link "Case Dashboard" at bounding box center [82, 70] width 147 height 12
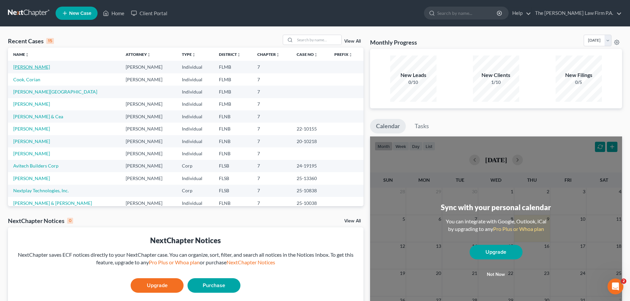
click at [33, 67] on link "[PERSON_NAME]" at bounding box center [31, 67] width 37 height 6
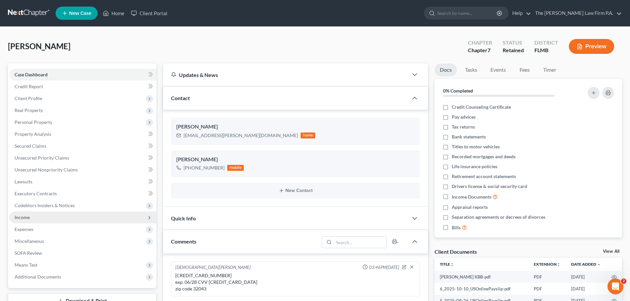
click at [37, 221] on span "Income" at bounding box center [82, 218] width 147 height 12
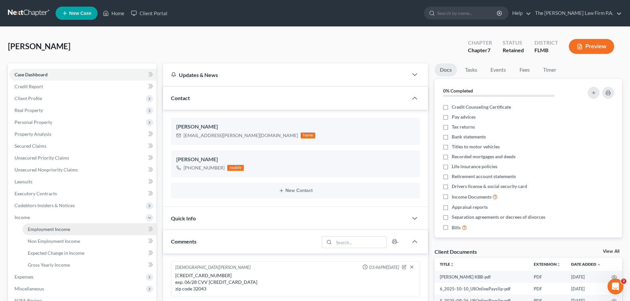
click at [47, 231] on span "Employment Income" at bounding box center [49, 230] width 42 height 6
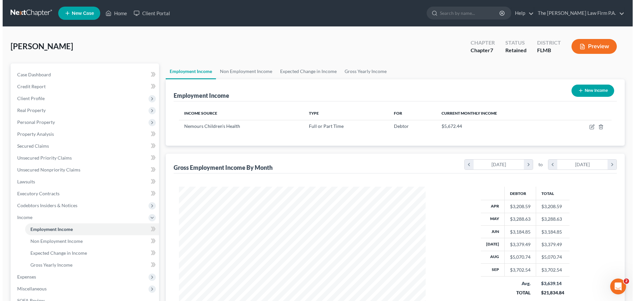
scroll to position [123, 260]
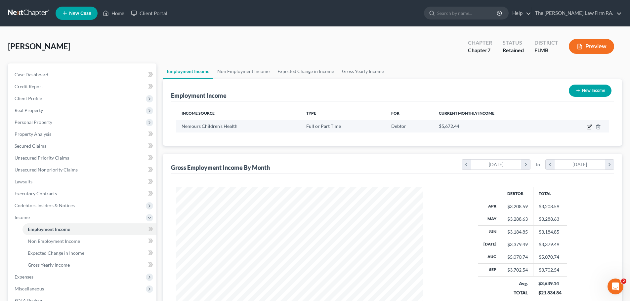
click at [591, 127] on icon "button" at bounding box center [589, 126] width 5 height 5
select select "0"
select select "9"
select select "2"
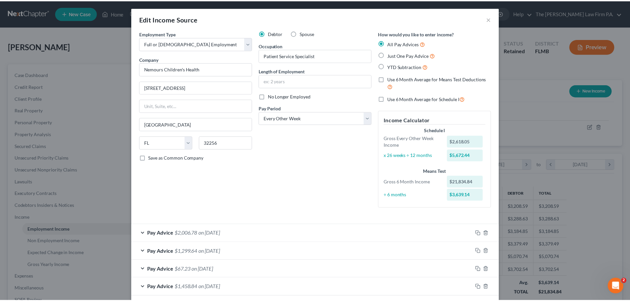
scroll to position [0, 0]
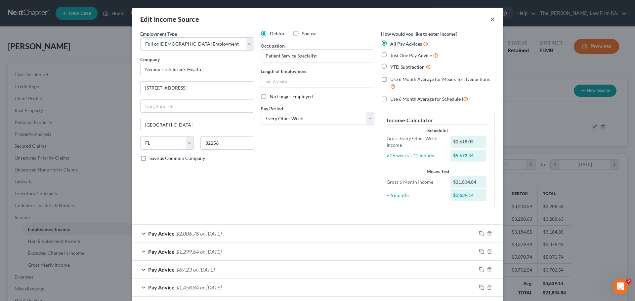
click at [490, 19] on button "×" at bounding box center [492, 19] width 5 height 8
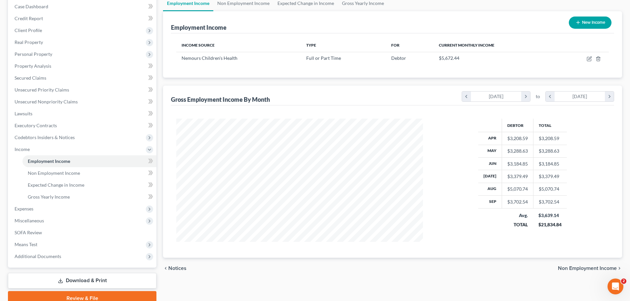
scroll to position [98, 0]
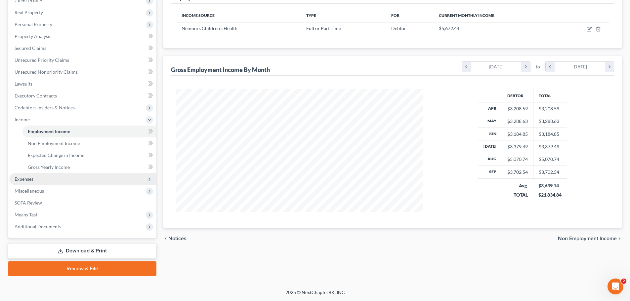
click at [66, 179] on span "Expenses" at bounding box center [82, 179] width 147 height 12
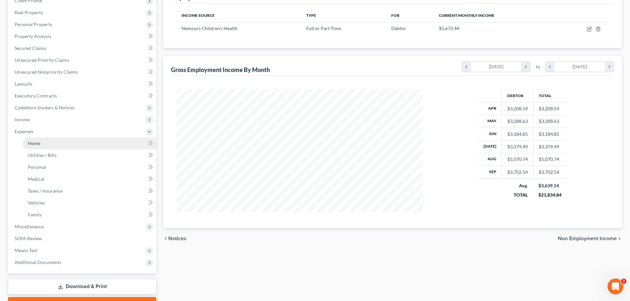
click at [56, 145] on link "Home" at bounding box center [89, 144] width 134 height 12
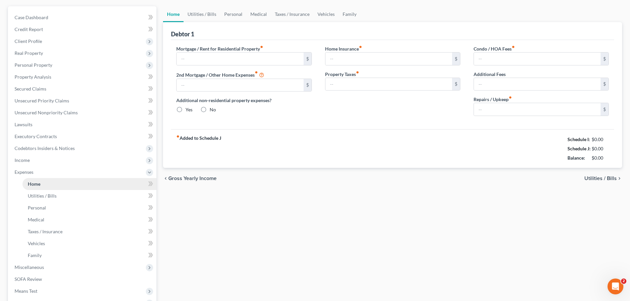
type input "550.00"
type input "0.00"
radio input "true"
type input "0.00"
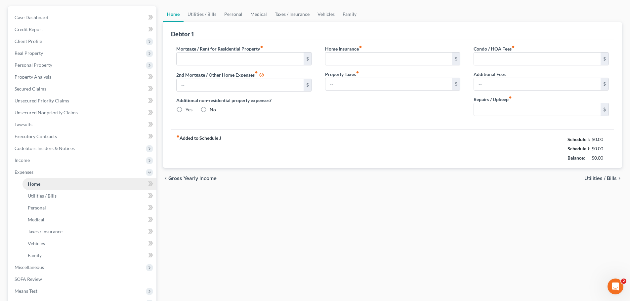
type input "0.00"
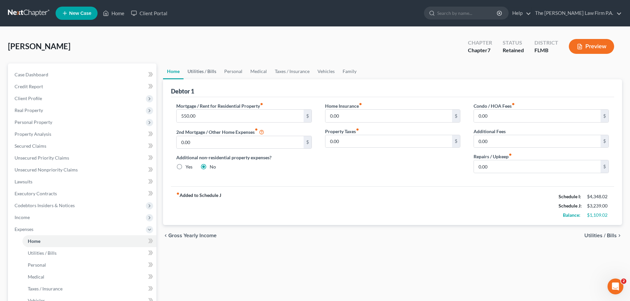
click at [209, 73] on link "Utilities / Bills" at bounding box center [202, 72] width 37 height 16
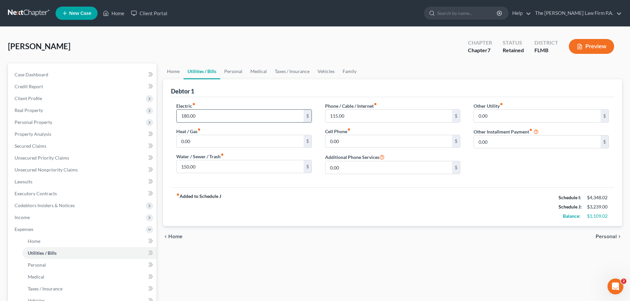
click at [204, 115] on input "180.00" at bounding box center [240, 116] width 127 height 13
type input "190"
click at [321, 136] on div "Phone / Cable / Internet fiber_manual_record 115.00 $ Cell Phone fiber_manual_r…" at bounding box center [393, 141] width 149 height 77
click at [362, 119] on input "115.00" at bounding box center [389, 116] width 127 height 13
type input "135"
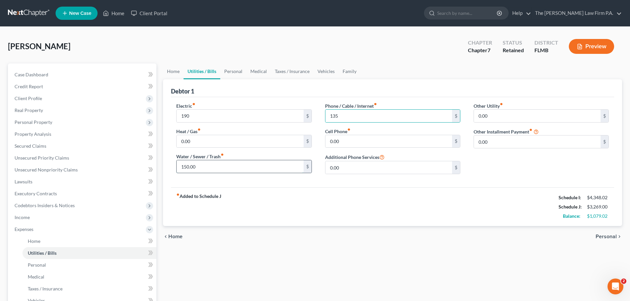
click at [261, 169] on input "150.00" at bounding box center [240, 166] width 127 height 13
click at [286, 71] on link "Taxes / Insurance" at bounding box center [292, 72] width 43 height 16
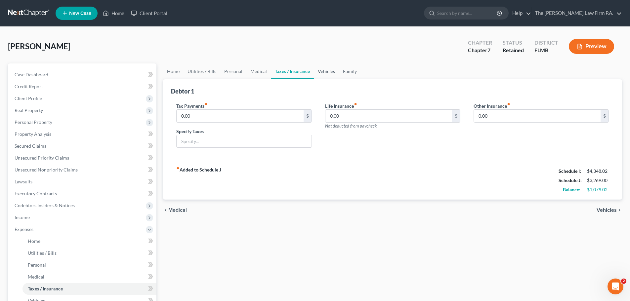
click at [324, 73] on link "Vehicles" at bounding box center [326, 72] width 25 height 16
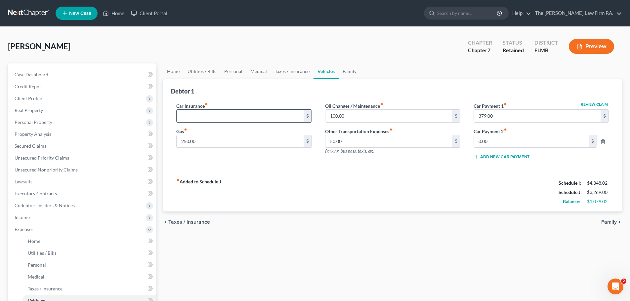
click at [205, 120] on input "text" at bounding box center [240, 116] width 127 height 13
type input "180"
click at [257, 104] on div "Car Insurance fiber_manual_record 180 $" at bounding box center [243, 113] width 135 height 20
click at [197, 74] on link "Utilities / Bills" at bounding box center [202, 72] width 37 height 16
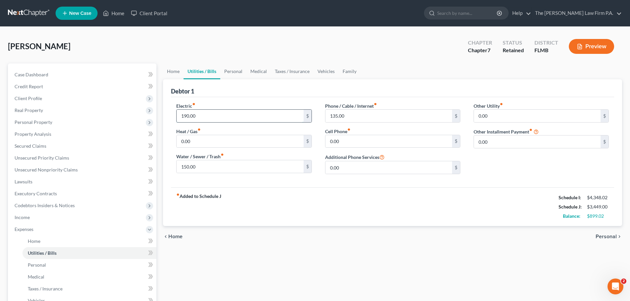
click at [212, 116] on input "190.00" at bounding box center [240, 116] width 127 height 13
type input "200"
click at [348, 72] on link "Family" at bounding box center [350, 72] width 22 height 16
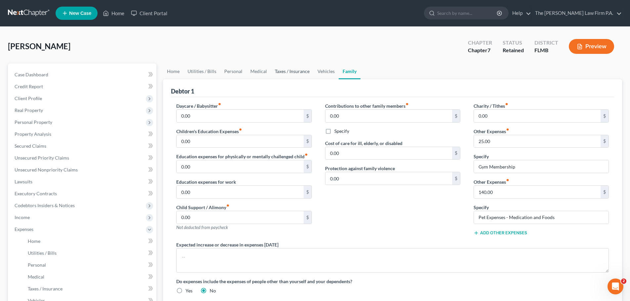
click at [290, 72] on link "Taxes / Insurance" at bounding box center [292, 72] width 43 height 16
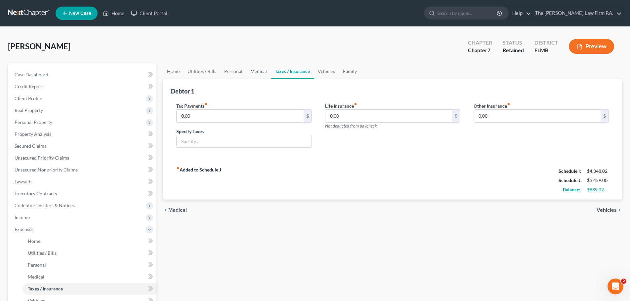
click at [252, 72] on link "Medical" at bounding box center [258, 72] width 24 height 16
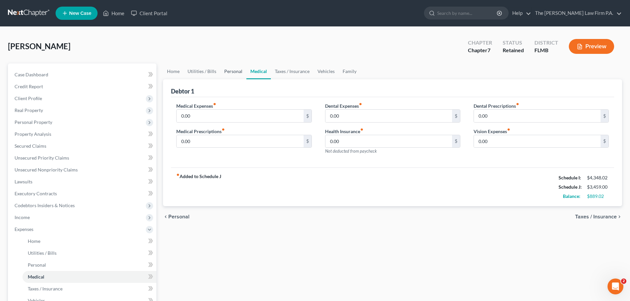
click at [230, 72] on link "Personal" at bounding box center [233, 72] width 26 height 16
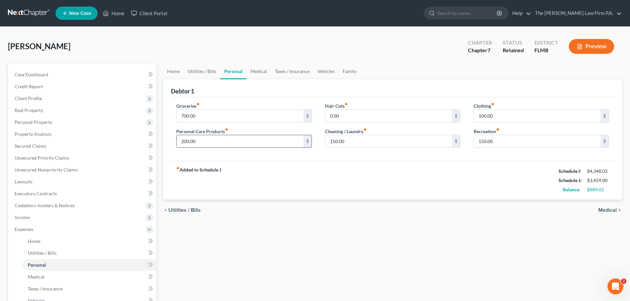
click at [220, 145] on input "200.00" at bounding box center [240, 141] width 127 height 13
click at [329, 76] on link "Vehicles" at bounding box center [326, 72] width 25 height 16
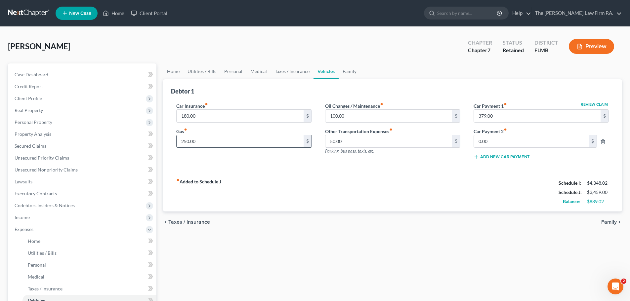
click at [233, 145] on input "250.00" at bounding box center [240, 141] width 127 height 13
click at [357, 115] on input "100.00" at bounding box center [389, 116] width 127 height 13
type input "150"
click at [354, 143] on input "50.00" at bounding box center [389, 141] width 127 height 13
type input "65"
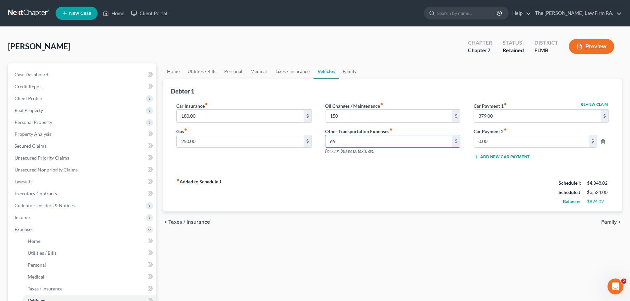
click at [365, 169] on div "Car Insurance fiber_manual_record 180.00 $ Gas fiber_manual_record 250.00 $ Oil…" at bounding box center [392, 135] width 443 height 76
click at [502, 112] on input "379.00" at bounding box center [537, 116] width 127 height 13
click at [262, 73] on link "Medical" at bounding box center [258, 72] width 24 height 16
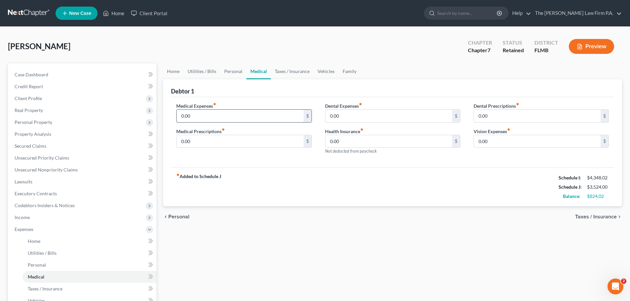
click at [238, 117] on input "0.00" at bounding box center [240, 116] width 127 height 13
type input "50"
click at [354, 118] on input "0.00" at bounding box center [389, 116] width 127 height 13
click at [232, 71] on link "Personal" at bounding box center [233, 72] width 26 height 16
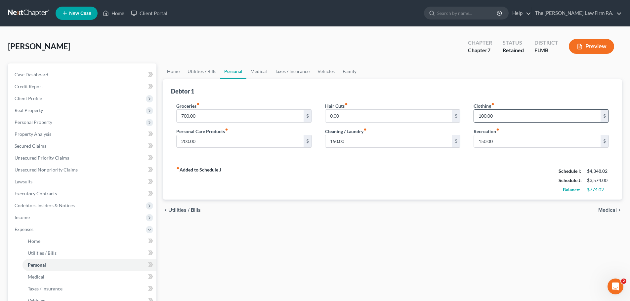
click at [522, 117] on input "100.00" at bounding box center [537, 116] width 127 height 13
type input "150"
click at [360, 146] on input "150.00" at bounding box center [389, 141] width 127 height 13
click at [379, 120] on input "0.00" at bounding box center [389, 116] width 127 height 13
type input "50"
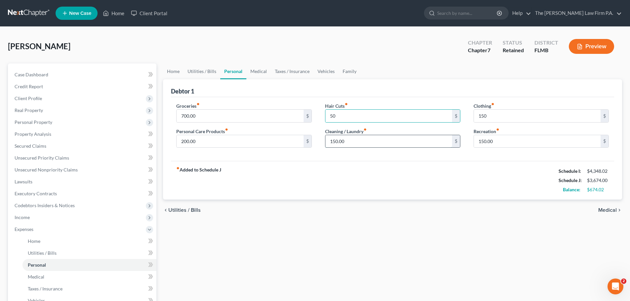
click at [388, 145] on input "150.00" at bounding box center [389, 141] width 127 height 13
click at [180, 75] on link "Home" at bounding box center [173, 72] width 21 height 16
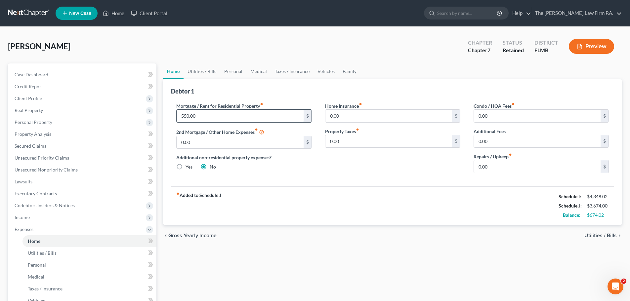
click at [200, 115] on input "550.00" at bounding box center [240, 116] width 127 height 13
type input "600"
click at [202, 70] on link "Utilities / Bills" at bounding box center [202, 72] width 37 height 16
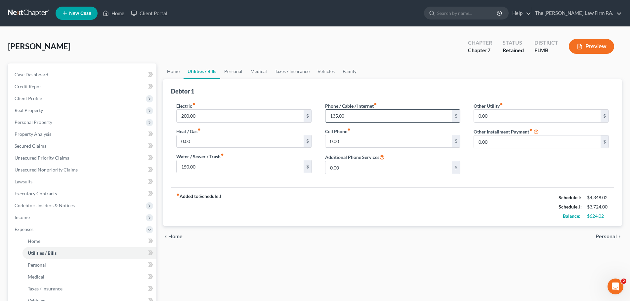
click at [346, 115] on input "135.00" at bounding box center [389, 116] width 127 height 13
click at [343, 140] on input "0.00" at bounding box center [389, 141] width 127 height 13
type input "150"
click at [507, 113] on input "0.00" at bounding box center [537, 116] width 127 height 13
click at [230, 71] on link "Personal" at bounding box center [233, 72] width 26 height 16
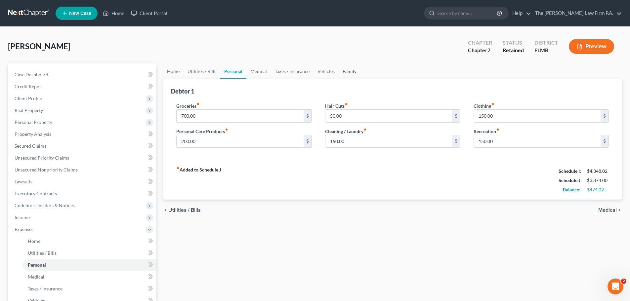
click at [341, 69] on link "Family" at bounding box center [350, 72] width 22 height 16
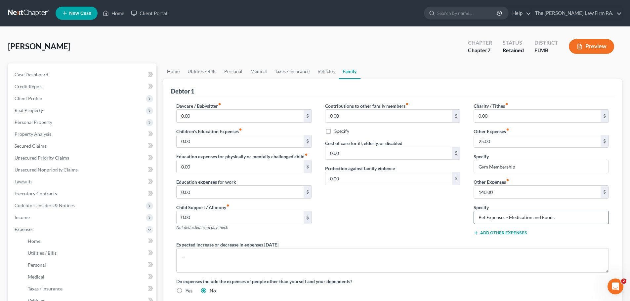
click at [573, 218] on input "Pet Expenses - Medication and Foods" at bounding box center [541, 217] width 135 height 13
click at [494, 145] on input "25.00" at bounding box center [537, 141] width 127 height 13
type input "30"
click at [542, 170] on input "Gym Membership" at bounding box center [541, 166] width 135 height 13
click at [346, 226] on div "Contributions to other family members fiber_manual_record 0.00 $ Specify Cost o…" at bounding box center [393, 172] width 149 height 139
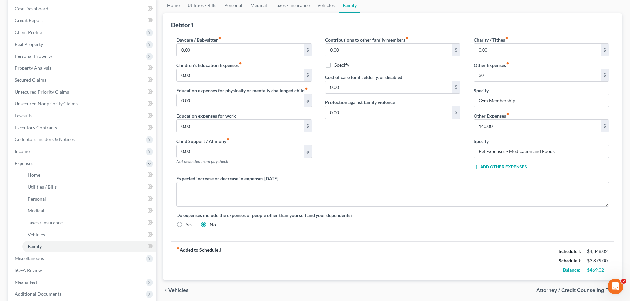
scroll to position [33, 0]
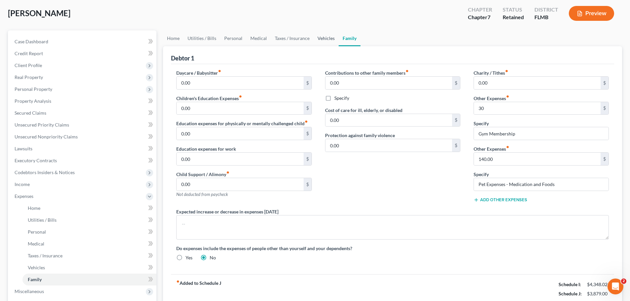
click at [324, 37] on link "Vehicles" at bounding box center [326, 38] width 25 height 16
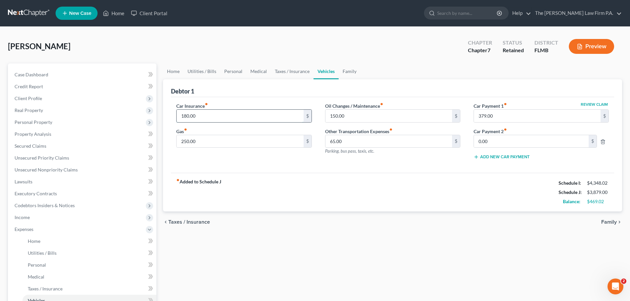
click at [261, 114] on input "180.00" at bounding box center [240, 116] width 127 height 13
click at [242, 139] on input "250.00" at bounding box center [240, 141] width 127 height 13
type input "2"
type input "275"
click at [172, 76] on link "Home" at bounding box center [173, 72] width 21 height 16
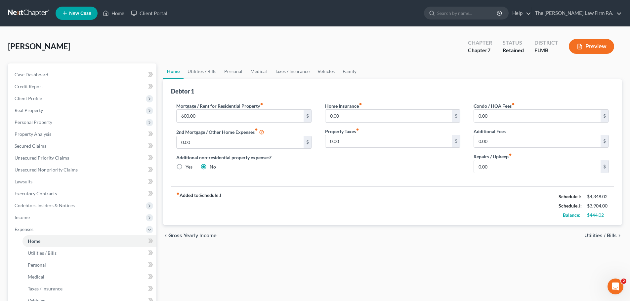
click at [322, 74] on link "Vehicles" at bounding box center [326, 72] width 25 height 16
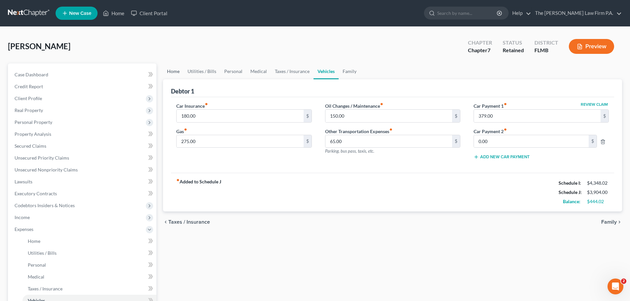
click at [169, 70] on link "Home" at bounding box center [173, 72] width 21 height 16
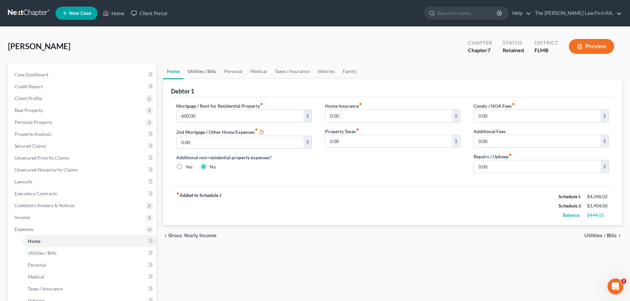
click at [206, 73] on link "Utilities / Bills" at bounding box center [202, 72] width 37 height 16
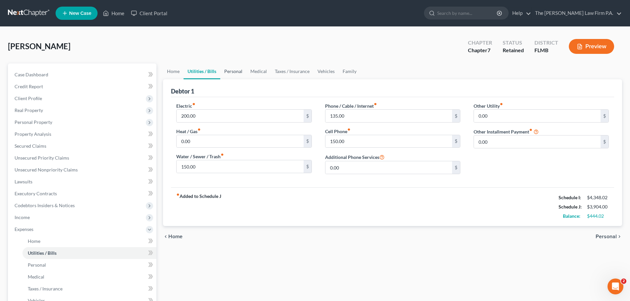
click at [228, 72] on link "Personal" at bounding box center [233, 72] width 26 height 16
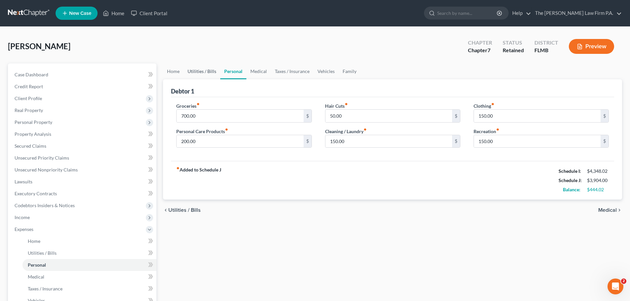
click at [203, 75] on link "Utilities / Bills" at bounding box center [202, 72] width 37 height 16
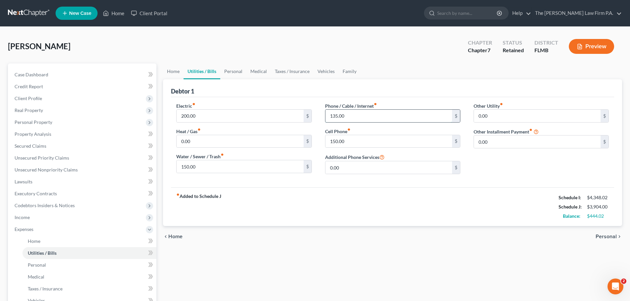
click at [367, 115] on input "135.00" at bounding box center [389, 116] width 127 height 13
drag, startPoint x: 338, startPoint y: 119, endPoint x: 321, endPoint y: 118, distance: 16.6
click at [321, 118] on div "Phone / Cable / Internet fiber_manual_record 175 $ Cell Phone fiber_manual_reco…" at bounding box center [393, 141] width 149 height 77
type input "275"
click at [418, 170] on input "0.00" at bounding box center [389, 167] width 127 height 13
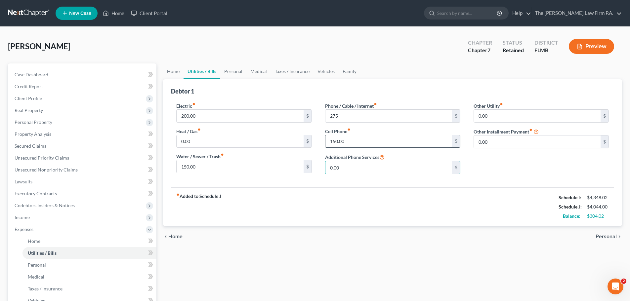
click at [427, 143] on input "150.00" at bounding box center [389, 141] width 127 height 13
click at [229, 71] on link "Personal" at bounding box center [233, 72] width 26 height 16
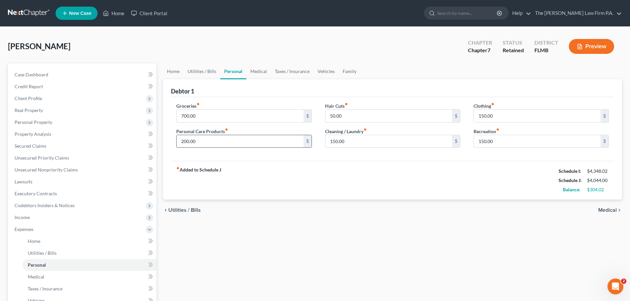
click at [204, 143] on input "200.00" at bounding box center [240, 141] width 127 height 13
type input "250"
click at [522, 141] on input "150.00" at bounding box center [537, 141] width 127 height 13
type input "200"
click at [531, 112] on input "150.00" at bounding box center [537, 116] width 127 height 13
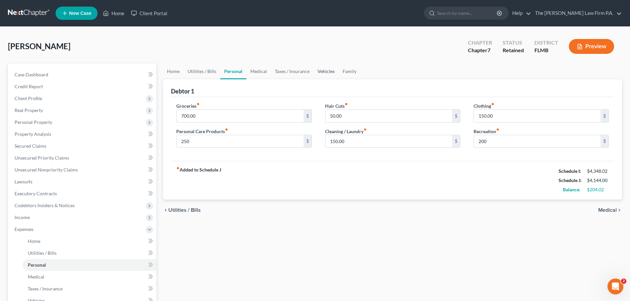
click at [330, 71] on link "Vehicles" at bounding box center [326, 72] width 25 height 16
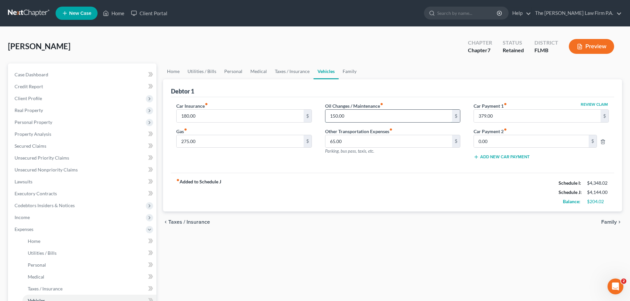
click at [358, 119] on input "150.00" at bounding box center [389, 116] width 127 height 13
click at [604, 140] on icon "button" at bounding box center [602, 141] width 5 height 5
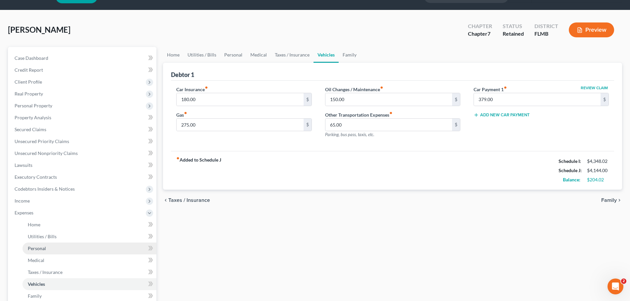
scroll to position [33, 0]
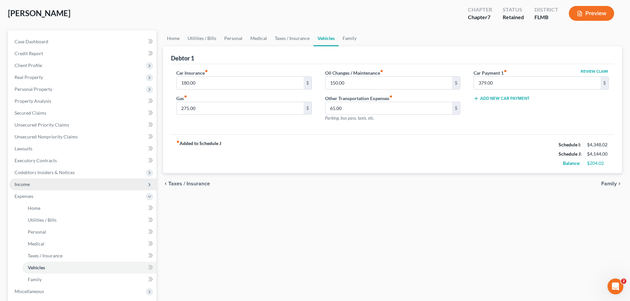
click at [59, 182] on span "Income" at bounding box center [82, 185] width 147 height 12
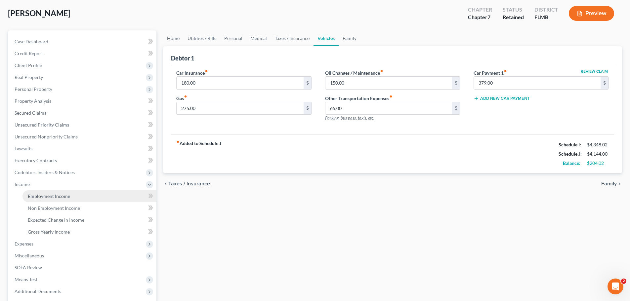
click at [91, 198] on link "Employment Income" at bounding box center [89, 197] width 134 height 12
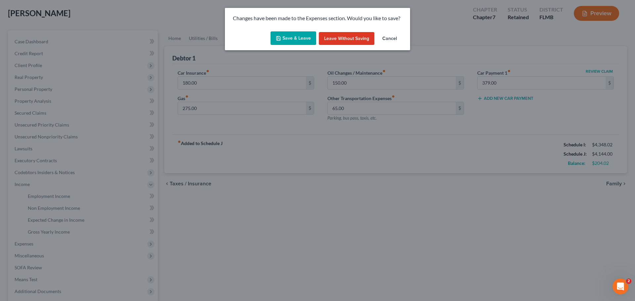
click at [280, 36] on icon "button" at bounding box center [278, 38] width 5 height 5
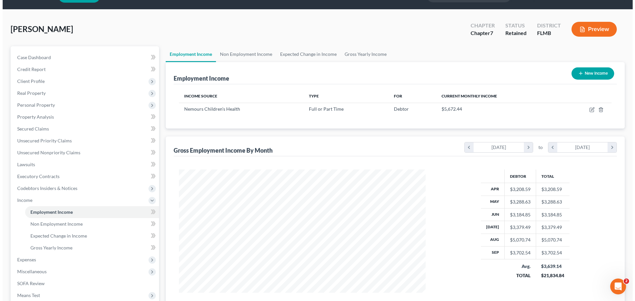
scroll to position [33, 0]
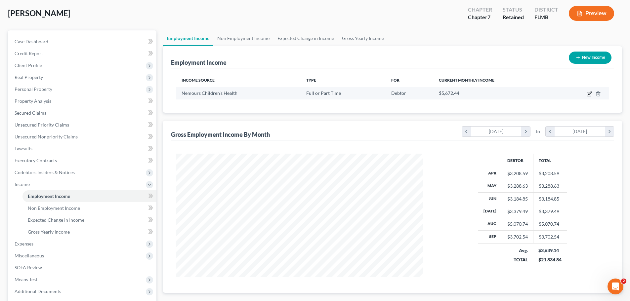
click at [590, 94] on icon "button" at bounding box center [589, 93] width 5 height 5
select select "0"
select select "9"
select select "2"
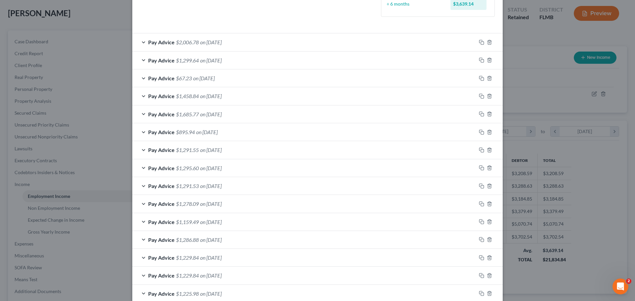
scroll to position [199, 0]
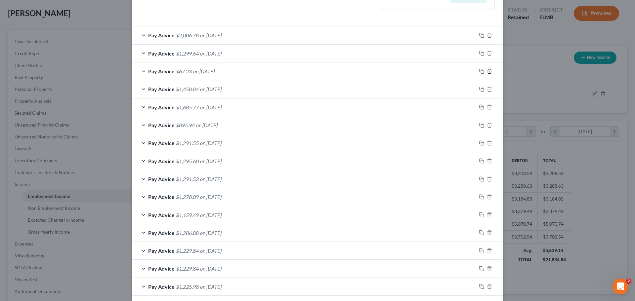
click at [488, 70] on polyline "button" at bounding box center [490, 70] width 4 height 0
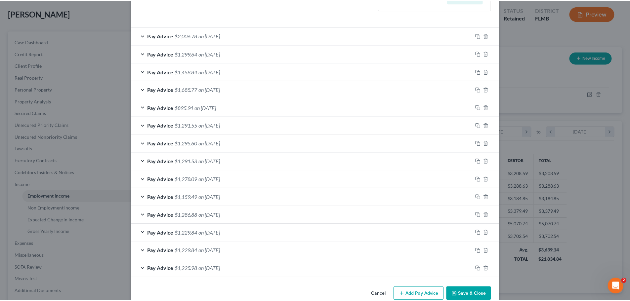
scroll to position [211, 0]
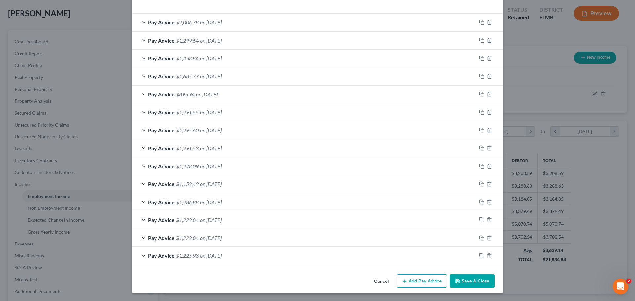
click at [468, 284] on button "Save & Close" at bounding box center [472, 282] width 45 height 14
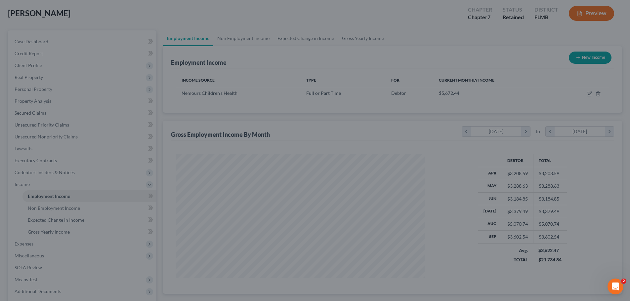
scroll to position [330725, 330589]
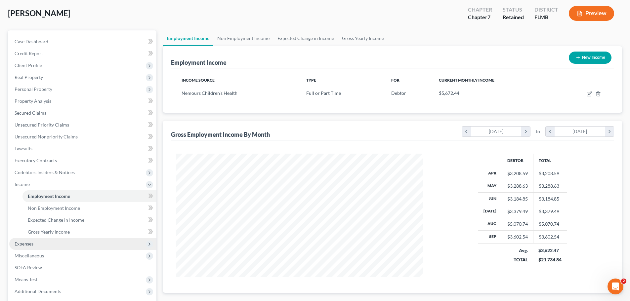
click at [39, 244] on span "Expenses" at bounding box center [82, 244] width 147 height 12
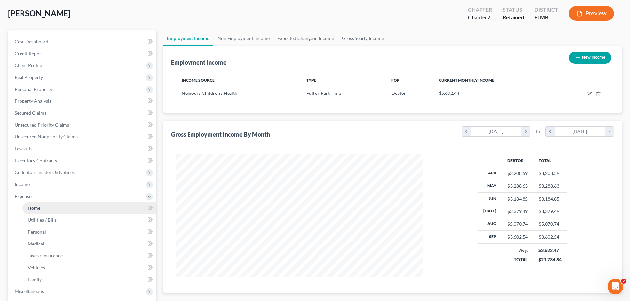
click at [51, 208] on link "Home" at bounding box center [89, 208] width 134 height 12
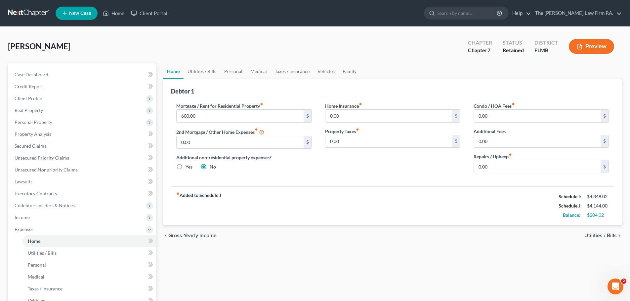
click at [588, 178] on div "Condo / HOA Fees fiber_manual_record 0.00 $ Additional Fees 0.00 $ Repairs / Up…" at bounding box center [541, 141] width 149 height 76
click at [66, 76] on link "Case Dashboard" at bounding box center [82, 75] width 147 height 12
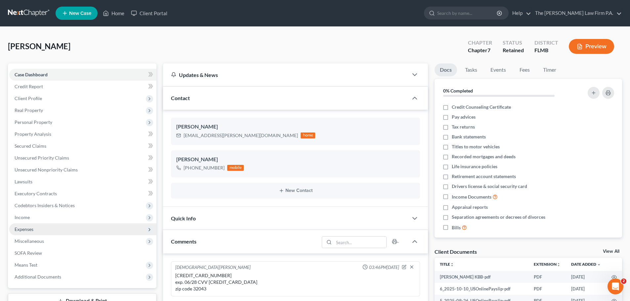
click at [35, 226] on span "Expenses" at bounding box center [82, 230] width 147 height 12
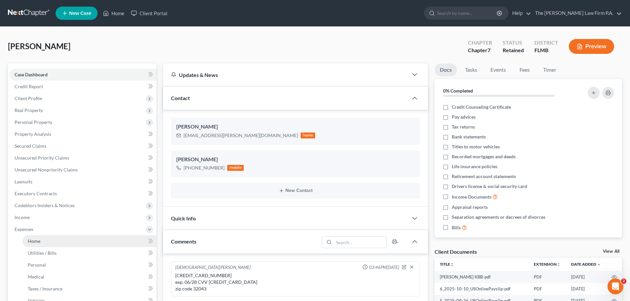
click at [36, 238] on link "Home" at bounding box center [89, 242] width 134 height 12
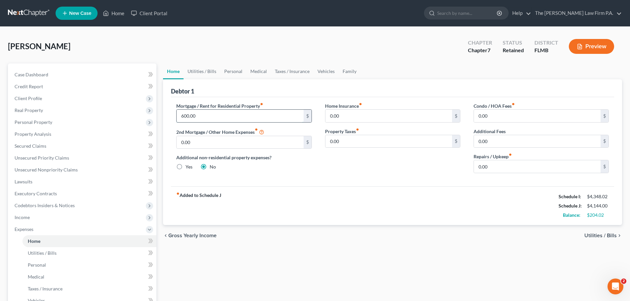
click at [215, 115] on input "600.00" at bounding box center [240, 116] width 127 height 13
type input "550"
click at [205, 71] on link "Utilities / Bills" at bounding box center [202, 72] width 37 height 16
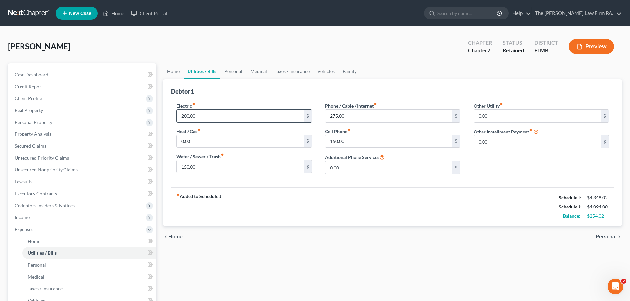
click at [219, 117] on input "200.00" at bounding box center [240, 116] width 127 height 13
type input "217"
click at [211, 170] on input "150.00" at bounding box center [240, 166] width 127 height 13
type input "169"
click at [360, 144] on input "150.00" at bounding box center [389, 141] width 127 height 13
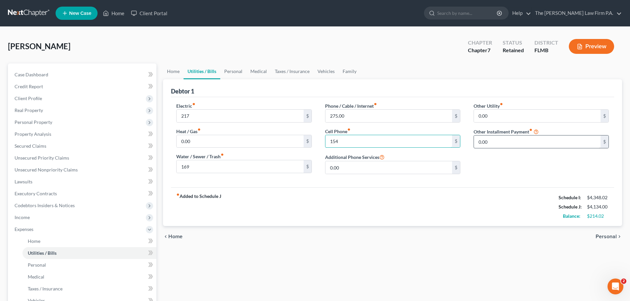
type input "154"
click at [491, 145] on input "0.00" at bounding box center [537, 142] width 127 height 13
click at [199, 167] on input "169" at bounding box center [240, 166] width 127 height 13
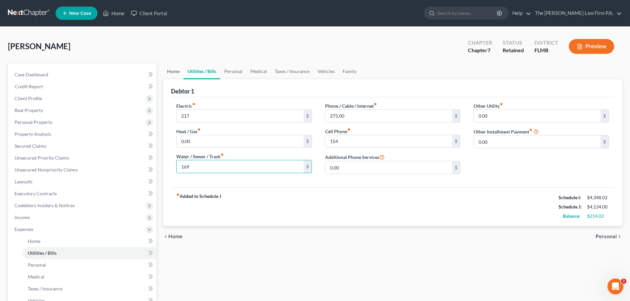
drag, startPoint x: 175, startPoint y: 69, endPoint x: 184, endPoint y: 103, distance: 34.2
click at [175, 70] on link "Home" at bounding box center [173, 72] width 21 height 16
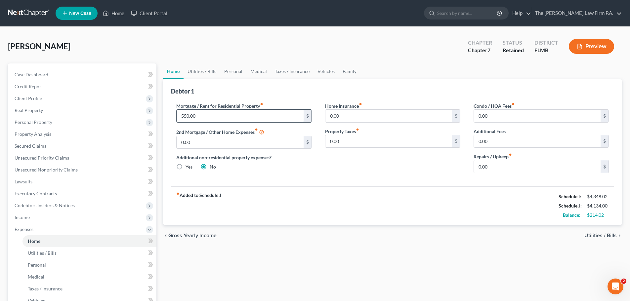
click at [202, 120] on input "550.00" at bounding box center [240, 116] width 127 height 13
click at [235, 73] on link "Personal" at bounding box center [233, 72] width 26 height 16
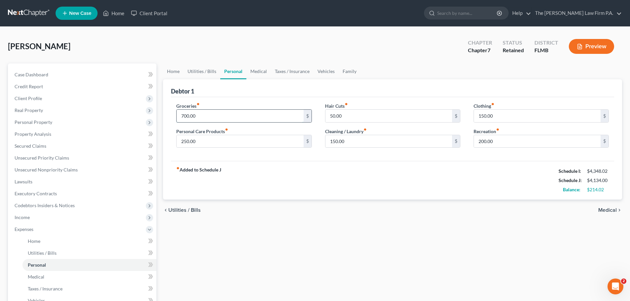
click at [193, 116] on input "700.00" at bounding box center [240, 116] width 127 height 13
drag, startPoint x: 208, startPoint y: 119, endPoint x: 172, endPoint y: 120, distance: 36.4
click at [172, 120] on div "Groceries fiber_manual_record 800.00 $ Personal Care Products fiber_manual_reco…" at bounding box center [244, 128] width 149 height 51
type input "700.00"
click at [252, 72] on link "Medical" at bounding box center [258, 72] width 24 height 16
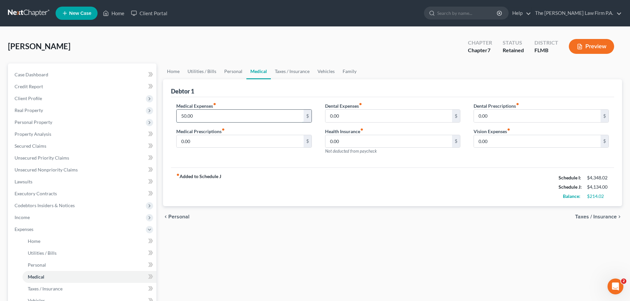
click at [222, 113] on input "50.00" at bounding box center [240, 116] width 127 height 13
type input "75"
click at [363, 146] on input "0.00" at bounding box center [389, 141] width 127 height 13
click at [344, 116] on input "0.00" at bounding box center [389, 116] width 127 height 13
type input "50"
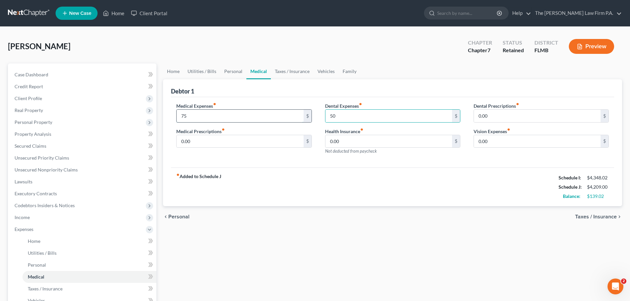
click at [218, 115] on input "75" at bounding box center [240, 116] width 127 height 13
click at [349, 121] on input "50" at bounding box center [389, 116] width 127 height 13
click at [211, 117] on input "75" at bounding box center [240, 116] width 127 height 13
type input "100"
click at [399, 147] on input "0.00" at bounding box center [389, 141] width 127 height 13
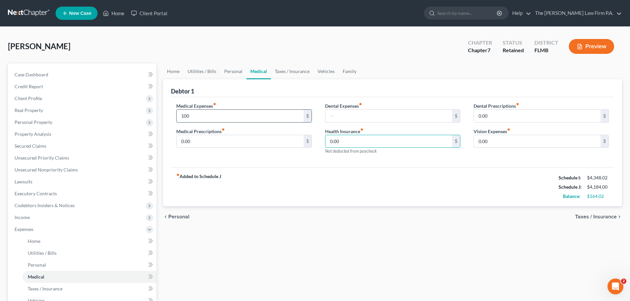
click at [222, 112] on input "100" at bounding box center [240, 116] width 127 height 13
click at [353, 73] on link "Family" at bounding box center [350, 72] width 22 height 16
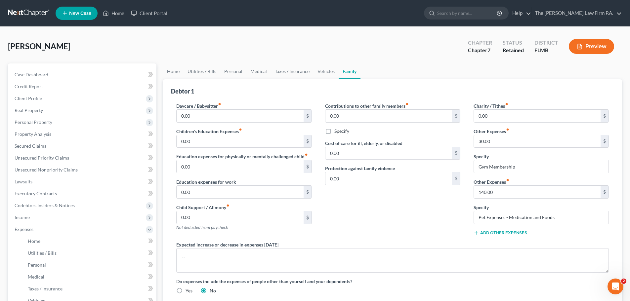
click at [497, 234] on button "Add Other Expenses" at bounding box center [501, 233] width 54 height 5
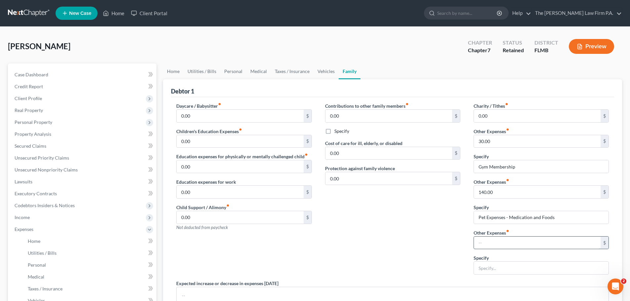
click at [494, 241] on input "text" at bounding box center [537, 243] width 127 height 13
type input "25.00"
click at [504, 265] on input "text" at bounding box center [541, 268] width 135 height 13
type input "TV subscriptions"
click at [437, 252] on div "Contributions to other family members fiber_manual_record 0.00 $ Specify Cost o…" at bounding box center [393, 192] width 149 height 178
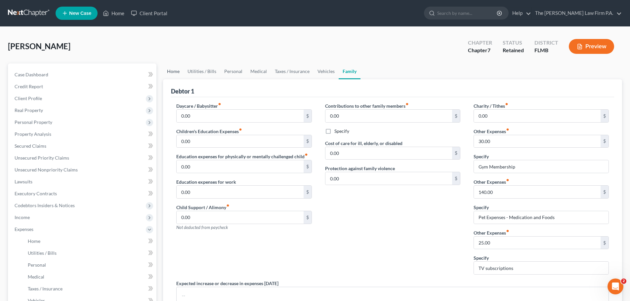
drag, startPoint x: 173, startPoint y: 71, endPoint x: 186, endPoint y: 85, distance: 18.7
click at [173, 71] on link "Home" at bounding box center [173, 72] width 21 height 16
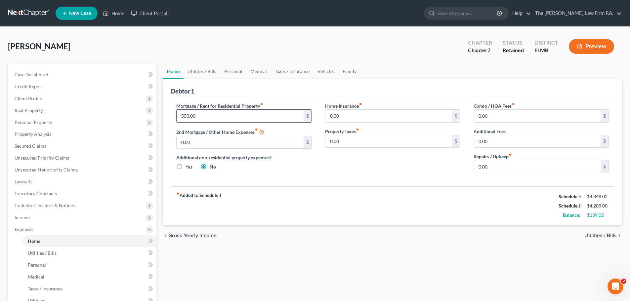
click at [203, 115] on input "550.00" at bounding box center [240, 116] width 127 height 13
type input "750"
click at [254, 124] on div "Mortgage / Rent for Residential Property fiber_manual_record 750 $ 2nd Mortgage…" at bounding box center [244, 141] width 149 height 76
click at [258, 143] on input "0.00" at bounding box center [240, 142] width 127 height 13
drag, startPoint x: 200, startPoint y: 71, endPoint x: 208, endPoint y: 79, distance: 11.7
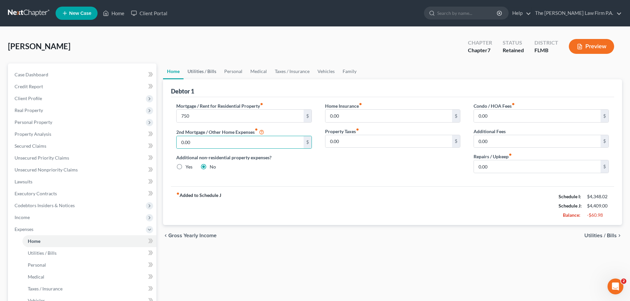
click at [200, 71] on link "Utilities / Bills" at bounding box center [202, 72] width 37 height 16
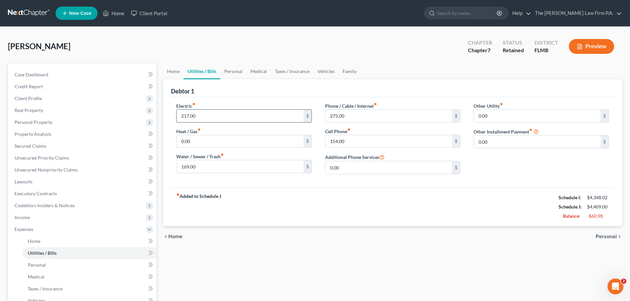
click at [219, 117] on input "217.00" at bounding box center [240, 116] width 127 height 13
type input "200"
click at [269, 164] on input "169.00" at bounding box center [240, 166] width 127 height 13
type input "160"
click at [390, 135] on input "154.00" at bounding box center [389, 141] width 127 height 13
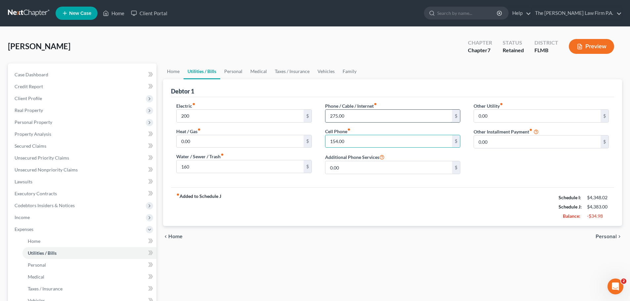
click at [349, 117] on input "275.00" at bounding box center [389, 116] width 127 height 13
type input "250"
click at [422, 145] on input "154.00" at bounding box center [389, 141] width 127 height 13
click at [347, 71] on link "Family" at bounding box center [350, 72] width 22 height 16
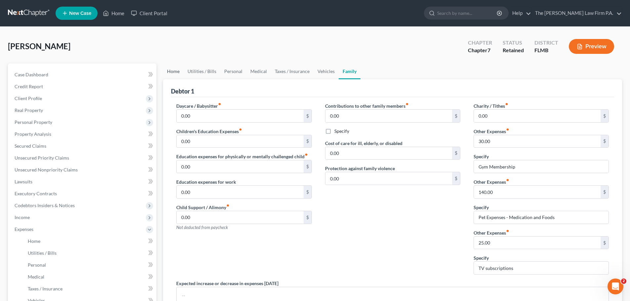
click at [170, 70] on link "Home" at bounding box center [173, 72] width 21 height 16
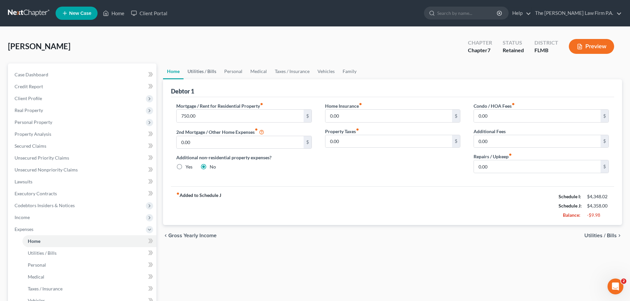
click at [210, 72] on link "Utilities / Bills" at bounding box center [202, 72] width 37 height 16
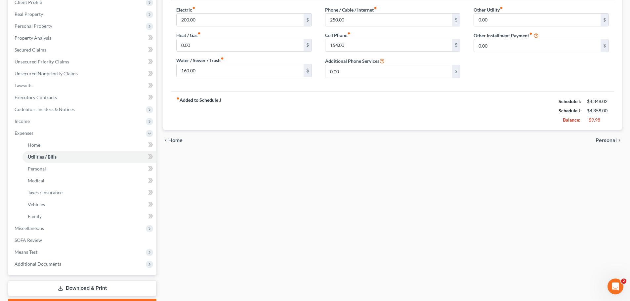
scroll to position [99, 0]
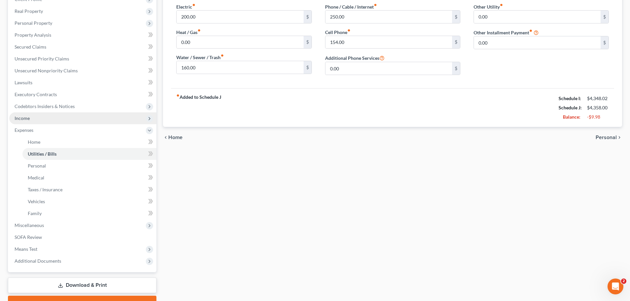
click at [29, 120] on span "Income" at bounding box center [22, 118] width 15 height 6
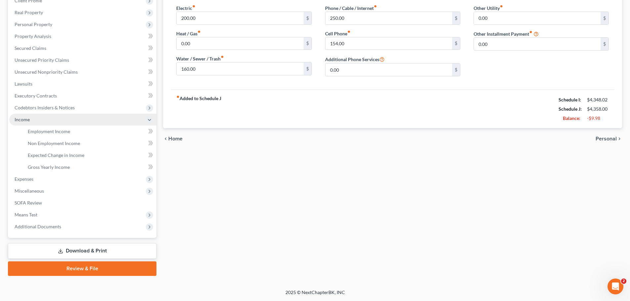
scroll to position [98, 0]
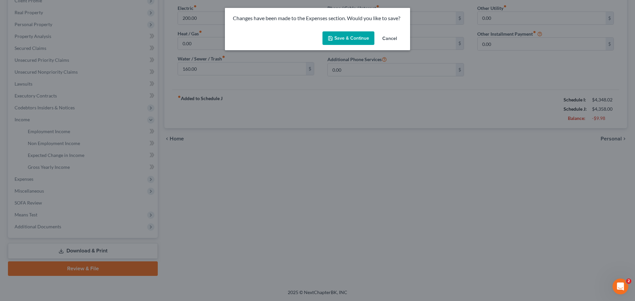
click at [348, 36] on button "Save & Continue" at bounding box center [349, 38] width 52 height 14
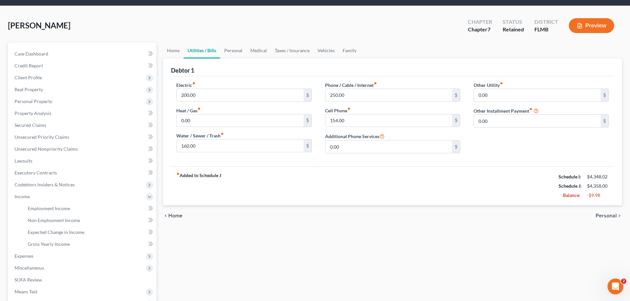
scroll to position [0, 0]
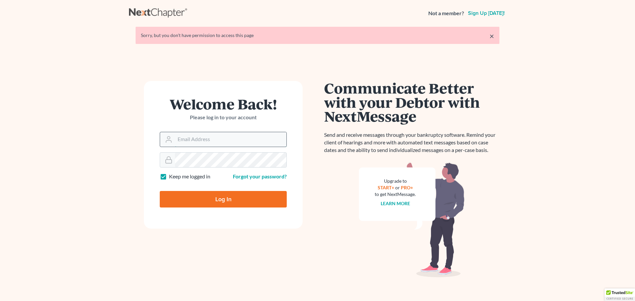
click at [215, 146] on input "Email Address" at bounding box center [230, 139] width 111 height 15
type input "kristen@msbankrupt.com"
click at [160, 191] on input "Log In" at bounding box center [223, 199] width 127 height 17
type input "Thinking..."
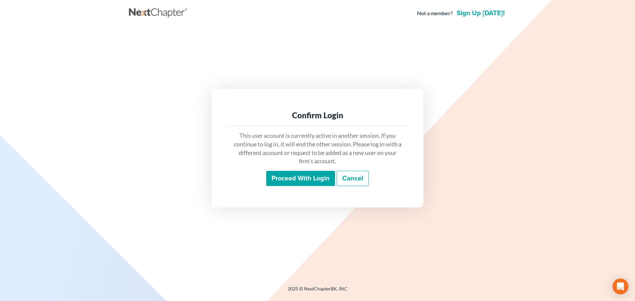
click at [297, 172] on input "Proceed with login" at bounding box center [300, 178] width 69 height 15
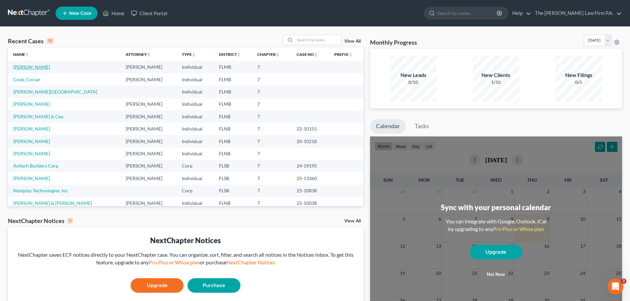
click at [29, 67] on link "O'Neill, Yalis" at bounding box center [31, 67] width 37 height 6
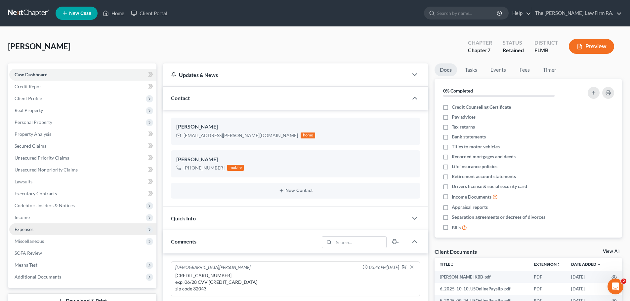
click at [28, 233] on span "Expenses" at bounding box center [82, 230] width 147 height 12
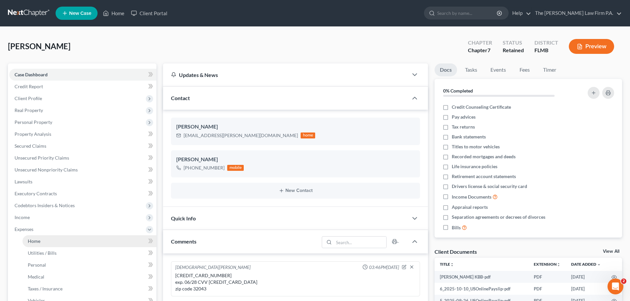
click at [35, 236] on link "Home" at bounding box center [89, 242] width 134 height 12
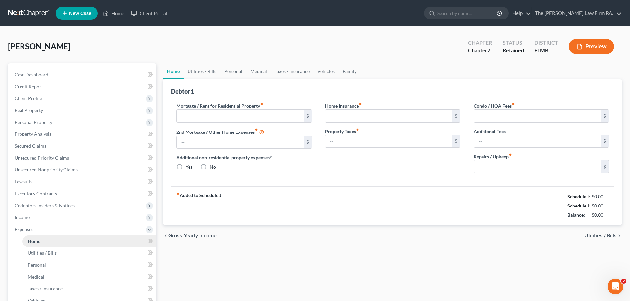
type input "750.00"
type input "0.00"
radio input "true"
type input "0.00"
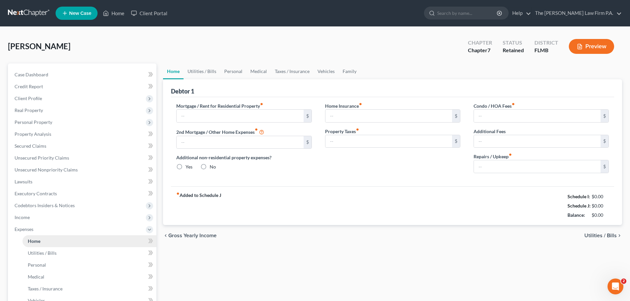
type input "0.00"
click at [201, 74] on link "Utilities / Bills" at bounding box center [202, 72] width 37 height 16
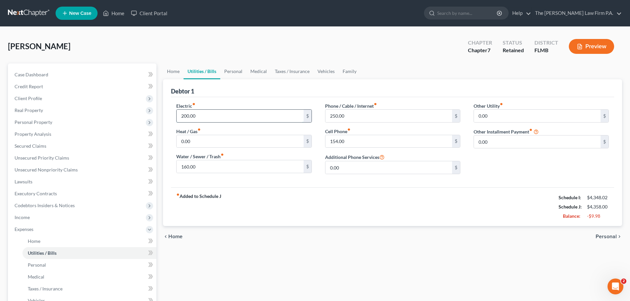
click at [214, 115] on input "200.00" at bounding box center [240, 116] width 127 height 13
click at [212, 169] on input "160.00" at bounding box center [240, 166] width 127 height 13
click at [601, 44] on button "Preview" at bounding box center [591, 46] width 45 height 15
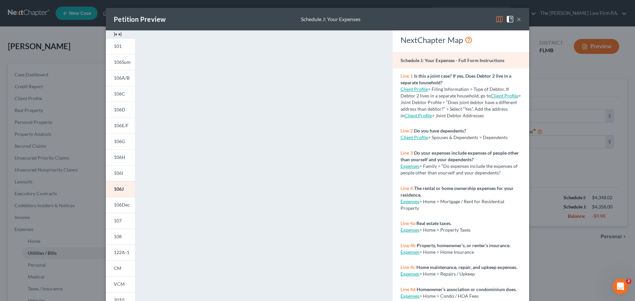
click at [517, 19] on button "×" at bounding box center [519, 19] width 5 height 8
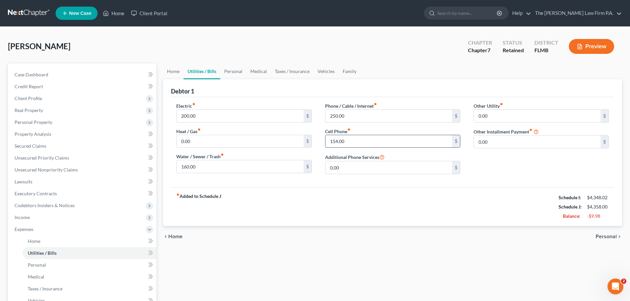
click at [369, 142] on input "154.00" at bounding box center [389, 141] width 127 height 13
type input "150"
click at [512, 169] on div "Other Utility fiber_manual_record 0.00 $ Other Installment Payment fiber_manual…" at bounding box center [541, 141] width 149 height 77
click at [231, 72] on link "Personal" at bounding box center [233, 72] width 26 height 16
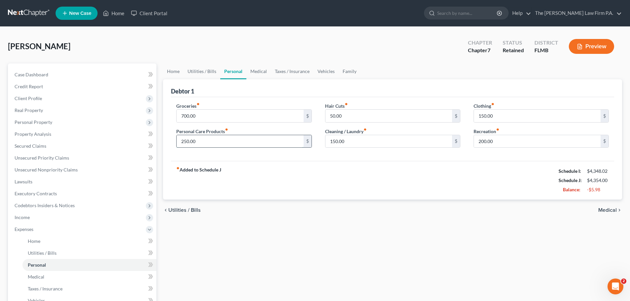
click at [261, 145] on input "250.00" at bounding box center [240, 141] width 127 height 13
click at [258, 72] on link "Medical" at bounding box center [258, 72] width 24 height 16
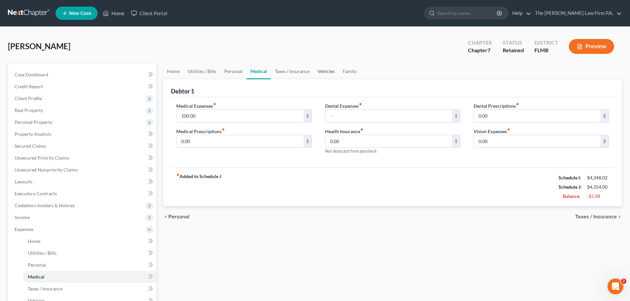
click at [324, 66] on link "Vehicles" at bounding box center [326, 72] width 25 height 16
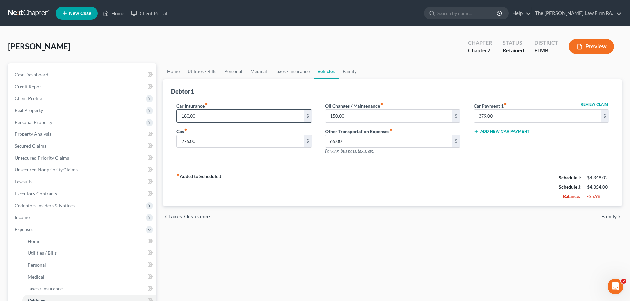
click at [217, 120] on input "180.00" at bounding box center [240, 116] width 127 height 13
type input "200"
click at [235, 72] on link "Personal" at bounding box center [233, 72] width 26 height 16
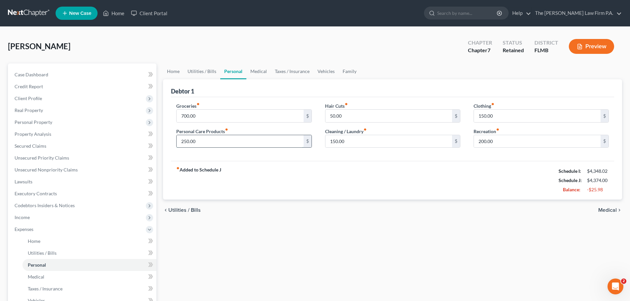
click at [241, 141] on input "250.00" at bounding box center [240, 141] width 127 height 13
click at [351, 140] on input "150.00" at bounding box center [389, 141] width 127 height 13
click at [600, 49] on button "Preview" at bounding box center [591, 46] width 45 height 15
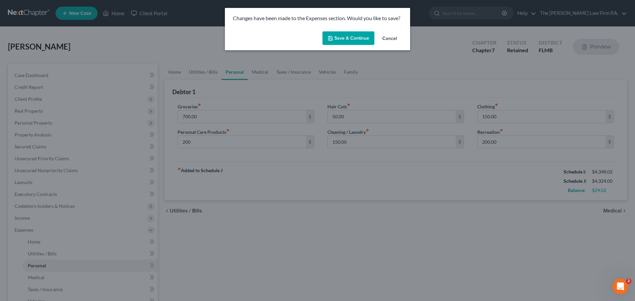
click at [386, 37] on button "Cancel" at bounding box center [389, 38] width 25 height 13
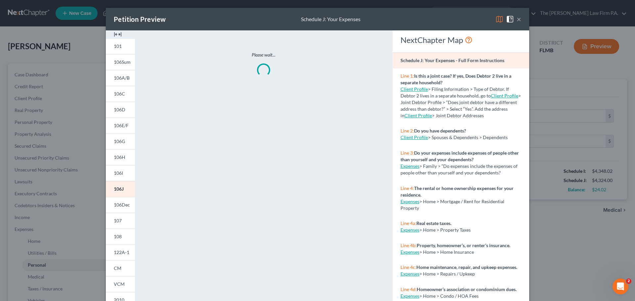
click at [517, 20] on button "×" at bounding box center [519, 19] width 5 height 8
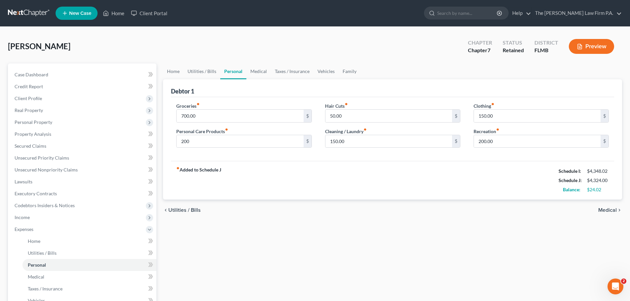
click at [598, 50] on button "Preview" at bounding box center [591, 46] width 45 height 15
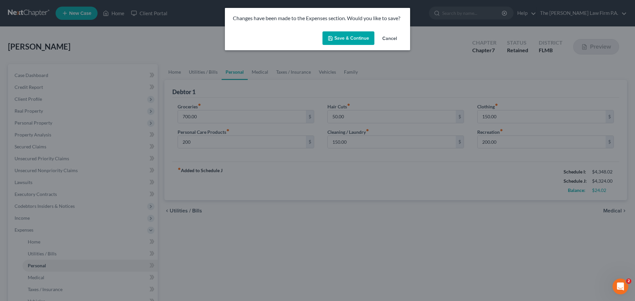
click at [346, 37] on button "Save & Continue" at bounding box center [349, 38] width 52 height 14
type input "200.00"
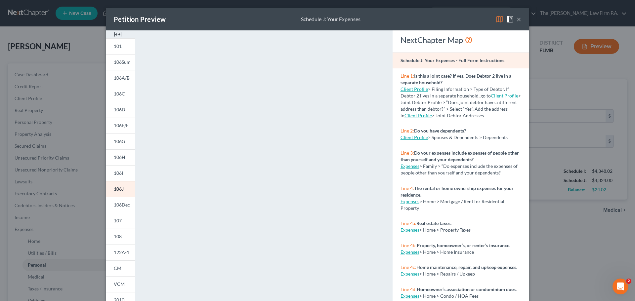
click at [518, 20] on button "×" at bounding box center [519, 19] width 5 height 8
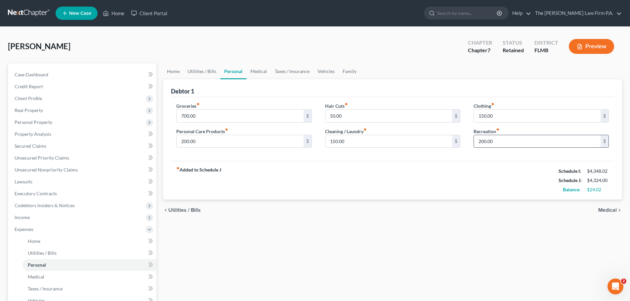
click at [511, 139] on input "200.00" at bounding box center [537, 141] width 127 height 13
type input "150"
click at [263, 73] on link "Medical" at bounding box center [258, 72] width 24 height 16
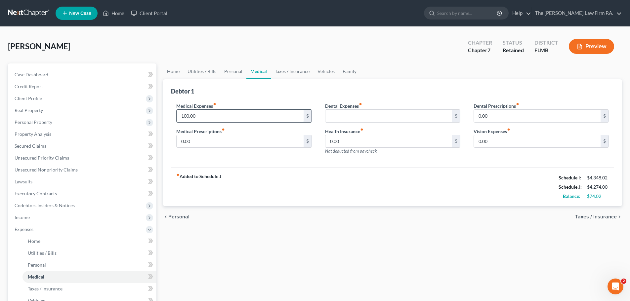
click at [229, 114] on input "100.00" at bounding box center [240, 116] width 127 height 13
type input "150"
click at [241, 137] on input "0.00" at bounding box center [240, 141] width 127 height 13
type input "25"
click at [211, 115] on input "150" at bounding box center [240, 116] width 127 height 13
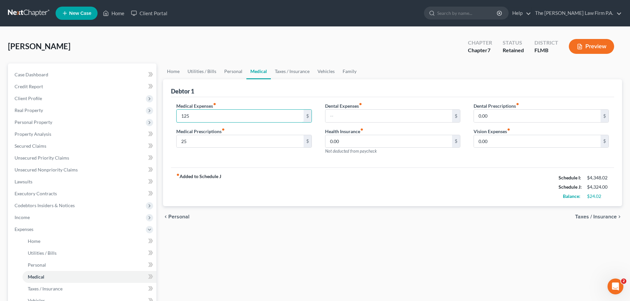
type input "125"
click at [321, 138] on div "Dental Expenses fiber_manual_record $ Health Insurance fiber_manual_record 0.00…" at bounding box center [393, 132] width 149 height 58
click at [327, 143] on input "0.00" at bounding box center [389, 141] width 127 height 13
click at [354, 114] on input "text" at bounding box center [389, 116] width 127 height 13
click at [344, 115] on input "25" at bounding box center [389, 116] width 127 height 13
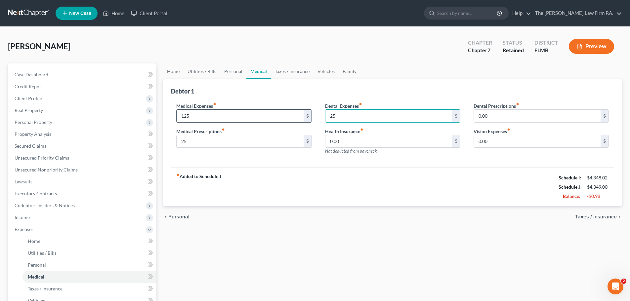
type input "25"
click at [225, 121] on input "125" at bounding box center [240, 116] width 127 height 13
click at [386, 119] on input "25" at bounding box center [389, 116] width 127 height 13
click at [228, 139] on input "25" at bounding box center [240, 141] width 127 height 13
click at [217, 116] on input "100" at bounding box center [240, 116] width 127 height 13
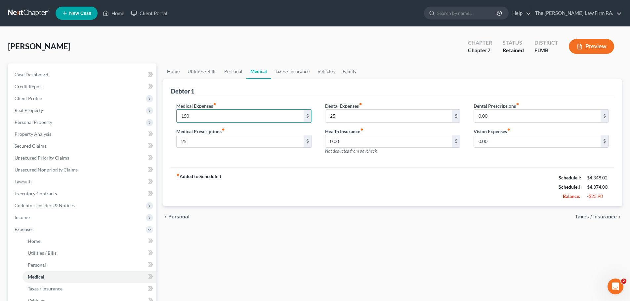
type input "150"
drag, startPoint x: 220, startPoint y: 151, endPoint x: 214, endPoint y: 145, distance: 8.4
click at [219, 150] on div "Medical Expenses fiber_manual_record 150 $ Medical Prescriptions fiber_manual_r…" at bounding box center [244, 132] width 149 height 58
click at [212, 143] on input "25" at bounding box center [240, 141] width 127 height 13
click at [375, 115] on input "25" at bounding box center [389, 116] width 127 height 13
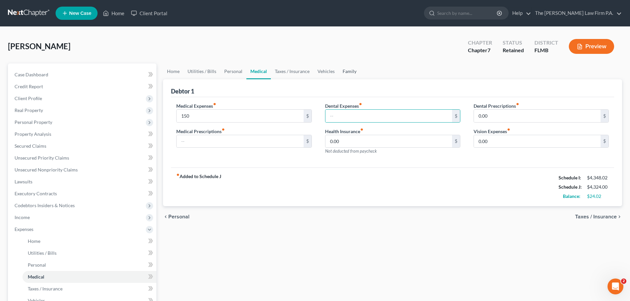
click at [354, 71] on link "Family" at bounding box center [350, 72] width 22 height 16
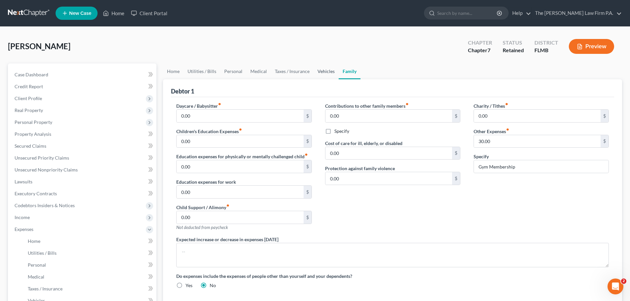
click at [325, 72] on link "Vehicles" at bounding box center [326, 72] width 25 height 16
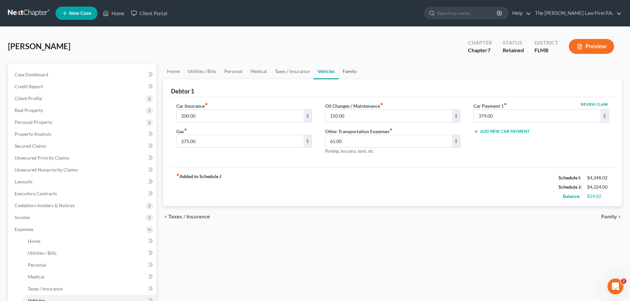
click at [346, 71] on link "Family" at bounding box center [350, 72] width 22 height 16
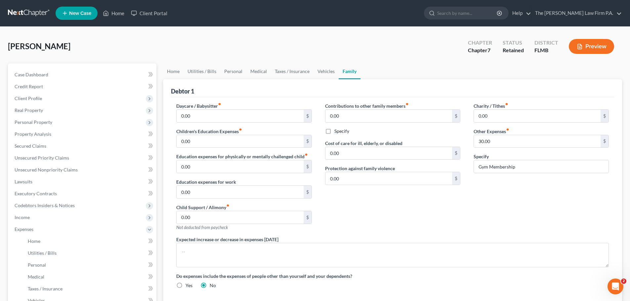
click at [489, 197] on div "Charity / Tithes fiber_manual_record 0.00 $ Other Expenses fiber_manual_record …" at bounding box center [541, 170] width 149 height 134
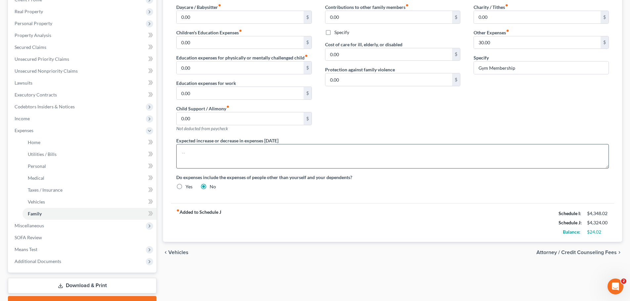
scroll to position [99, 0]
click at [491, 111] on div "Charity / Tithes fiber_manual_record 0.00 $ Other Expenses fiber_manual_record …" at bounding box center [541, 70] width 149 height 134
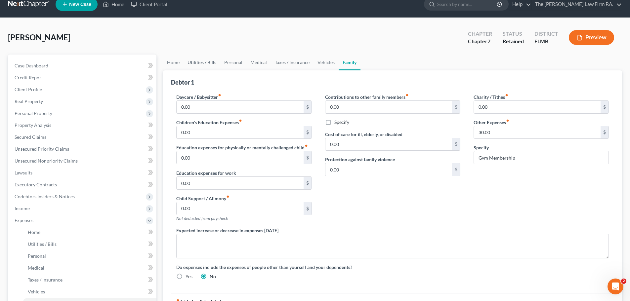
scroll to position [0, 0]
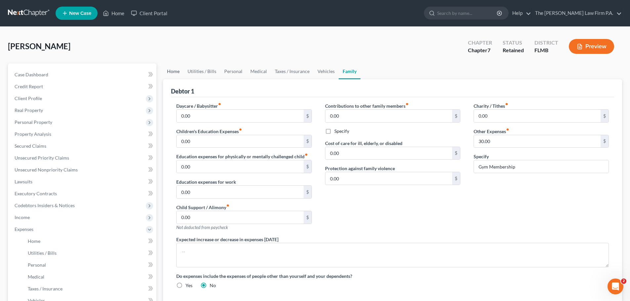
click at [169, 73] on link "Home" at bounding box center [173, 72] width 21 height 16
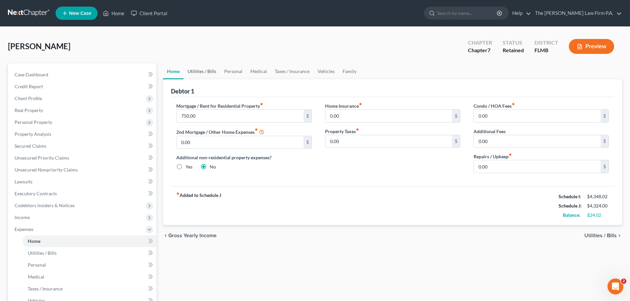
click at [198, 71] on link "Utilities / Bills" at bounding box center [202, 72] width 37 height 16
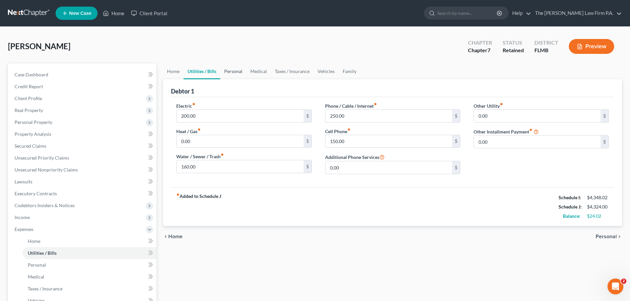
click at [227, 72] on link "Personal" at bounding box center [233, 72] width 26 height 16
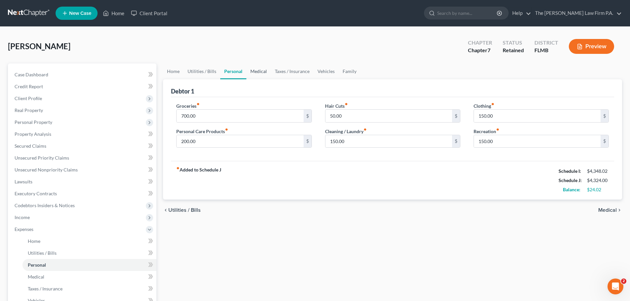
click at [251, 70] on link "Medical" at bounding box center [258, 72] width 24 height 16
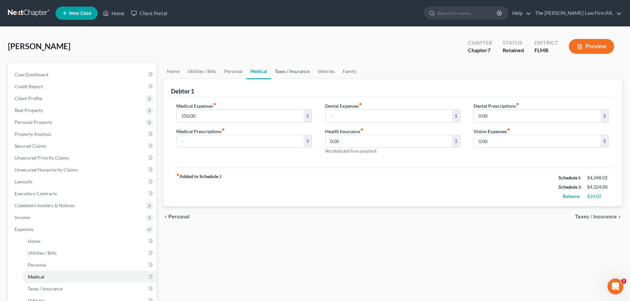
click at [279, 71] on link "Taxes / Insurance" at bounding box center [292, 72] width 43 height 16
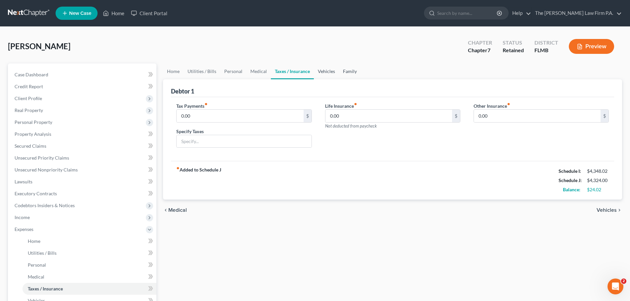
drag, startPoint x: 340, startPoint y: 70, endPoint x: 335, endPoint y: 69, distance: 4.3
click at [339, 70] on link "Family" at bounding box center [350, 72] width 22 height 16
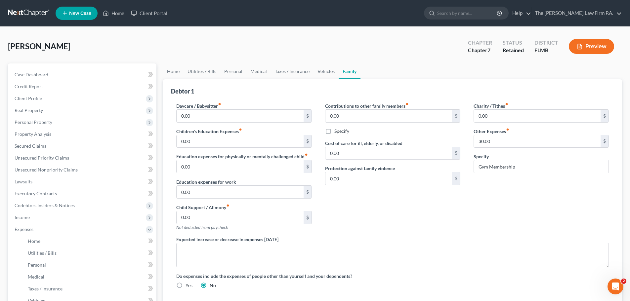
click at [325, 73] on link "Vehicles" at bounding box center [326, 72] width 25 height 16
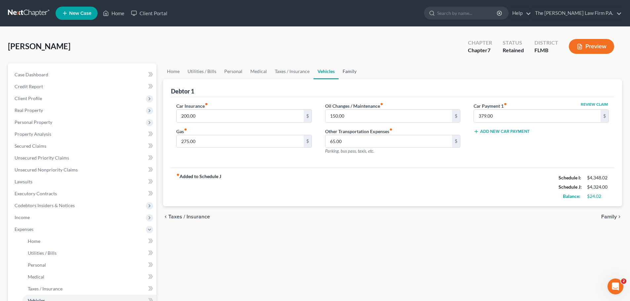
click at [354, 73] on link "Family" at bounding box center [350, 72] width 22 height 16
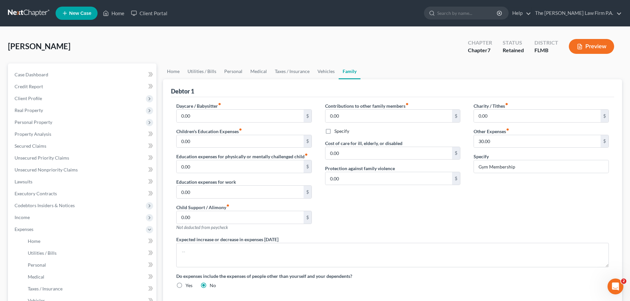
click at [373, 221] on div "Contributions to other family members fiber_manual_record 0.00 $ Specify Cost o…" at bounding box center [393, 170] width 149 height 134
click at [550, 203] on div "Charity / Tithes fiber_manual_record 0.00 $ Other Expenses fiber_manual_record …" at bounding box center [541, 170] width 149 height 134
drag, startPoint x: 545, startPoint y: 177, endPoint x: 543, endPoint y: 166, distance: 10.8
click at [545, 176] on div "Charity / Tithes fiber_manual_record 0.00 $ Other Expenses fiber_manual_record …" at bounding box center [541, 170] width 149 height 134
click at [528, 159] on div "Specify Gym Membership" at bounding box center [541, 163] width 135 height 20
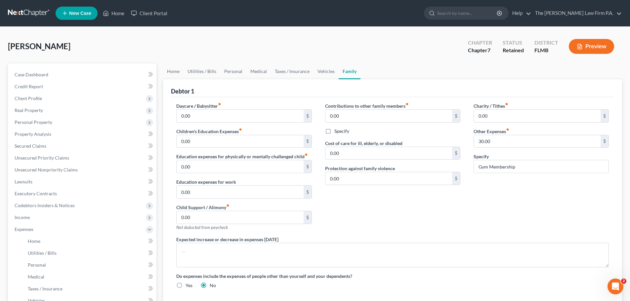
click at [503, 179] on div "Charity / Tithes fiber_manual_record 0.00 $ Other Expenses fiber_manual_record …" at bounding box center [541, 170] width 149 height 134
click at [521, 170] on input "Gym Membership" at bounding box center [541, 166] width 135 height 13
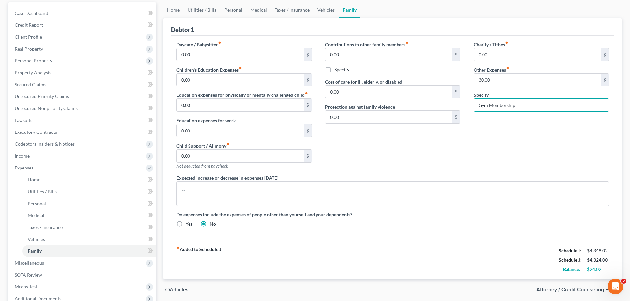
scroll to position [66, 0]
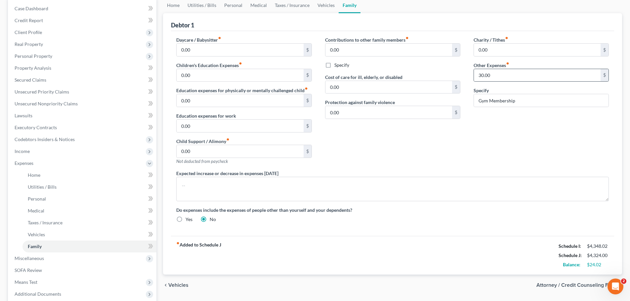
click at [601, 73] on div "$" at bounding box center [605, 75] width 8 height 13
click at [550, 92] on div "Specify Gym Membership" at bounding box center [541, 97] width 135 height 20
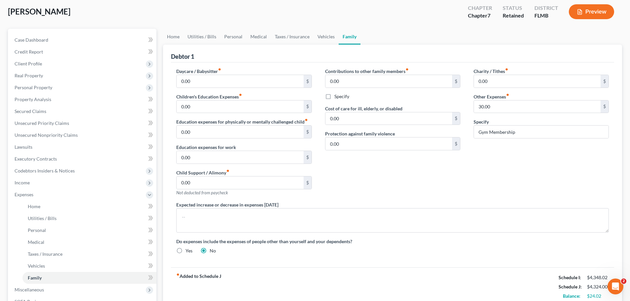
scroll to position [0, 0]
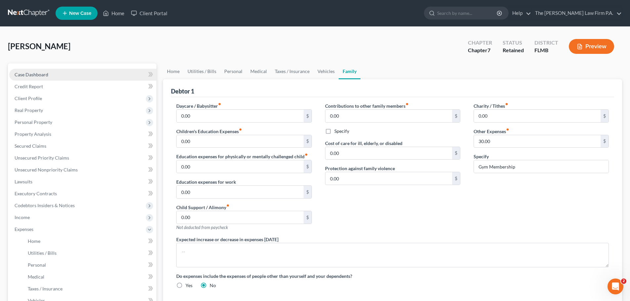
click at [29, 73] on span "Case Dashboard" at bounding box center [32, 75] width 34 height 6
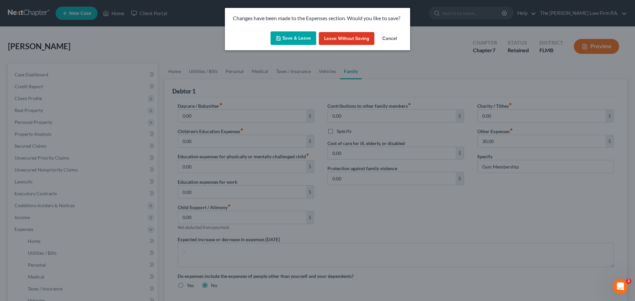
click at [292, 36] on button "Save & Leave" at bounding box center [294, 38] width 46 height 14
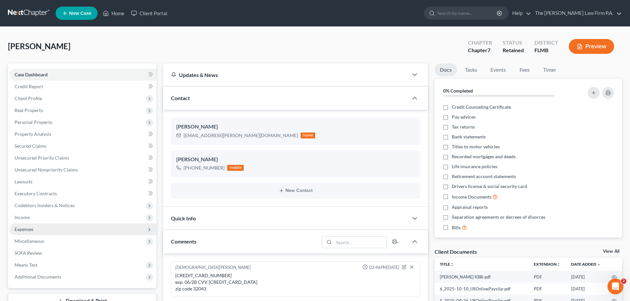
click at [40, 231] on span "Expenses" at bounding box center [82, 230] width 147 height 12
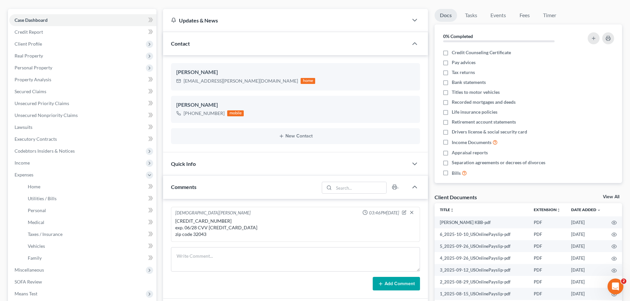
scroll to position [132, 0]
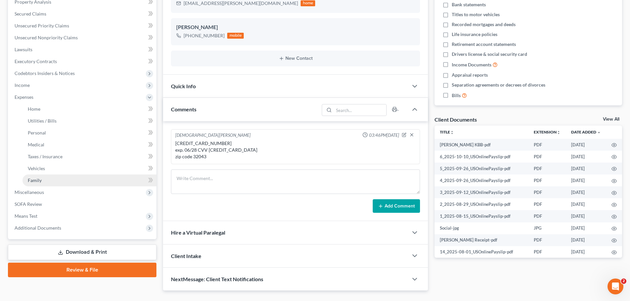
click at [46, 175] on link "Family" at bounding box center [89, 181] width 134 height 12
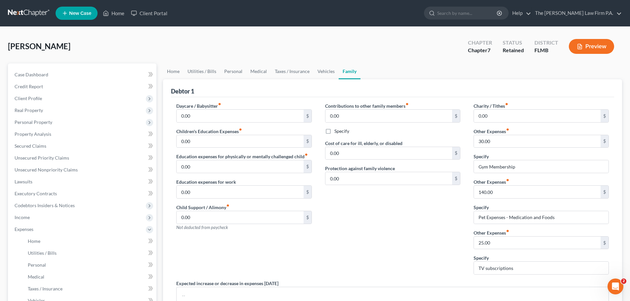
click at [442, 239] on div "Contributions to other family members fiber_manual_record 0.00 $ Specify Cost o…" at bounding box center [393, 192] width 149 height 178
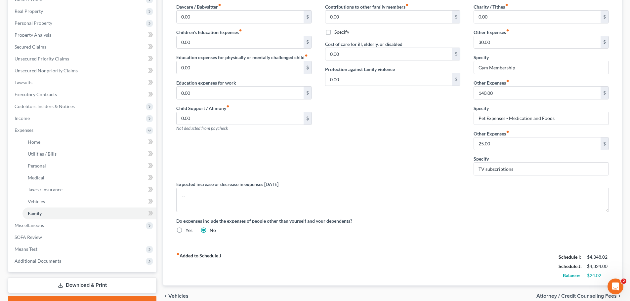
scroll to position [66, 0]
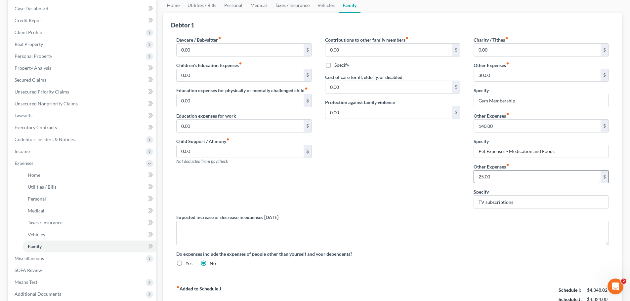
click at [486, 177] on input "25.00" at bounding box center [537, 177] width 127 height 13
click at [556, 152] on input "Pet Expenses - Medication and Foods" at bounding box center [541, 151] width 135 height 13
click at [531, 152] on input "Pet Expenses - Medication and Foods" at bounding box center [541, 151] width 135 height 13
click at [578, 151] on input "Pet Expenses - Medications and Foods" at bounding box center [541, 151] width 135 height 13
click at [508, 130] on input "140.00" at bounding box center [537, 126] width 127 height 13
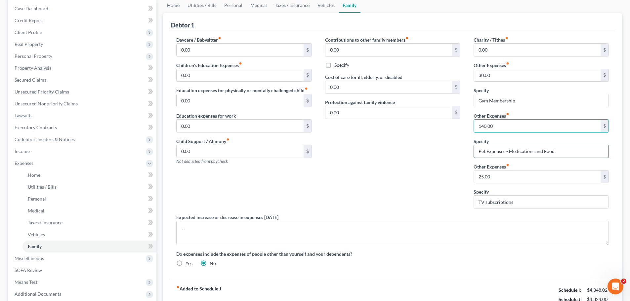
click at [571, 151] on input "Pet Expenses - Medications and Food" at bounding box center [541, 151] width 135 height 13
type input "Pet Expenses - Medications and Food"
click at [509, 131] on input "140.00" at bounding box center [537, 126] width 127 height 13
type input "165"
click at [568, 155] on input "Pet Expenses - Medications and Food" at bounding box center [541, 151] width 135 height 13
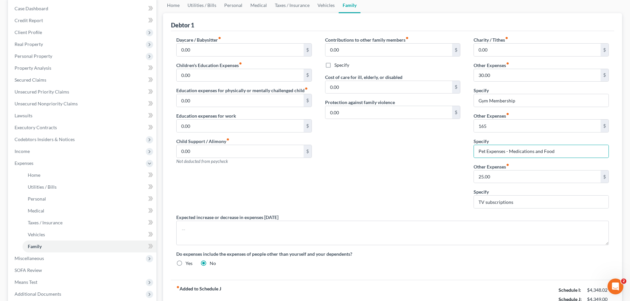
click at [513, 220] on div "Expected increase or decrease in expenses within one year" at bounding box center [393, 229] width 446 height 31
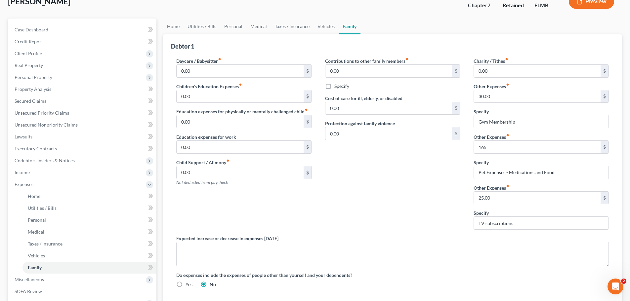
scroll to position [33, 0]
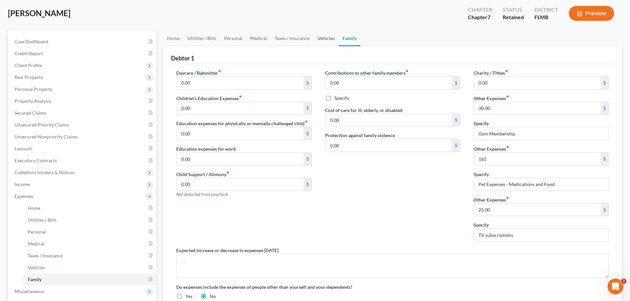
click at [324, 36] on link "Vehicles" at bounding box center [326, 38] width 25 height 16
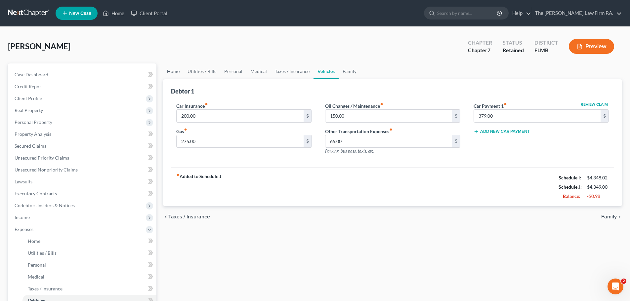
click at [172, 71] on link "Home" at bounding box center [173, 72] width 21 height 16
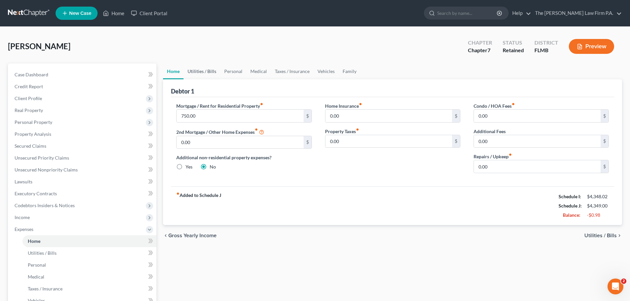
click at [211, 73] on link "Utilities / Bills" at bounding box center [202, 72] width 37 height 16
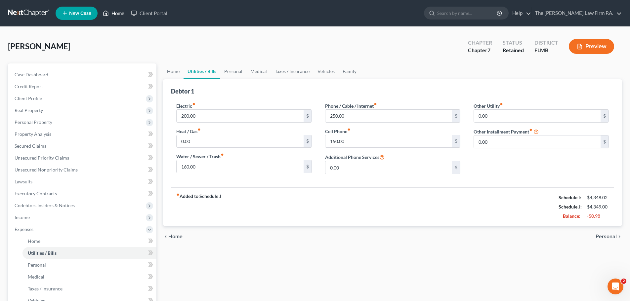
click at [118, 9] on link "Home" at bounding box center [114, 13] width 28 height 12
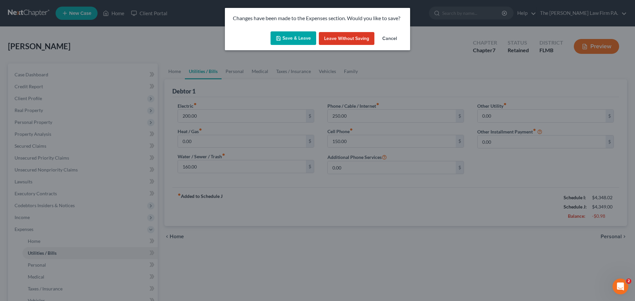
click at [299, 35] on button "Save & Leave" at bounding box center [294, 38] width 46 height 14
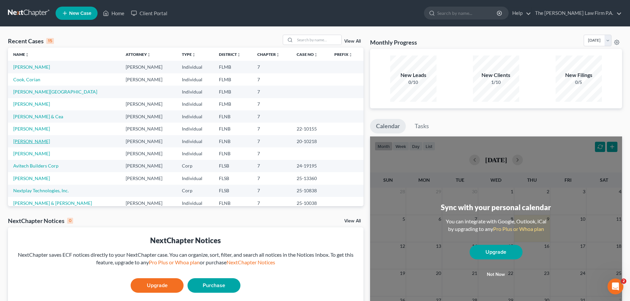
click at [38, 141] on link "[PERSON_NAME]" at bounding box center [31, 142] width 37 height 6
select select "3"
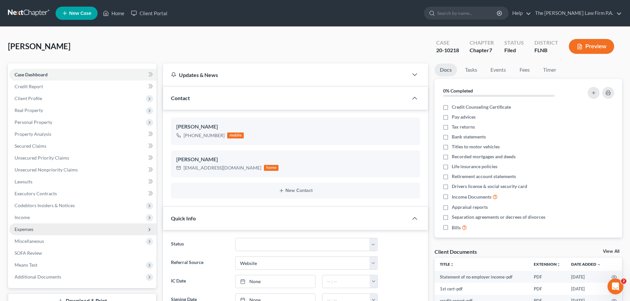
click at [36, 226] on span "Expenses" at bounding box center [82, 230] width 147 height 12
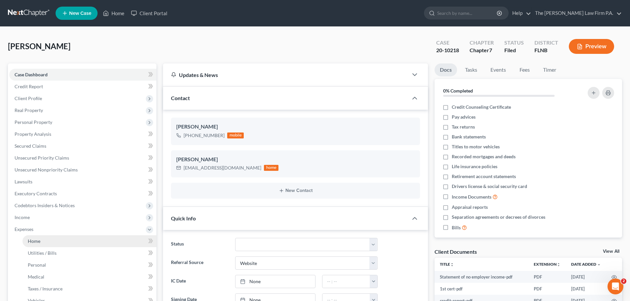
click at [42, 242] on link "Home" at bounding box center [89, 242] width 134 height 12
click at [42, 240] on link "Home" at bounding box center [89, 242] width 134 height 12
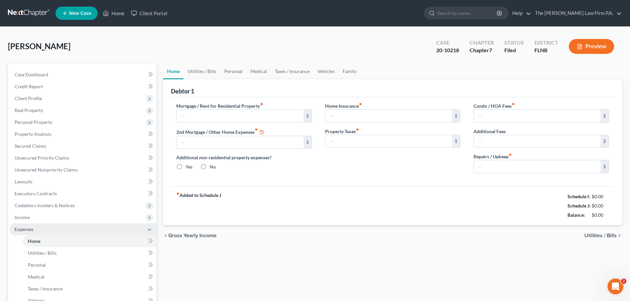
type input "924.00"
radio input "true"
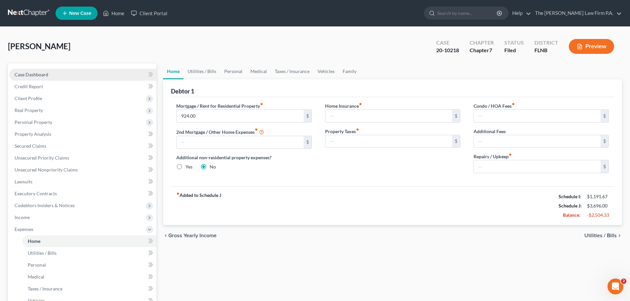
click at [73, 72] on link "Case Dashboard" at bounding box center [82, 75] width 147 height 12
select select "6"
select select "3"
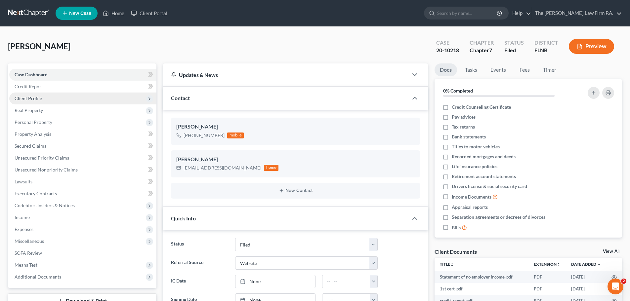
click at [72, 99] on span "Client Profile" at bounding box center [82, 99] width 147 height 12
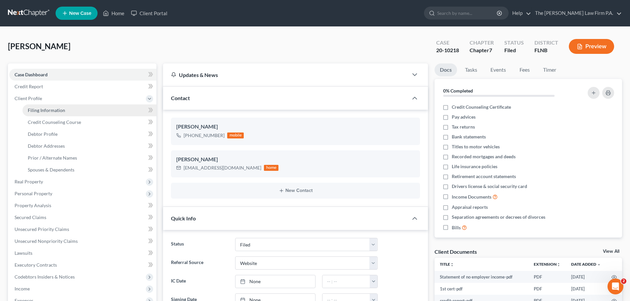
click at [74, 110] on link "Filing Information" at bounding box center [89, 111] width 134 height 12
select select "1"
select select "0"
select select "9"
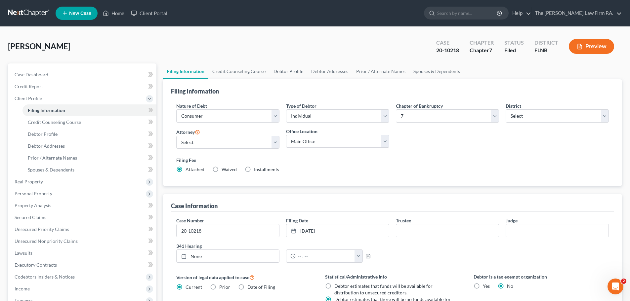
click at [292, 73] on link "Debtor Profile" at bounding box center [289, 72] width 38 height 16
select select "0"
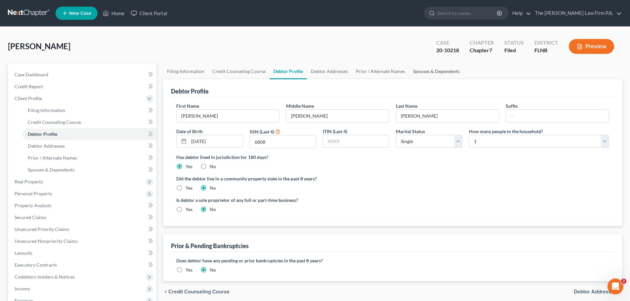
click at [437, 74] on link "Spouses & Dependents" at bounding box center [436, 72] width 55 height 16
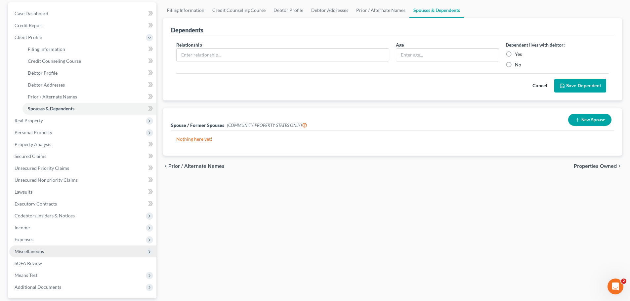
scroll to position [66, 0]
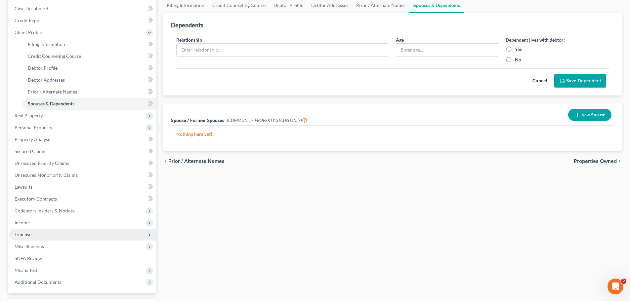
click at [49, 232] on span "Expenses" at bounding box center [82, 235] width 147 height 12
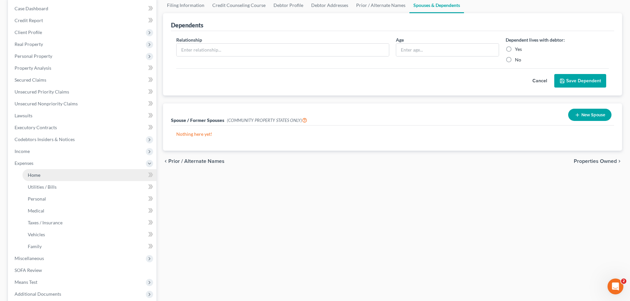
click at [71, 175] on link "Home" at bounding box center [89, 175] width 134 height 12
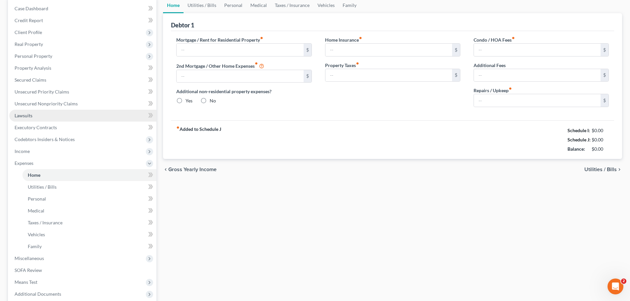
scroll to position [21, 0]
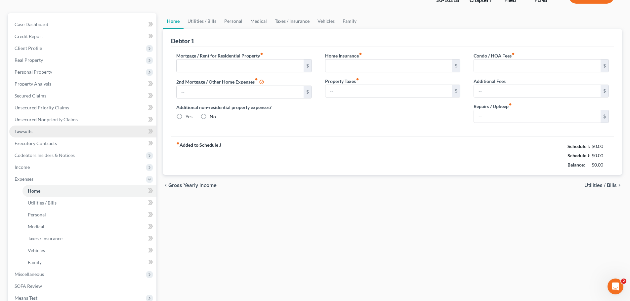
type input "924.00"
radio input "true"
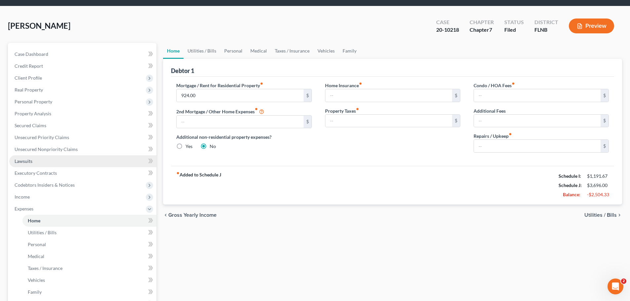
scroll to position [0, 0]
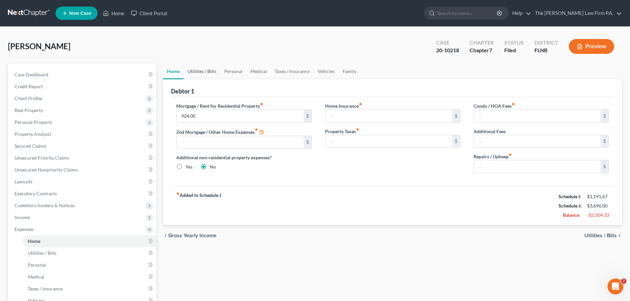
click at [207, 69] on link "Utilities / Bills" at bounding box center [202, 72] width 37 height 16
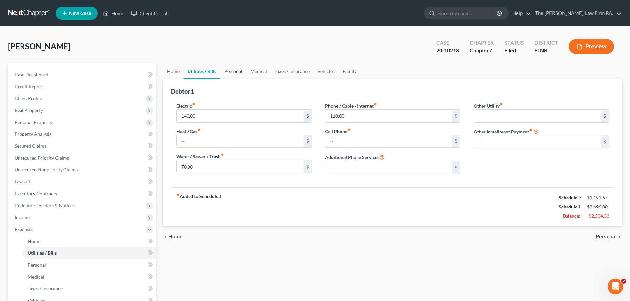
click at [233, 73] on link "Personal" at bounding box center [233, 72] width 26 height 16
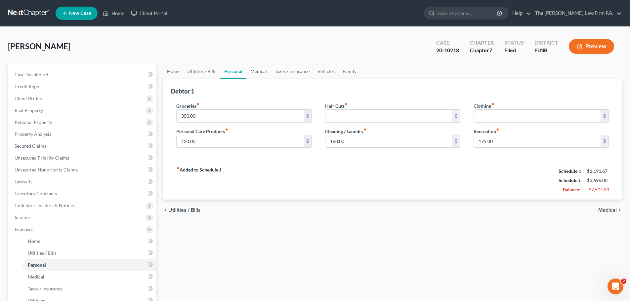
click at [264, 71] on link "Medical" at bounding box center [258, 72] width 24 height 16
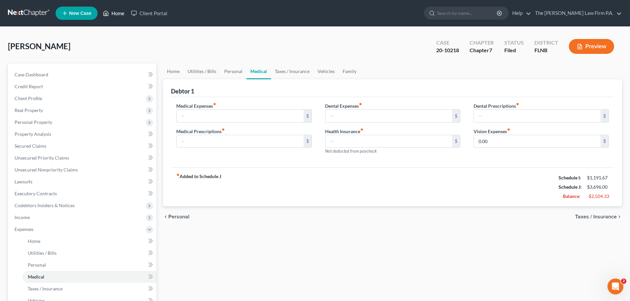
click at [123, 14] on link "Home" at bounding box center [114, 13] width 28 height 12
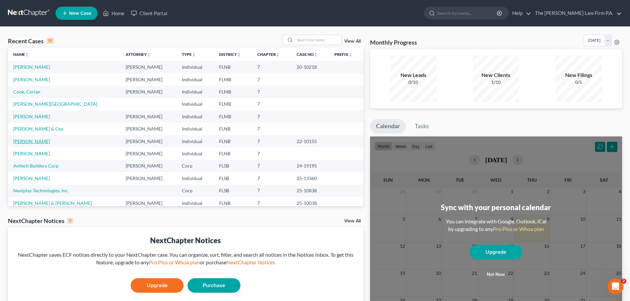
click at [40, 141] on link "[PERSON_NAME]" at bounding box center [31, 142] width 37 height 6
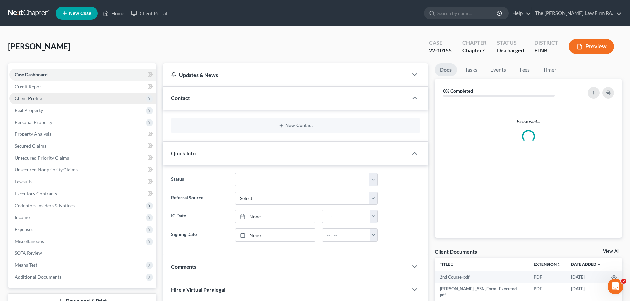
click at [48, 100] on span "Client Profile" at bounding box center [82, 99] width 147 height 12
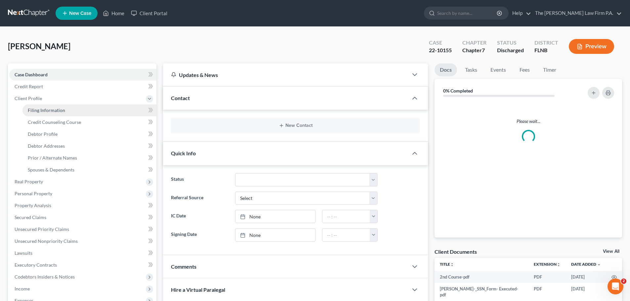
click at [59, 110] on span "Filing Information" at bounding box center [46, 111] width 37 height 6
select select "1"
select select "0"
select select "16"
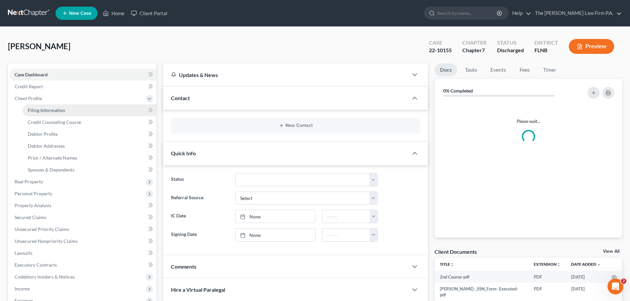
select select "0"
select select "9"
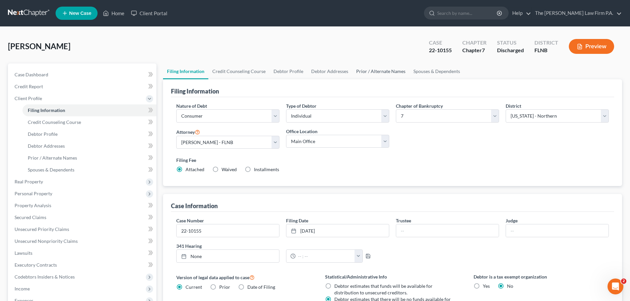
click at [358, 72] on link "Prior / Alternate Names" at bounding box center [380, 72] width 57 height 16
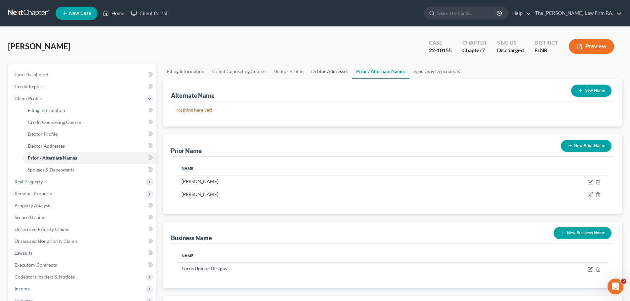
click at [325, 72] on link "Debtor Addresses" at bounding box center [329, 72] width 45 height 16
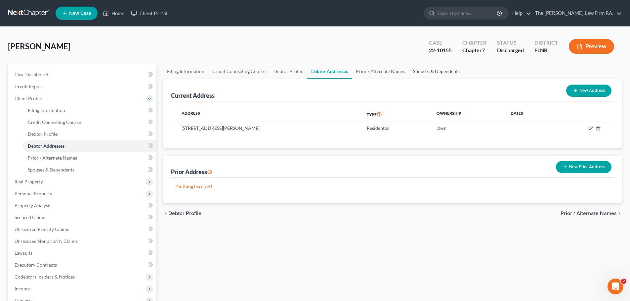
click at [411, 70] on link "Spouses & Dependents" at bounding box center [436, 72] width 55 height 16
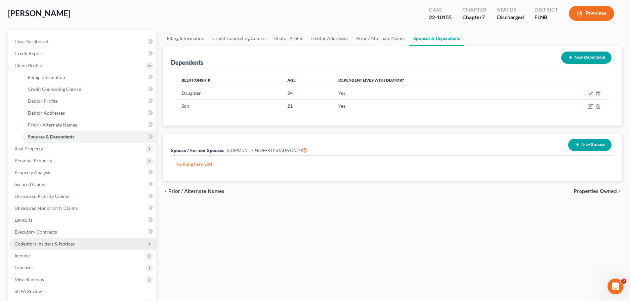
scroll to position [66, 0]
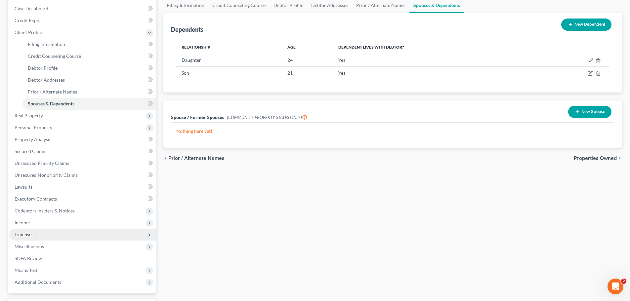
click at [58, 233] on span "Expenses" at bounding box center [82, 235] width 147 height 12
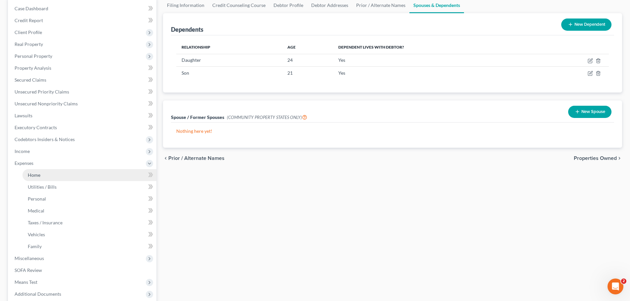
click at [55, 176] on link "Home" at bounding box center [89, 175] width 134 height 12
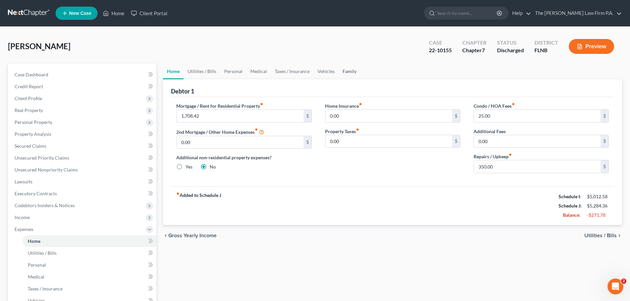
click at [354, 73] on link "Family" at bounding box center [350, 72] width 22 height 16
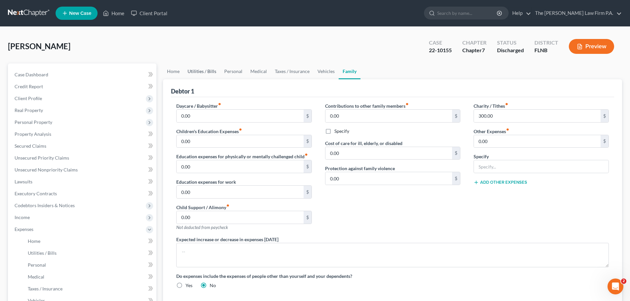
click at [201, 69] on link "Utilities / Bills" at bounding box center [202, 72] width 37 height 16
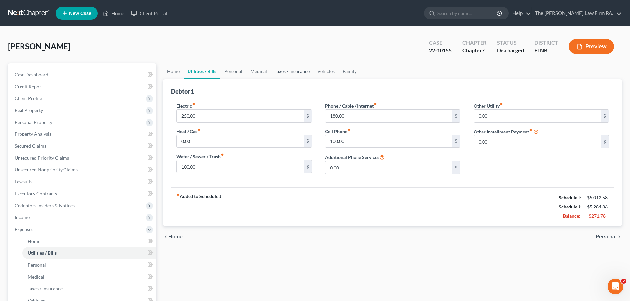
click at [289, 72] on link "Taxes / Insurance" at bounding box center [292, 72] width 43 height 16
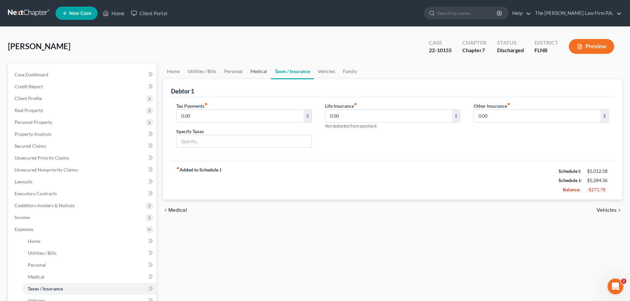
click at [253, 75] on link "Medical" at bounding box center [258, 72] width 24 height 16
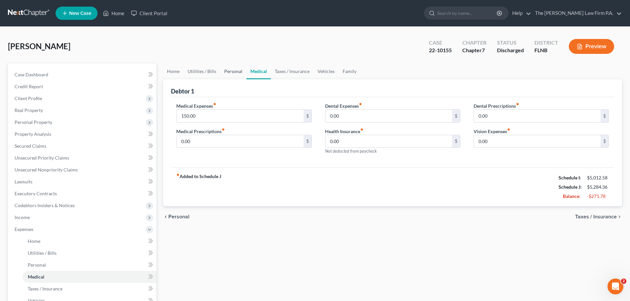
click at [235, 70] on link "Personal" at bounding box center [233, 72] width 26 height 16
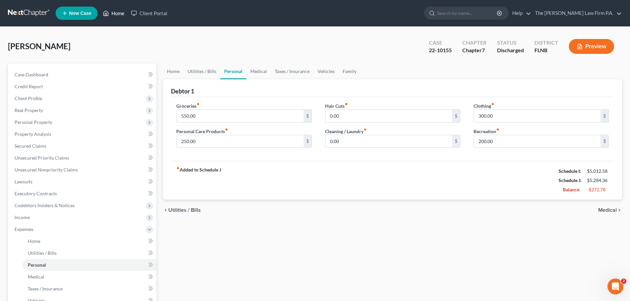
click at [119, 17] on link "Home" at bounding box center [114, 13] width 28 height 12
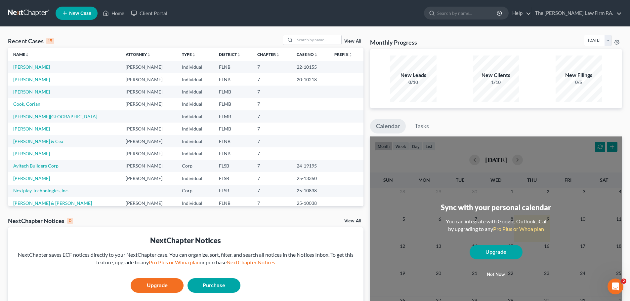
click at [31, 90] on link "[PERSON_NAME]" at bounding box center [31, 92] width 37 height 6
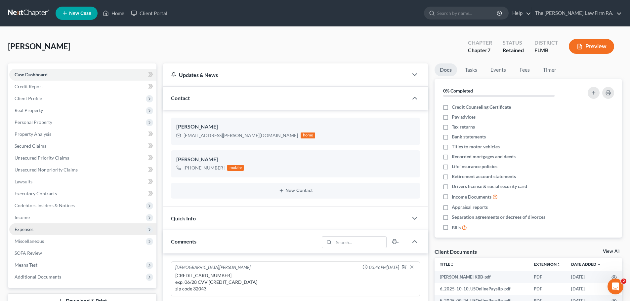
click at [34, 233] on span "Expenses" at bounding box center [82, 230] width 147 height 12
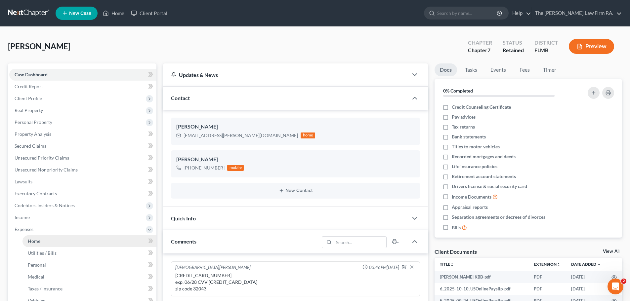
click at [38, 245] on link "Home" at bounding box center [89, 242] width 134 height 12
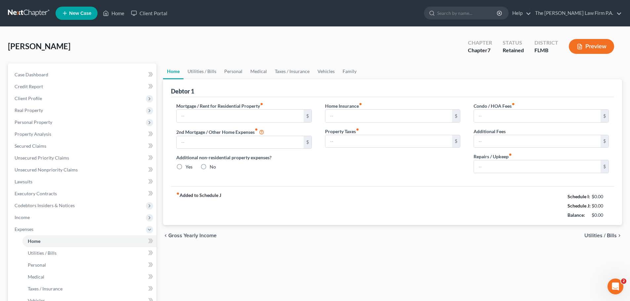
type input "750.00"
type input "0.00"
radio input "true"
type input "0.00"
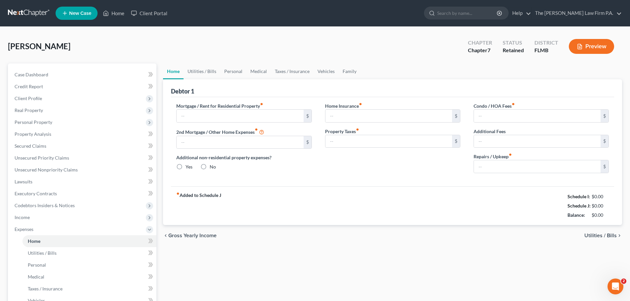
type input "0.00"
click at [204, 72] on link "Utilities / Bills" at bounding box center [202, 72] width 37 height 16
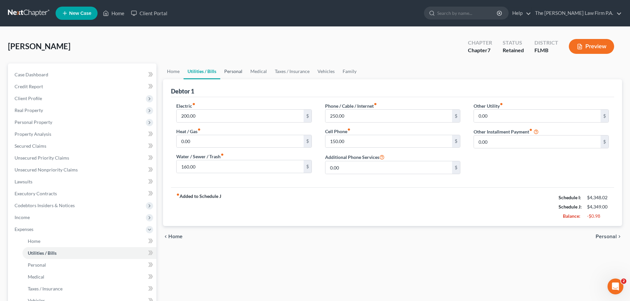
click at [237, 72] on link "Personal" at bounding box center [233, 72] width 26 height 16
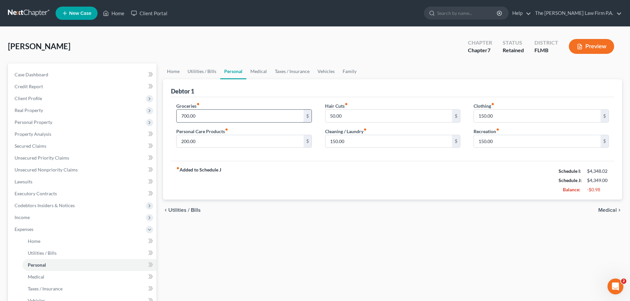
click at [211, 116] on input "700.00" at bounding box center [240, 116] width 127 height 13
type input "600"
click at [247, 145] on input "200.00" at bounding box center [240, 141] width 127 height 13
click at [379, 116] on input "50.00" at bounding box center [389, 116] width 127 height 13
type input "75"
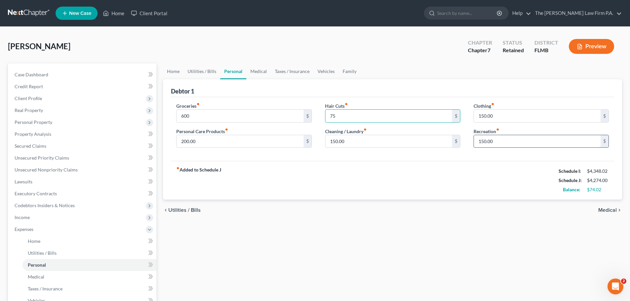
click at [499, 141] on input "150.00" at bounding box center [537, 141] width 127 height 13
type input "160"
click at [227, 142] on input "200.00" at bounding box center [240, 141] width 127 height 13
click at [252, 74] on link "Medical" at bounding box center [258, 72] width 24 height 16
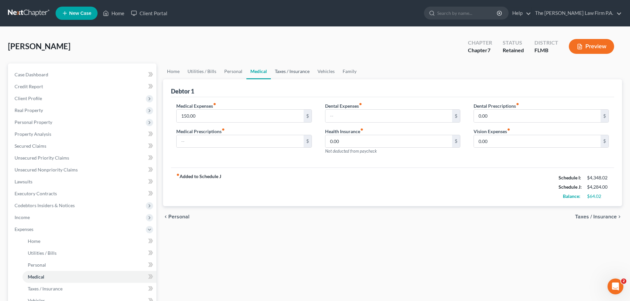
click at [291, 75] on link "Taxes / Insurance" at bounding box center [292, 72] width 43 height 16
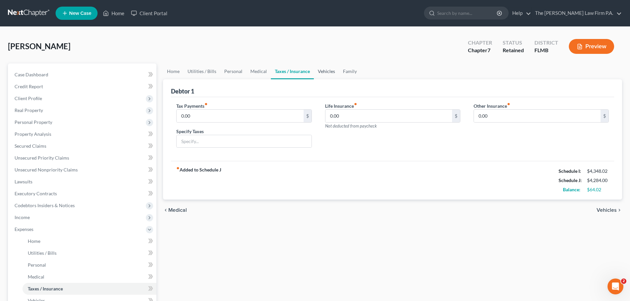
click at [328, 73] on link "Vehicles" at bounding box center [326, 72] width 25 height 16
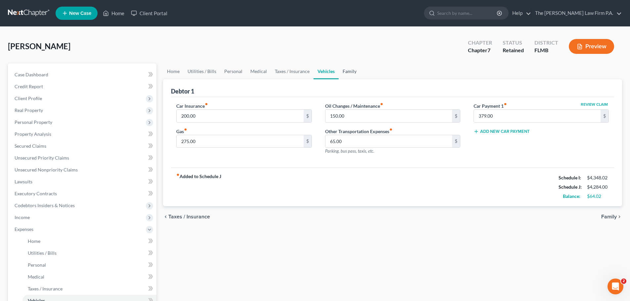
click at [352, 71] on link "Family" at bounding box center [350, 72] width 22 height 16
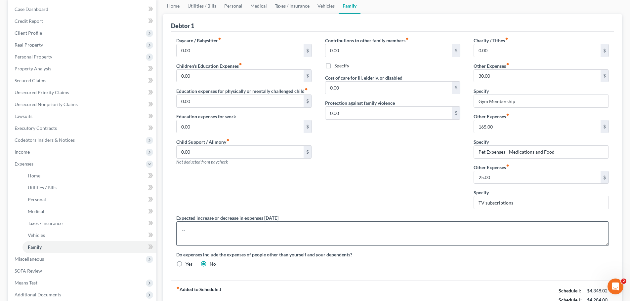
scroll to position [66, 0]
click at [244, 232] on textarea at bounding box center [392, 233] width 433 height 24
type textarea "b"
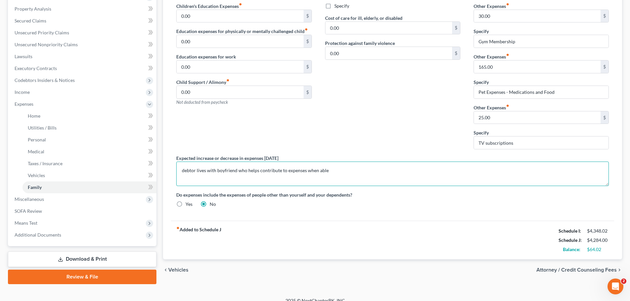
scroll to position [132, 0]
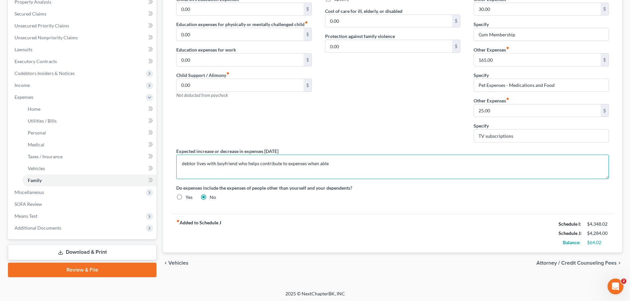
drag, startPoint x: 333, startPoint y: 166, endPoint x: 317, endPoint y: 165, distance: 16.2
click at [304, 167] on textarea "debtor lives with boyfriend who helps contribute to expenses when able" at bounding box center [392, 167] width 433 height 24
click at [346, 162] on textarea "debtor lives with boyfriend who helps contribute to expenses when able" at bounding box center [392, 167] width 433 height 24
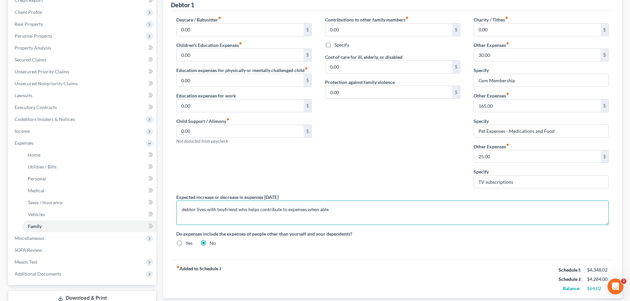
scroll to position [33, 0]
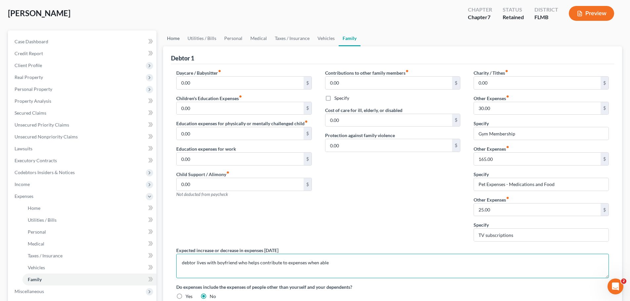
type textarea "debtor lives with boyfriend who helps contribute to expenses when able"
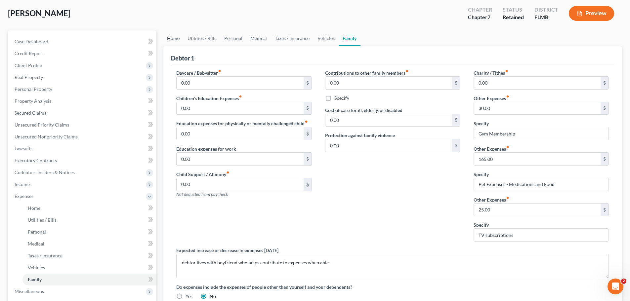
click at [171, 38] on link "Home" at bounding box center [173, 38] width 21 height 16
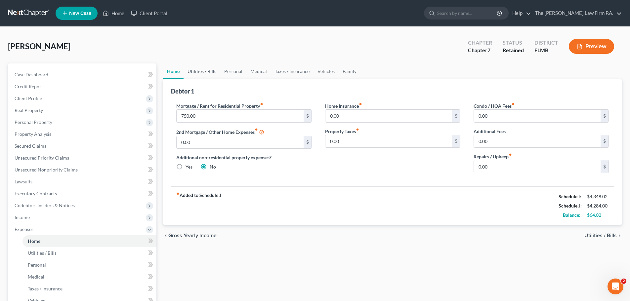
click at [206, 68] on link "Utilities / Bills" at bounding box center [202, 72] width 37 height 16
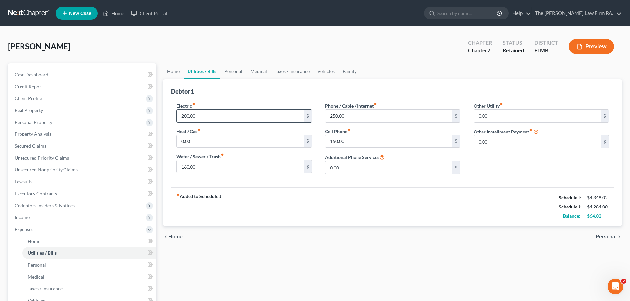
click at [206, 115] on input "200.00" at bounding box center [240, 116] width 127 height 13
type input "210"
click at [232, 167] on input "160.00" at bounding box center [240, 166] width 127 height 13
type input "175"
click at [214, 119] on input "210" at bounding box center [240, 116] width 127 height 13
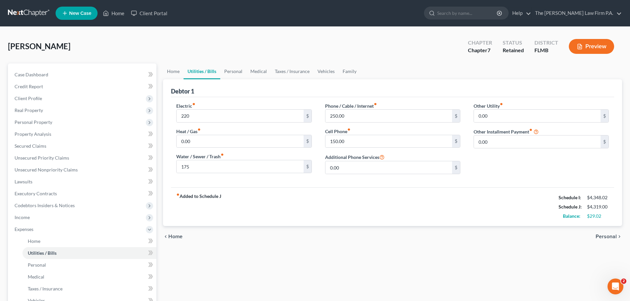
click at [282, 150] on div "Electric fiber_manual_record 220 $ Heat / Gas fiber_manual_record 0.00 $ Water …" at bounding box center [244, 141] width 149 height 77
click at [276, 144] on input "0.00" at bounding box center [240, 141] width 127 height 13
click at [43, 73] on span "Case Dashboard" at bounding box center [32, 75] width 34 height 6
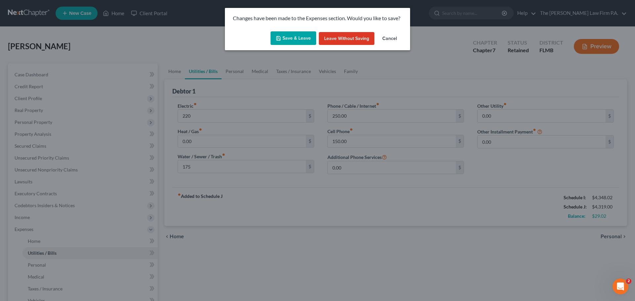
click at [289, 39] on button "Save & Leave" at bounding box center [294, 38] width 46 height 14
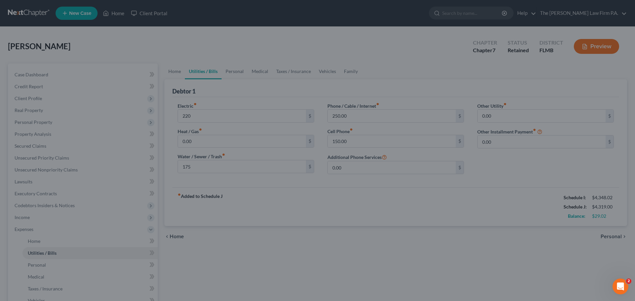
type input "220.00"
type input "175.00"
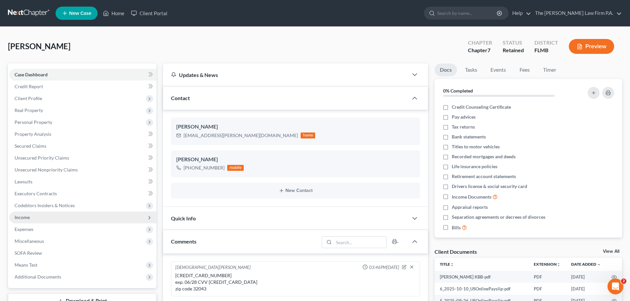
click at [39, 220] on span "Income" at bounding box center [82, 218] width 147 height 12
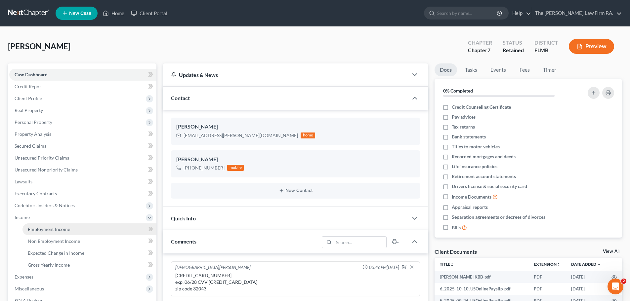
drag, startPoint x: 39, startPoint y: 220, endPoint x: 45, endPoint y: 227, distance: 9.2
click at [39, 219] on span "Income" at bounding box center [82, 218] width 147 height 12
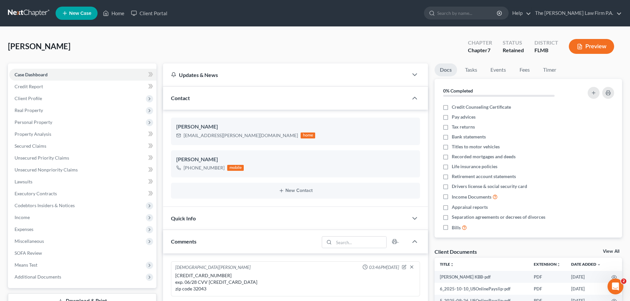
click at [45, 227] on span "Employment Income" at bounding box center [49, 230] width 42 height 6
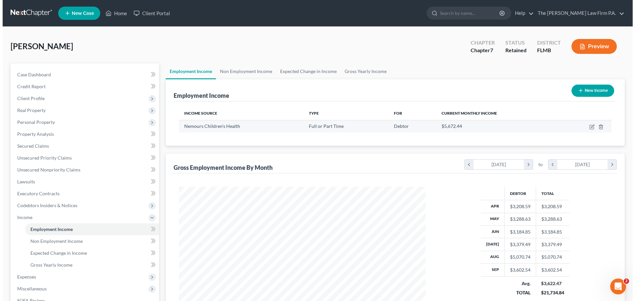
scroll to position [123, 260]
click at [587, 126] on icon "button" at bounding box center [589, 126] width 5 height 5
select select "0"
select select "9"
select select "2"
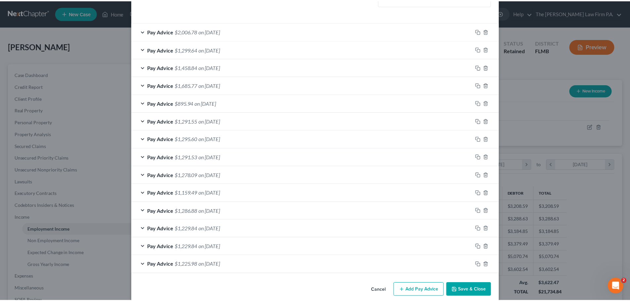
scroll to position [190, 0]
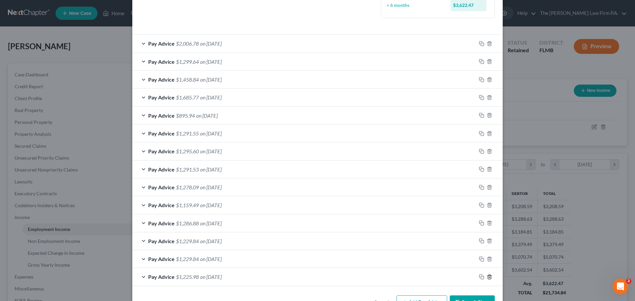
click at [488, 279] on icon "button" at bounding box center [489, 277] width 5 height 5
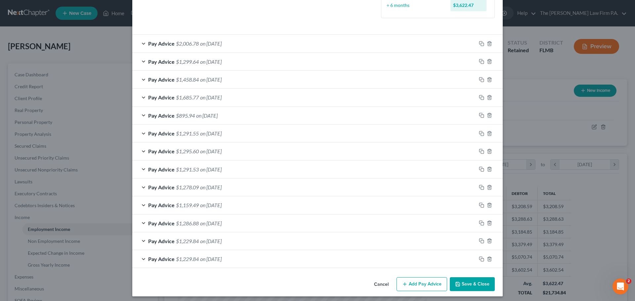
click at [479, 287] on button "Save & Close" at bounding box center [472, 285] width 45 height 14
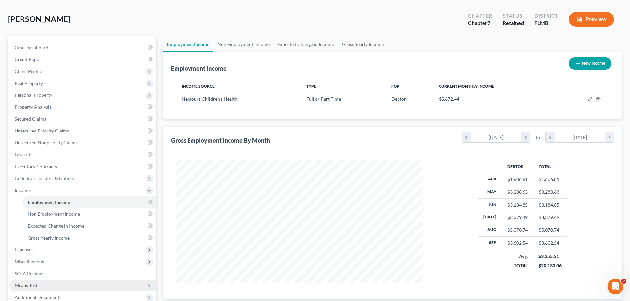
scroll to position [66, 0]
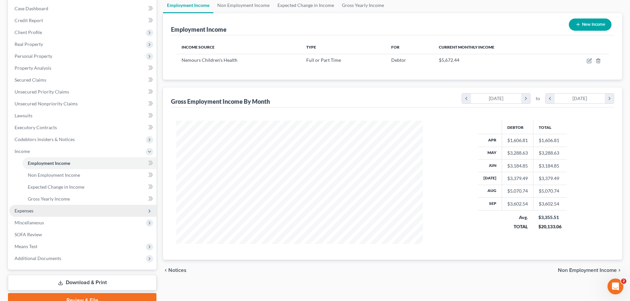
click at [73, 212] on span "Expenses" at bounding box center [82, 211] width 147 height 12
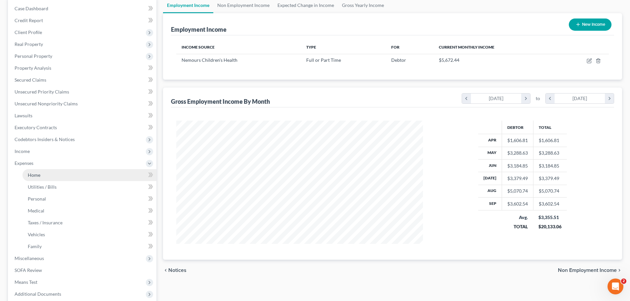
click at [49, 175] on link "Home" at bounding box center [89, 175] width 134 height 12
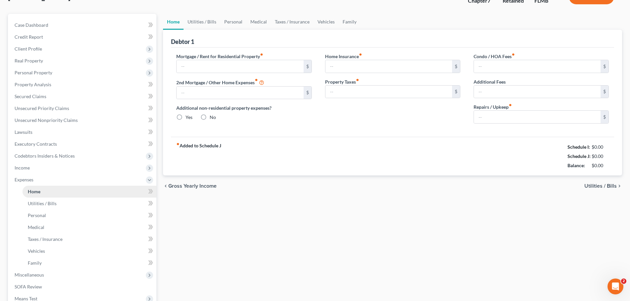
type input "750.00"
type input "0.00"
radio input "true"
type input "0.00"
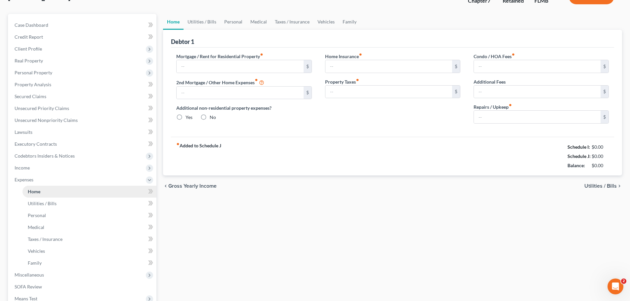
type input "0.00"
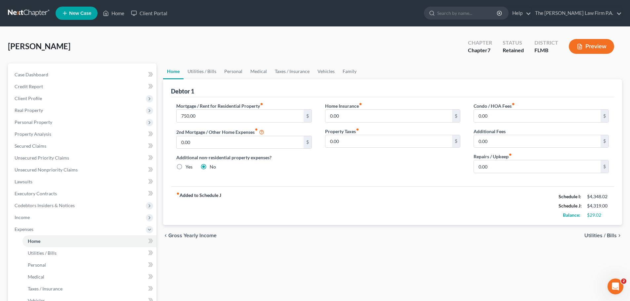
click at [496, 123] on div "Condo / HOA Fees fiber_manual_record 0.00 $ Additional Fees 0.00 $ Repairs / Up…" at bounding box center [541, 141] width 149 height 76
click at [117, 12] on link "Home" at bounding box center [114, 13] width 28 height 12
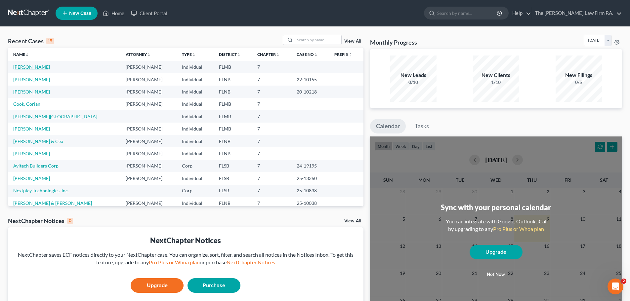
click at [25, 64] on link "[PERSON_NAME]" at bounding box center [31, 67] width 37 height 6
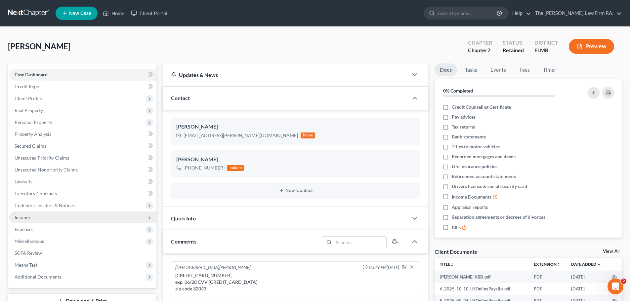
click at [36, 221] on span "Income" at bounding box center [82, 218] width 147 height 12
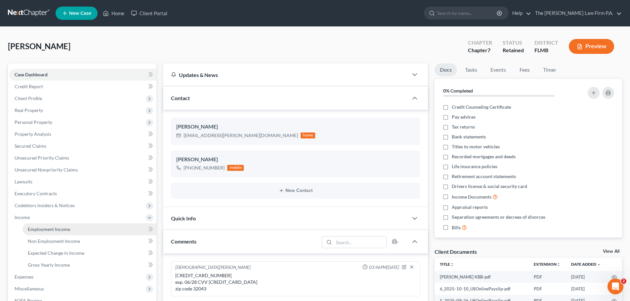
click at [55, 234] on link "Employment Income" at bounding box center [89, 230] width 134 height 12
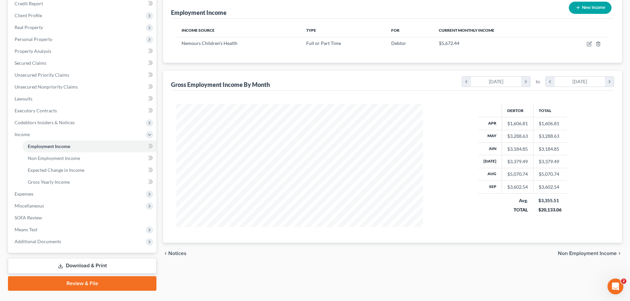
scroll to position [98, 0]
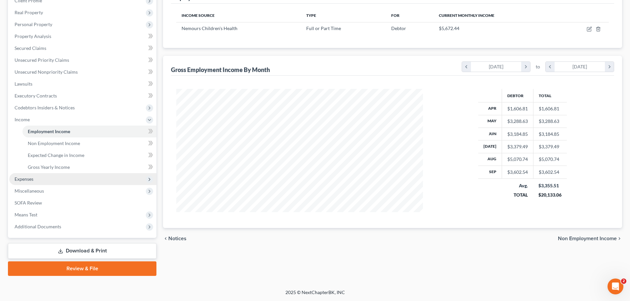
click at [34, 181] on span "Expenses" at bounding box center [82, 179] width 147 height 12
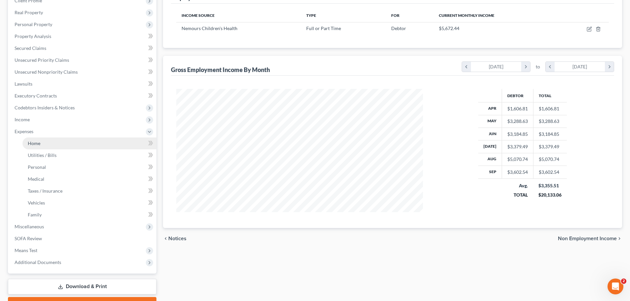
click at [53, 146] on link "Home" at bounding box center [89, 144] width 134 height 12
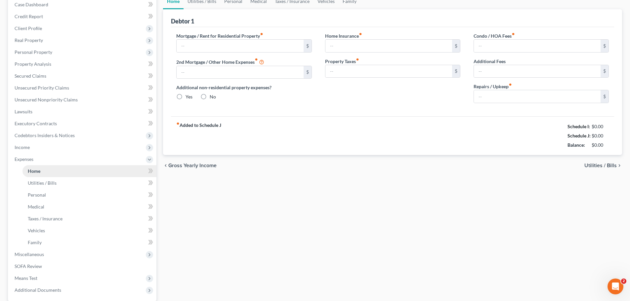
type input "750.00"
type input "0.00"
radio input "true"
type input "0.00"
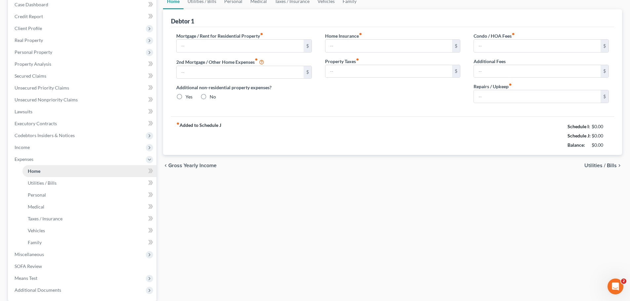
type input "0.00"
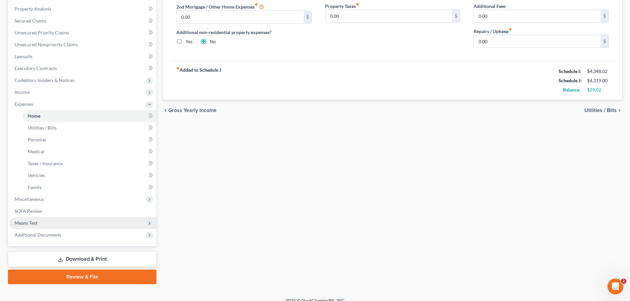
scroll to position [132, 0]
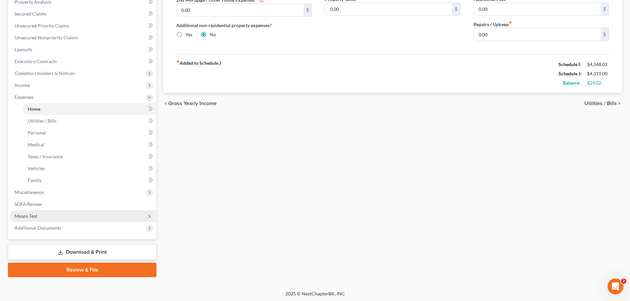
click at [51, 215] on span "Means Test" at bounding box center [82, 216] width 147 height 12
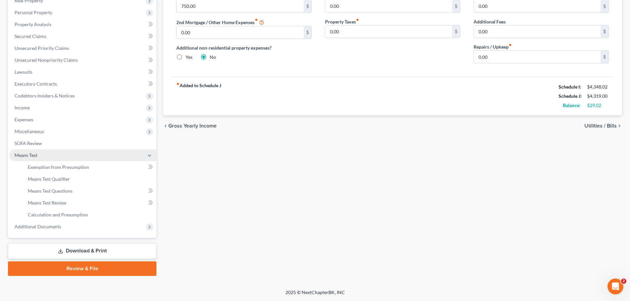
scroll to position [110, 0]
click at [68, 170] on span "Exemption from Presumption" at bounding box center [58, 167] width 61 height 6
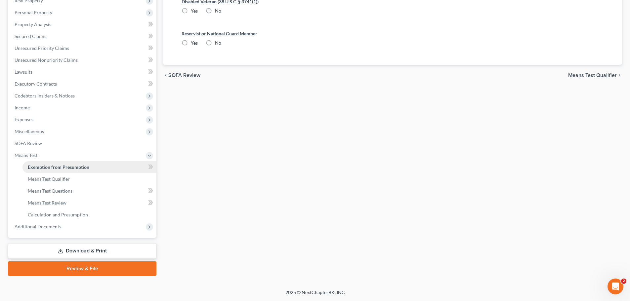
radio input "true"
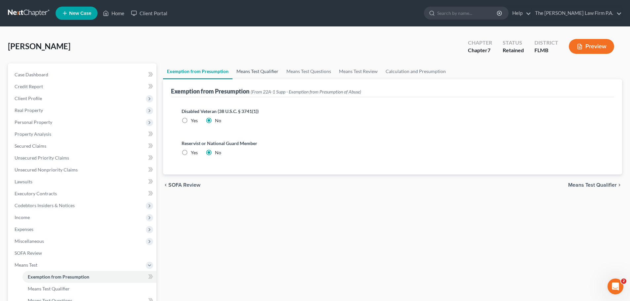
click at [262, 71] on link "Means Test Qualifier" at bounding box center [258, 72] width 50 height 16
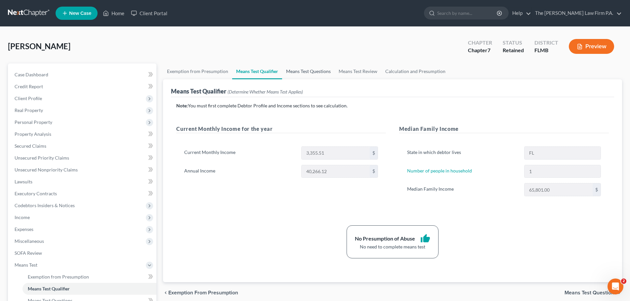
click at [311, 73] on link "Means Test Questions" at bounding box center [308, 72] width 53 height 16
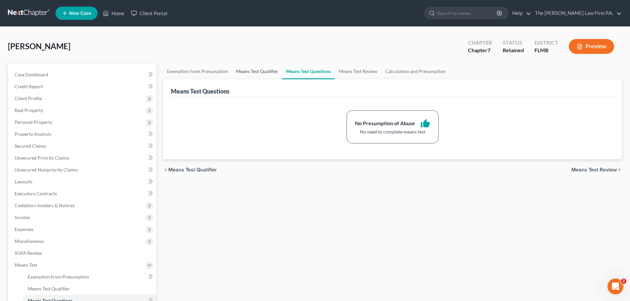
click at [260, 73] on link "Means Test Qualifier" at bounding box center [257, 72] width 50 height 16
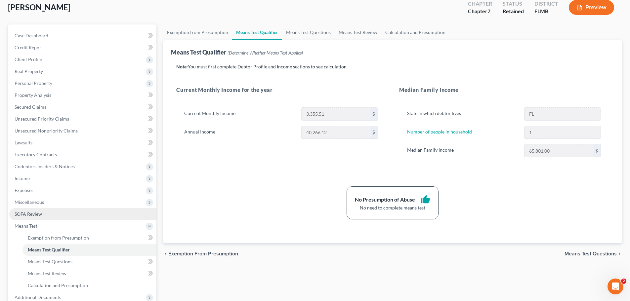
scroll to position [66, 0]
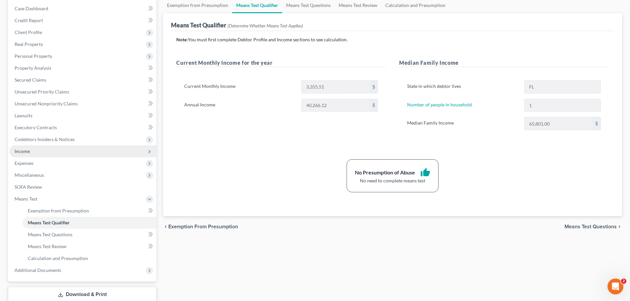
click at [55, 150] on span "Income" at bounding box center [82, 152] width 147 height 12
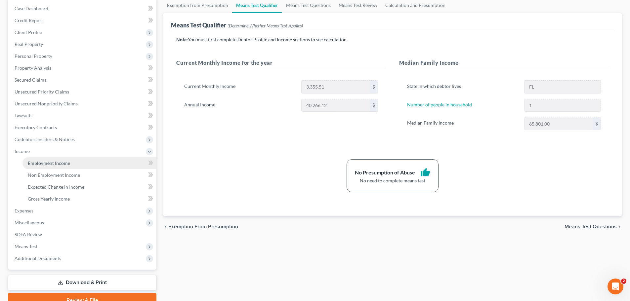
click at [53, 164] on span "Employment Income" at bounding box center [49, 163] width 42 height 6
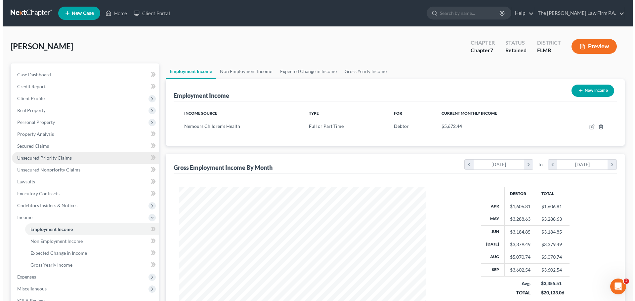
scroll to position [123, 260]
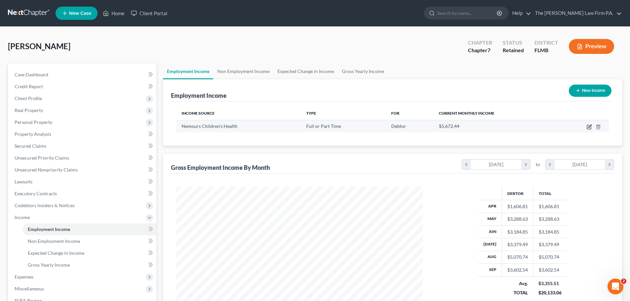
click at [591, 128] on icon "button" at bounding box center [589, 127] width 4 height 4
select select "0"
select select "9"
select select "2"
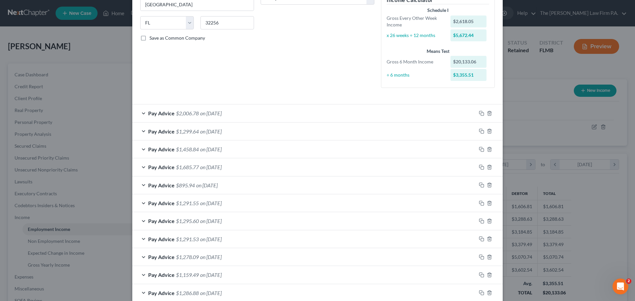
scroll to position [132, 0]
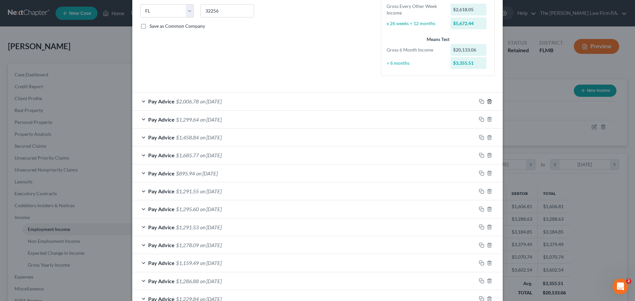
click at [488, 101] on icon "button" at bounding box center [489, 101] width 5 height 5
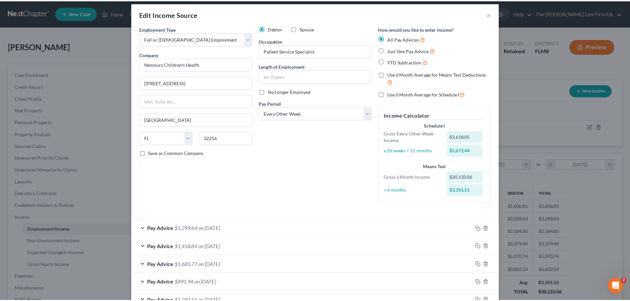
scroll to position [0, 0]
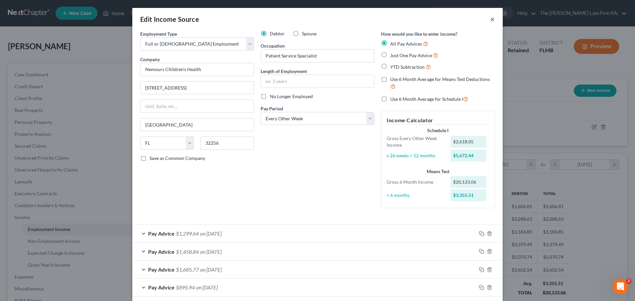
click at [492, 16] on button "×" at bounding box center [492, 19] width 5 height 8
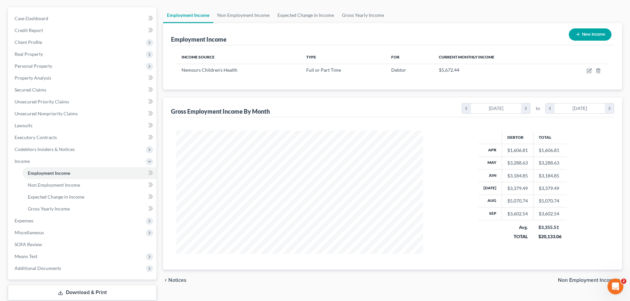
scroll to position [98, 0]
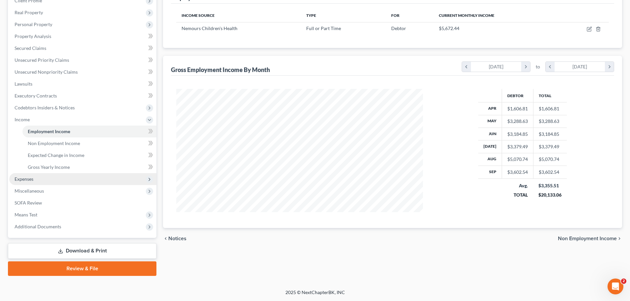
click at [88, 184] on span "Expenses" at bounding box center [82, 179] width 147 height 12
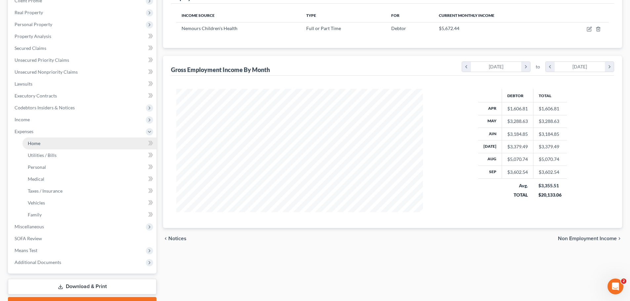
click at [108, 145] on link "Home" at bounding box center [89, 144] width 134 height 12
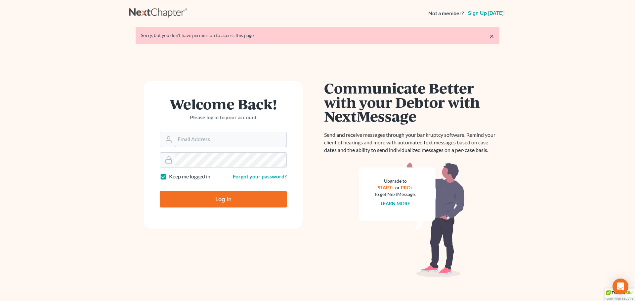
drag, startPoint x: 201, startPoint y: 138, endPoint x: 204, endPoint y: 147, distance: 9.9
click at [201, 139] on input "Email Address" at bounding box center [230, 139] width 111 height 15
type input "[PERSON_NAME][EMAIL_ADDRESS][DOMAIN_NAME]"
click at [160, 191] on input "Log In" at bounding box center [223, 199] width 127 height 17
type input "Thinking..."
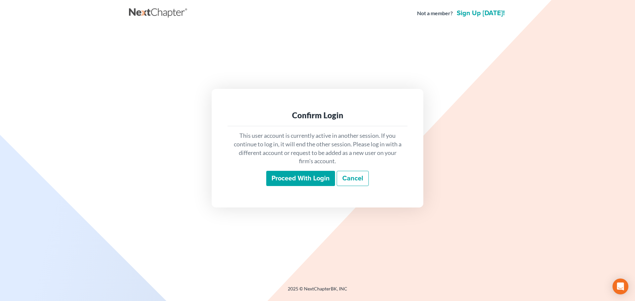
click at [309, 173] on input "Proceed with login" at bounding box center [300, 178] width 69 height 15
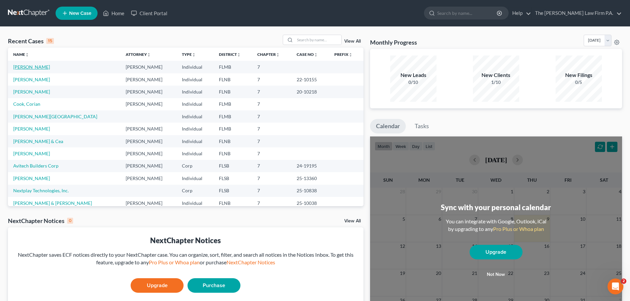
click at [30, 67] on link "[PERSON_NAME]" at bounding box center [31, 67] width 37 height 6
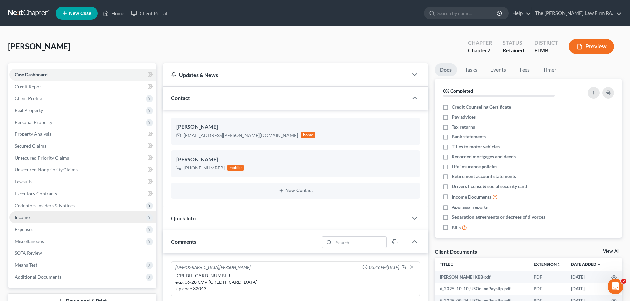
click at [26, 214] on span "Income" at bounding box center [82, 218] width 147 height 12
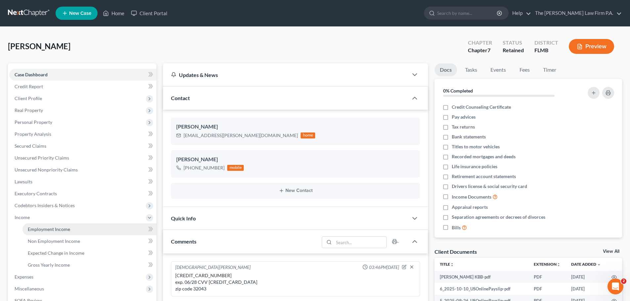
click at [38, 228] on span "Employment Income" at bounding box center [49, 230] width 42 height 6
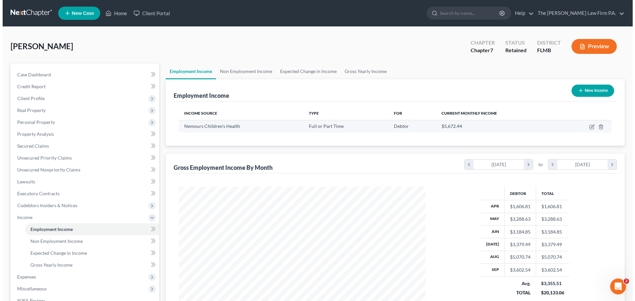
scroll to position [123, 260]
click at [588, 128] on icon "button" at bounding box center [589, 126] width 5 height 5
select select "0"
select select "9"
select select "2"
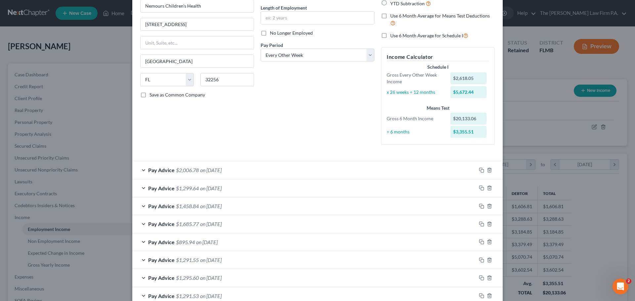
scroll to position [66, 0]
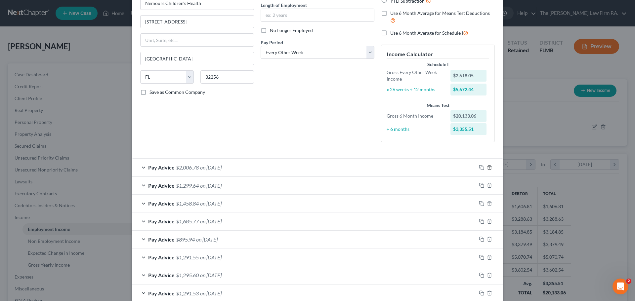
click at [489, 168] on line "button" at bounding box center [489, 167] width 0 height 1
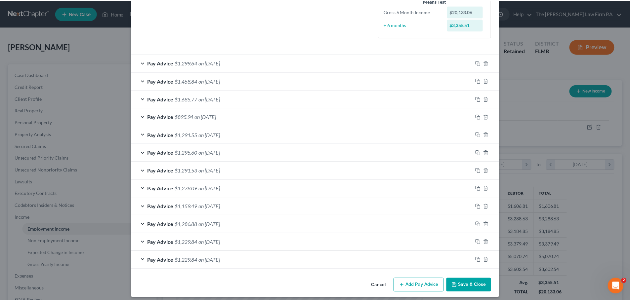
scroll to position [176, 0]
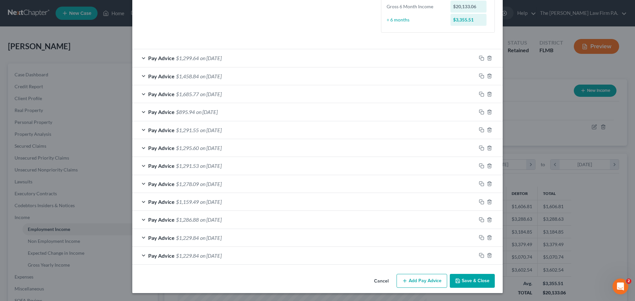
click at [469, 284] on button "Save & Close" at bounding box center [472, 281] width 45 height 14
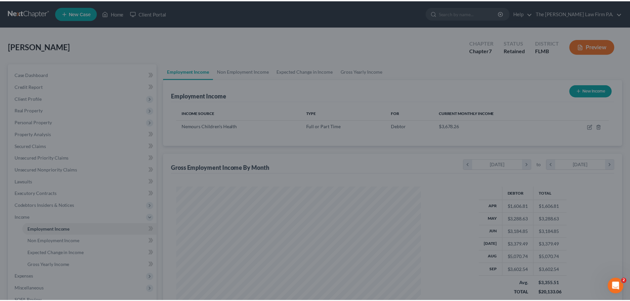
scroll to position [330725, 330589]
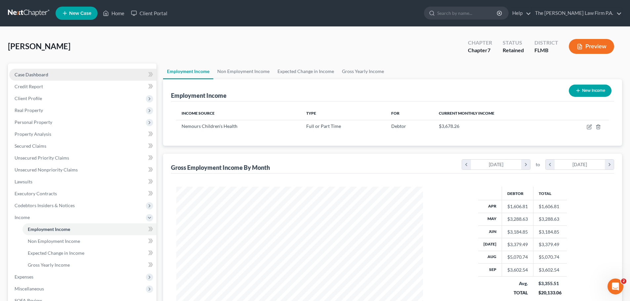
click at [48, 75] on link "Case Dashboard" at bounding box center [82, 75] width 147 height 12
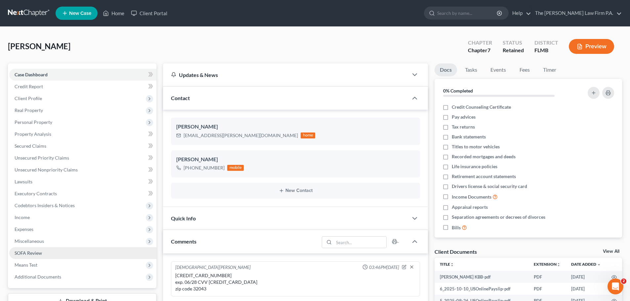
click at [34, 252] on span "SOFA Review" at bounding box center [28, 253] width 27 height 6
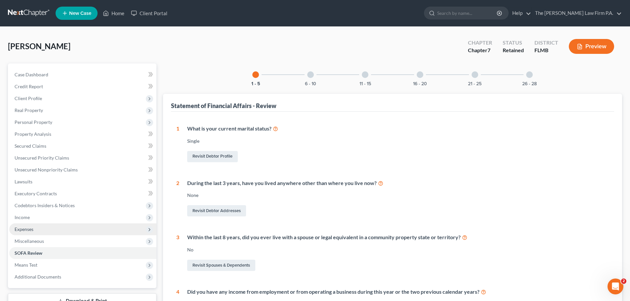
click at [40, 229] on span "Expenses" at bounding box center [82, 230] width 147 height 12
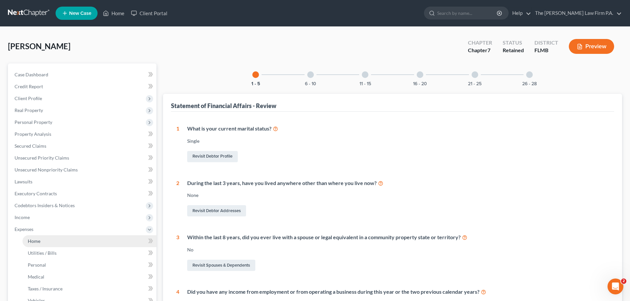
click at [41, 238] on link "Home" at bounding box center [89, 242] width 134 height 12
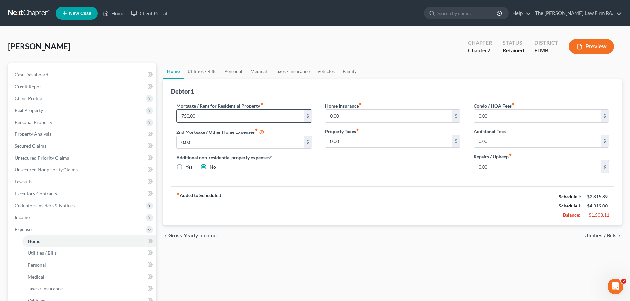
click at [222, 116] on input "750.00" at bounding box center [240, 116] width 127 height 13
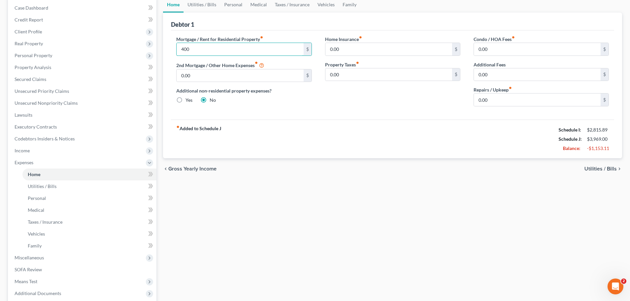
scroll to position [132, 0]
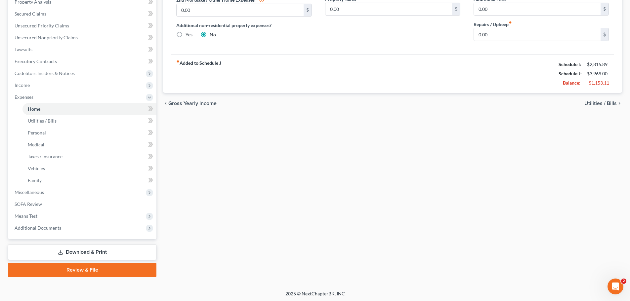
type input "400"
click at [241, 188] on div "Home Utilities / Bills Personal Medical Taxes / Insurance Vehicles Family Debto…" at bounding box center [393, 104] width 466 height 346
